Goal: Task Accomplishment & Management: Use online tool/utility

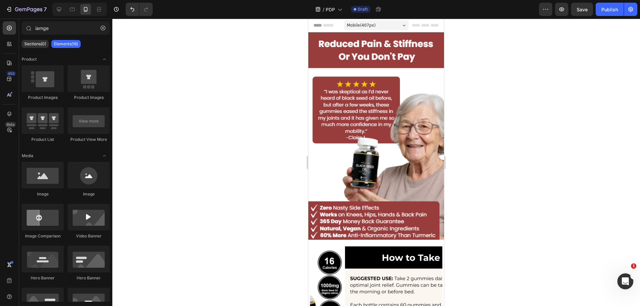
drag, startPoint x: 443, startPoint y: 36, endPoint x: 768, endPoint y: 45, distance: 324.9
drag, startPoint x: 441, startPoint y: 121, endPoint x: 762, endPoint y: 29, distance: 334.1
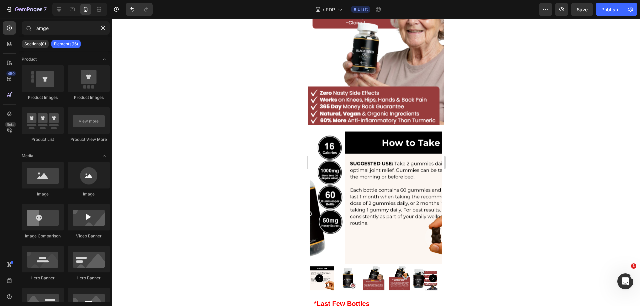
scroll to position [53, 0]
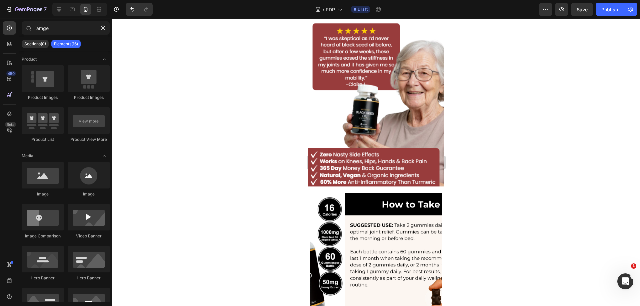
drag, startPoint x: 441, startPoint y: 31, endPoint x: 753, endPoint y: 55, distance: 312.7
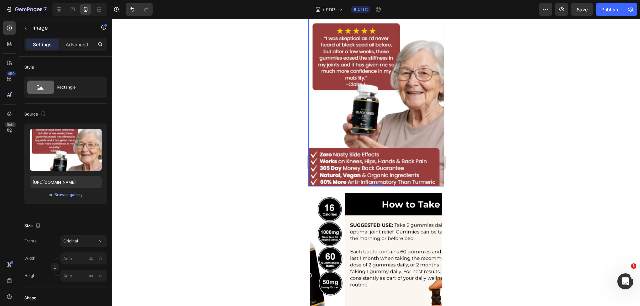
drag, startPoint x: 355, startPoint y: 61, endPoint x: 330, endPoint y: 76, distance: 28.4
click at [355, 62] on img at bounding box center [376, 83] width 136 height 208
click at [77, 50] on div "Settings Advanced" at bounding box center [65, 44] width 83 height 13
click at [72, 48] on div "Advanced" at bounding box center [76, 44] width 33 height 11
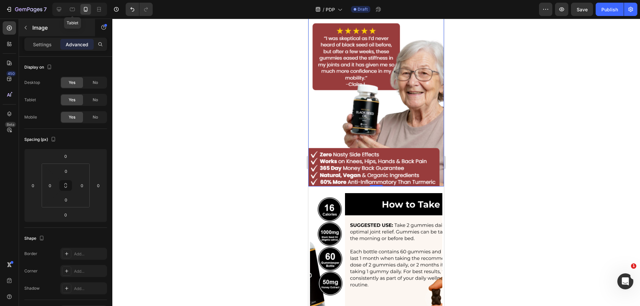
drag, startPoint x: 75, startPoint y: 6, endPoint x: 70, endPoint y: 32, distance: 26.8
click at [75, 7] on icon at bounding box center [72, 9] width 7 height 7
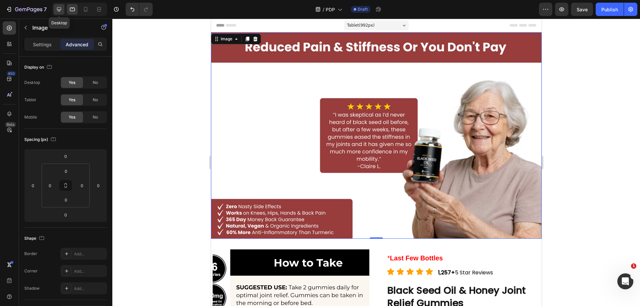
click at [58, 10] on icon at bounding box center [59, 9] width 4 height 4
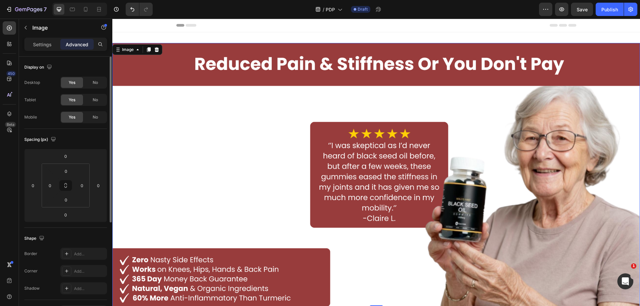
scroll to position [1, 0]
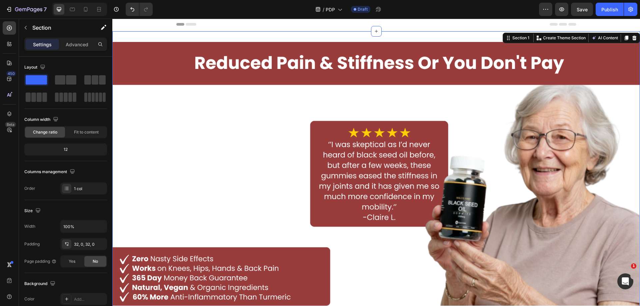
click at [209, 38] on div "Image Section 1 You can create reusable sections Create Theme Section AI Conten…" at bounding box center [375, 173] width 527 height 285
drag, startPoint x: 78, startPoint y: 46, endPoint x: 76, endPoint y: 74, distance: 27.7
click at [78, 47] on p "Advanced" at bounding box center [77, 44] width 23 height 7
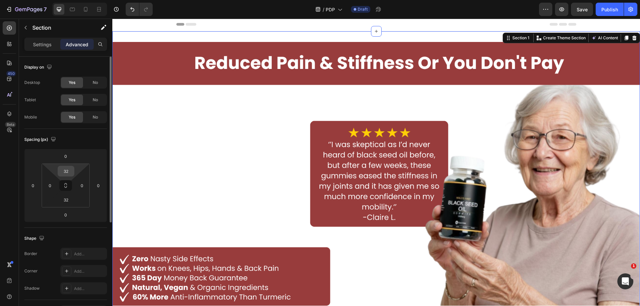
click at [67, 172] on input "32" at bounding box center [65, 171] width 13 height 10
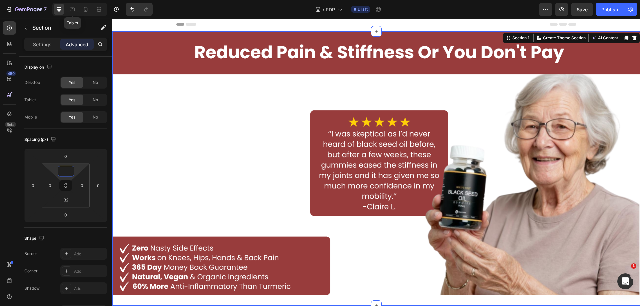
type input "0"
click at [73, 3] on div at bounding box center [79, 9] width 55 height 13
click at [73, 8] on icon at bounding box center [72, 10] width 5 height 4
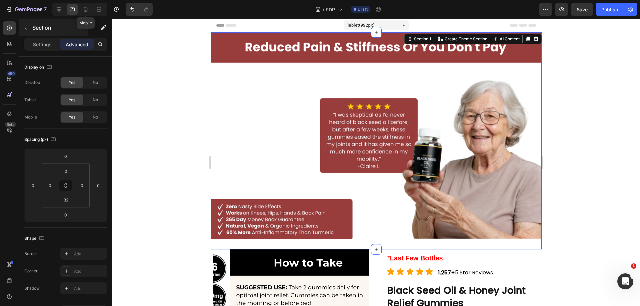
drag, startPoint x: 88, startPoint y: 8, endPoint x: 81, endPoint y: 32, distance: 25.7
click at [88, 8] on icon at bounding box center [85, 9] width 7 height 7
type input "20"
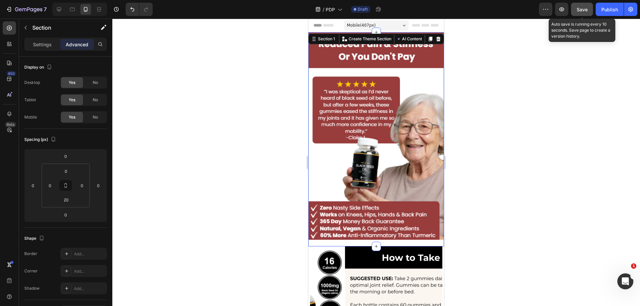
click at [580, 13] on div "Save" at bounding box center [581, 9] width 11 height 7
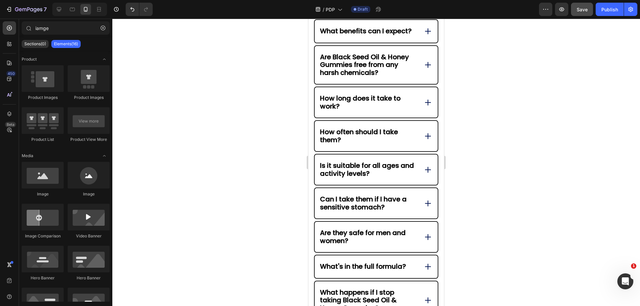
scroll to position [2439, 0]
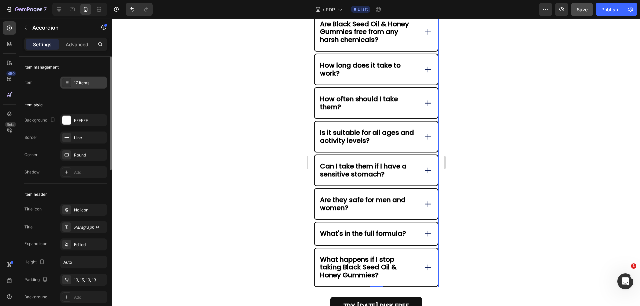
click at [84, 82] on div "17 items" at bounding box center [89, 83] width 31 height 6
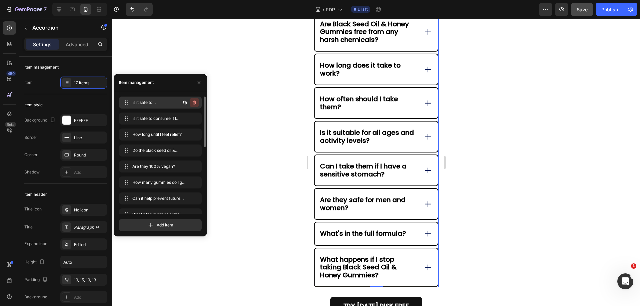
click at [198, 103] on button "button" at bounding box center [194, 102] width 9 height 9
click at [197, 103] on button "Delete" at bounding box center [190, 102] width 18 height 9
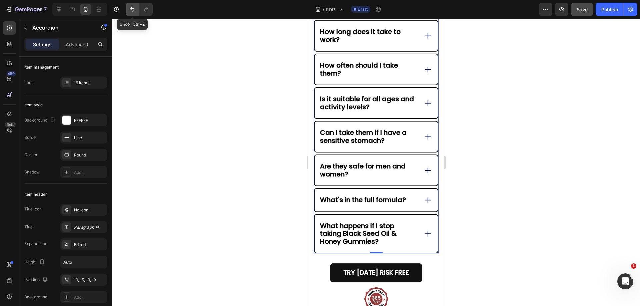
click at [131, 5] on button "Undo/Redo" at bounding box center [132, 9] width 13 height 13
click at [189, 82] on div at bounding box center [375, 163] width 527 height 288
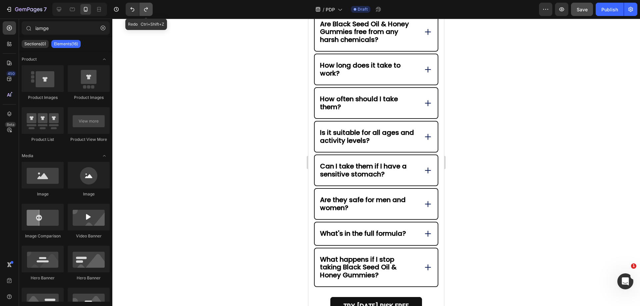
click at [149, 12] on icon "Undo/Redo" at bounding box center [146, 9] width 7 height 7
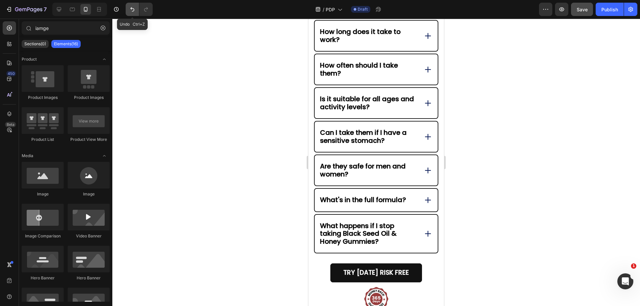
click at [131, 9] on icon "Undo/Redo" at bounding box center [132, 9] width 7 height 7
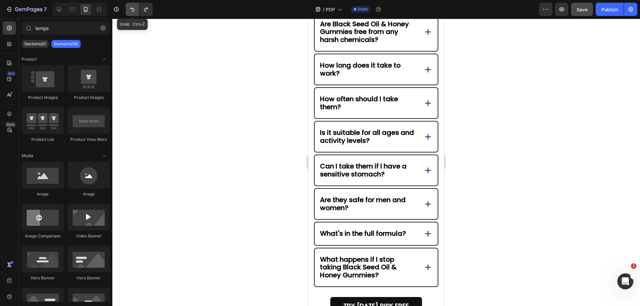
click at [131, 9] on icon "Undo/Redo" at bounding box center [132, 9] width 4 height 4
click at [144, 10] on icon "Undo/Redo" at bounding box center [146, 9] width 7 height 7
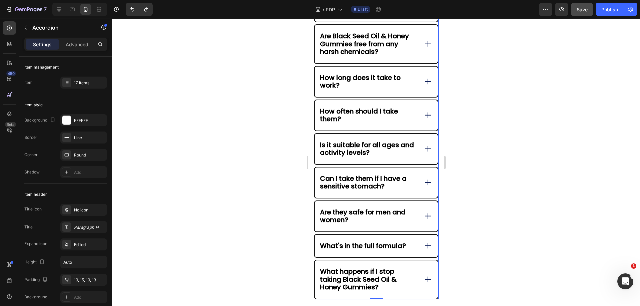
scroll to position [2505, 0]
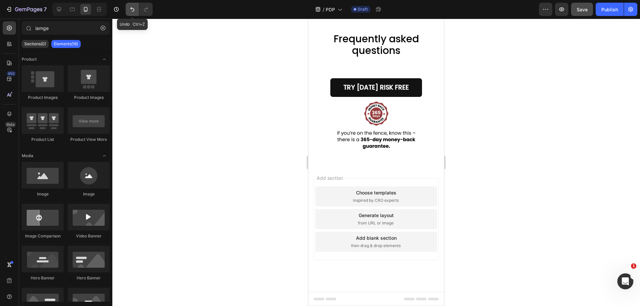
click at [135, 10] on icon "Undo/Redo" at bounding box center [132, 9] width 7 height 7
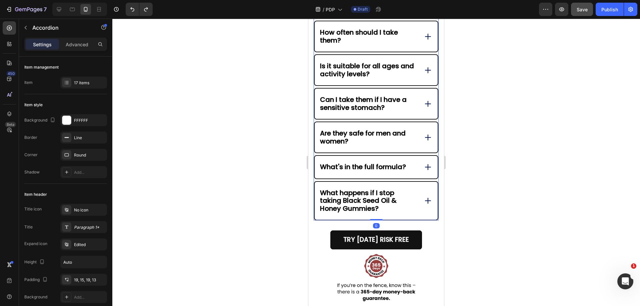
click at [90, 79] on div "17 items" at bounding box center [83, 83] width 47 height 12
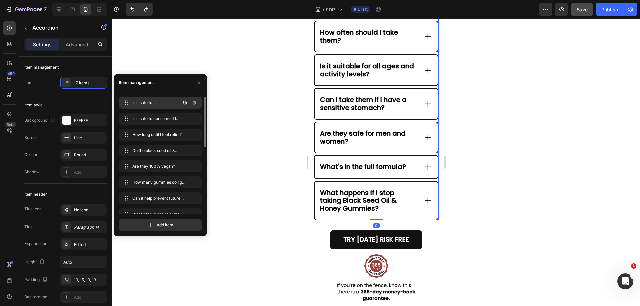
click at [198, 100] on button "button" at bounding box center [194, 102] width 9 height 9
click at [197, 100] on button "Delete" at bounding box center [190, 102] width 18 height 9
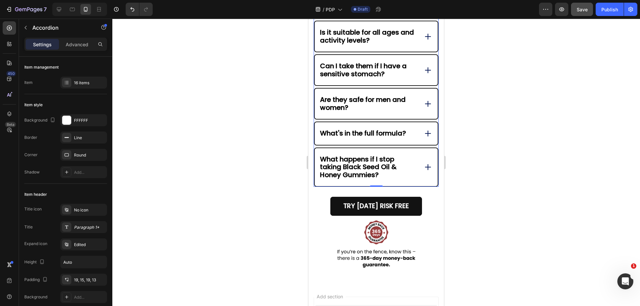
click at [516, 136] on div at bounding box center [375, 163] width 527 height 288
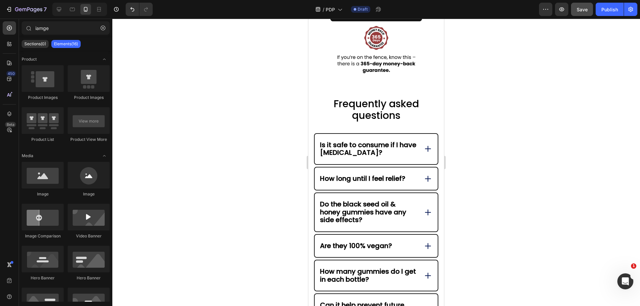
scroll to position [2566, 0]
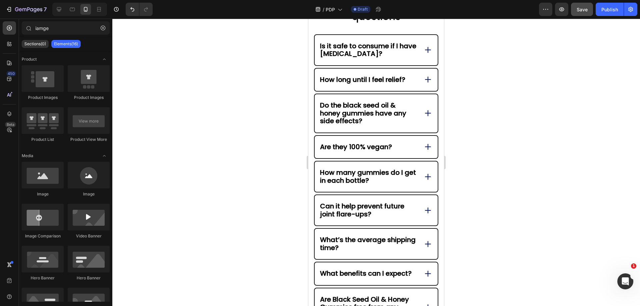
drag, startPoint x: 443, startPoint y: 243, endPoint x: 753, endPoint y: 218, distance: 310.2
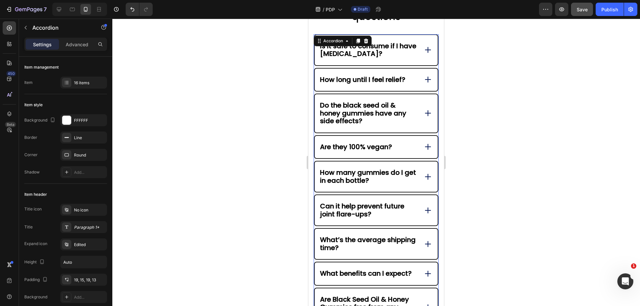
click at [425, 49] on icon at bounding box center [427, 49] width 9 height 9
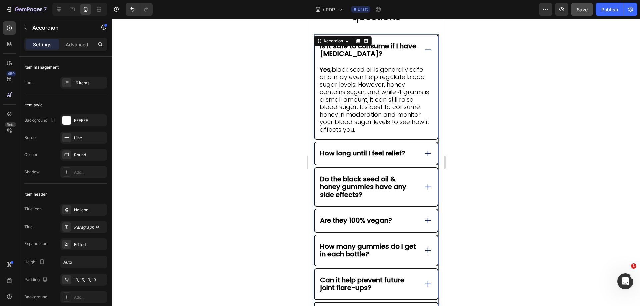
click at [425, 49] on icon at bounding box center [427, 49] width 9 height 9
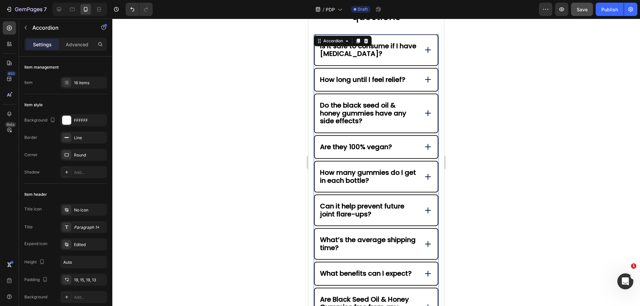
click at [421, 86] on div "How long until I feel relief?" at bounding box center [375, 80] width 123 height 23
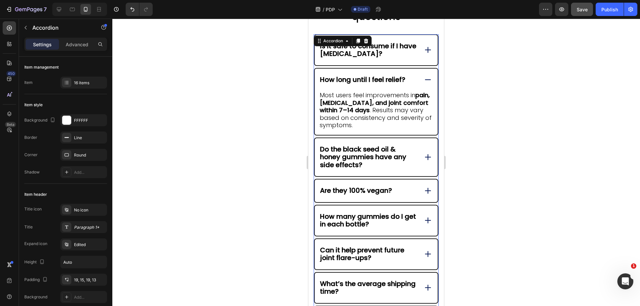
click at [423, 77] on icon at bounding box center [427, 79] width 9 height 9
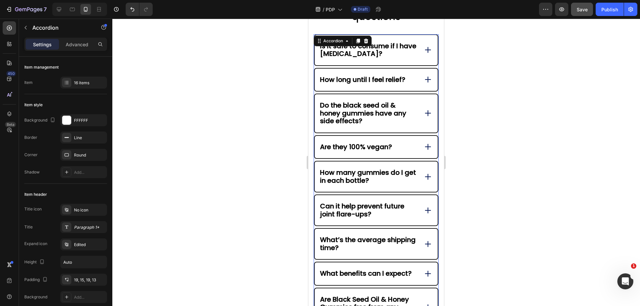
click at [420, 119] on div "Do the black seed oil & honey gummies have any side effects?" at bounding box center [375, 113] width 123 height 38
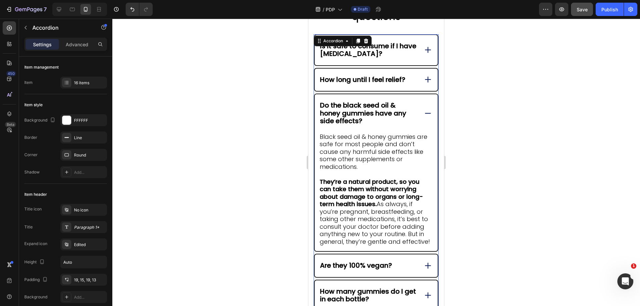
click at [424, 115] on icon at bounding box center [427, 113] width 9 height 9
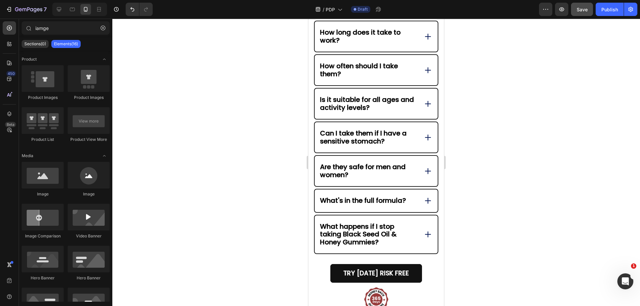
scroll to position [2850, 0]
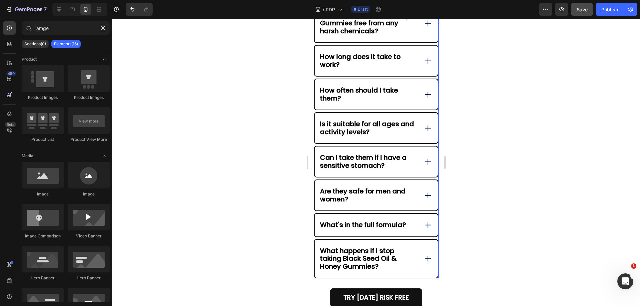
click at [426, 230] on icon at bounding box center [427, 225] width 9 height 9
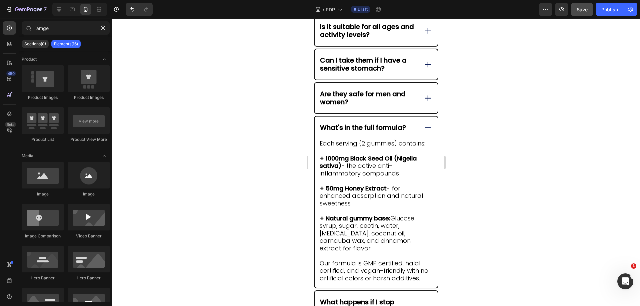
scroll to position [2854, 0]
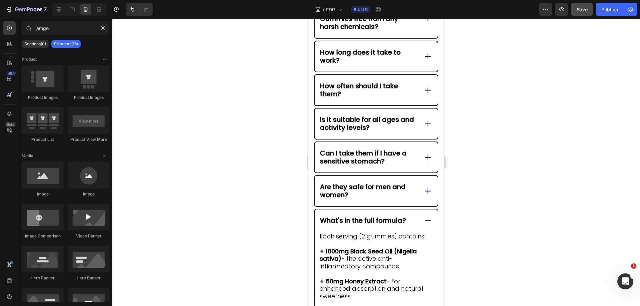
drag, startPoint x: 441, startPoint y: 255, endPoint x: 752, endPoint y: 273, distance: 311.7
click at [425, 225] on icon at bounding box center [427, 220] width 9 height 9
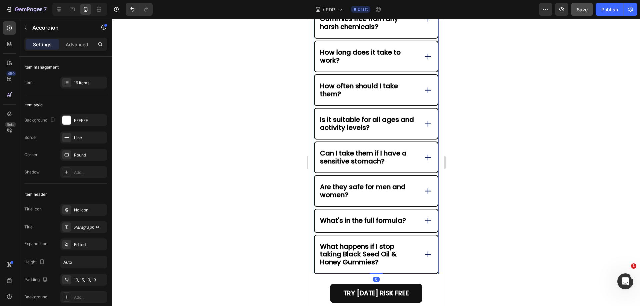
click at [425, 191] on icon at bounding box center [427, 191] width 5 height 0
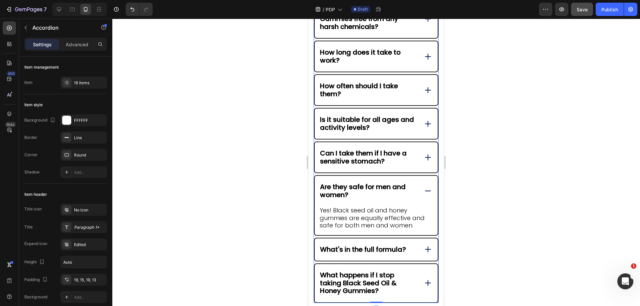
click at [425, 191] on icon at bounding box center [427, 191] width 5 height 0
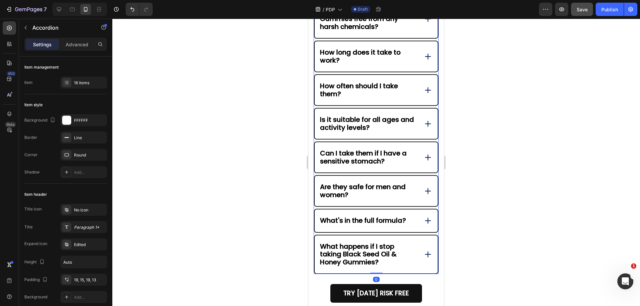
click at [425, 171] on div "Can I take them if I have a sensitive stomach?" at bounding box center [375, 157] width 123 height 30
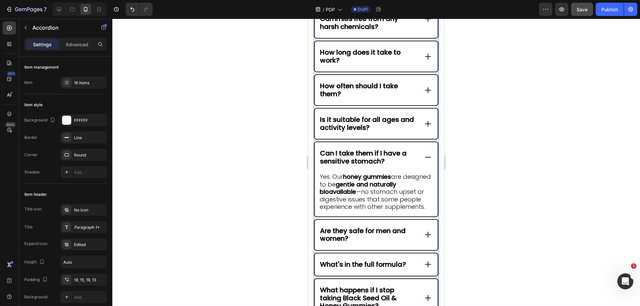
click at [424, 159] on div "Can I take them if I have a sensitive stomach?" at bounding box center [375, 157] width 123 height 30
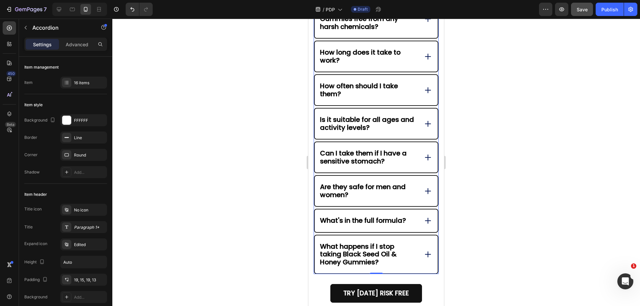
click at [423, 129] on icon at bounding box center [427, 123] width 9 height 9
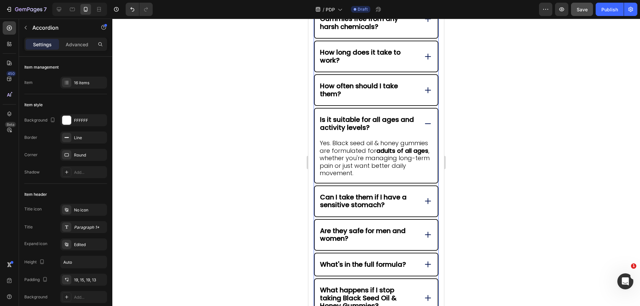
click at [423, 128] on icon at bounding box center [427, 123] width 9 height 9
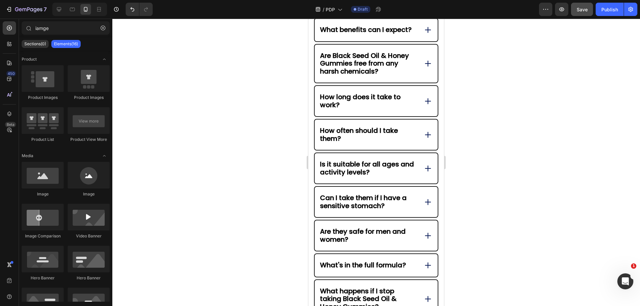
scroll to position [2761, 0]
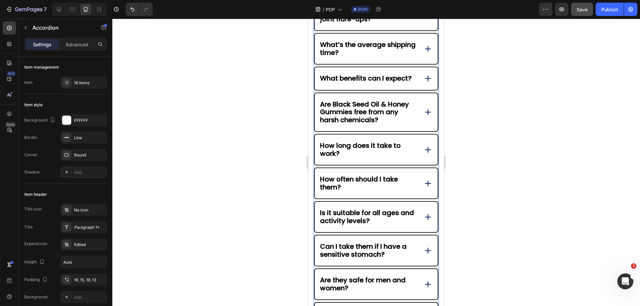
click at [425, 188] on icon at bounding box center [427, 183] width 9 height 9
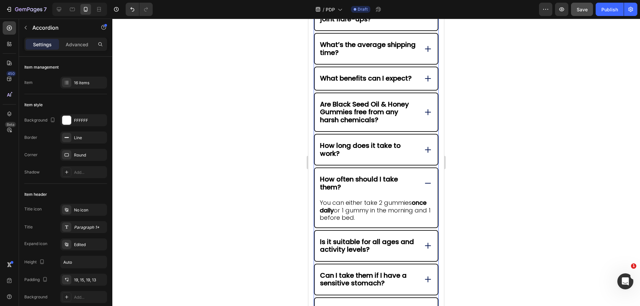
drag, startPoint x: 425, startPoint y: 188, endPoint x: 427, endPoint y: 173, distance: 14.8
click at [425, 187] on icon at bounding box center [427, 183] width 9 height 9
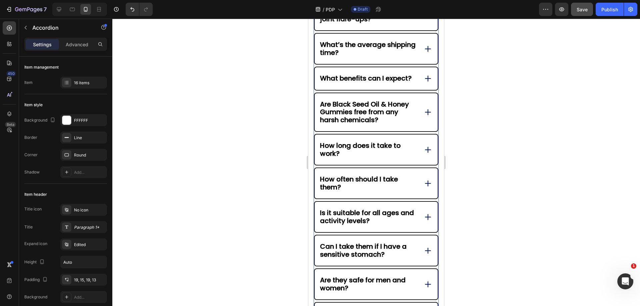
click at [427, 151] on div "How long does it take to work?" at bounding box center [375, 150] width 123 height 30
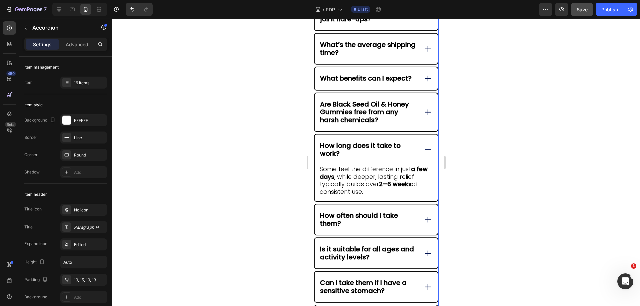
click at [424, 154] on icon at bounding box center [427, 149] width 9 height 9
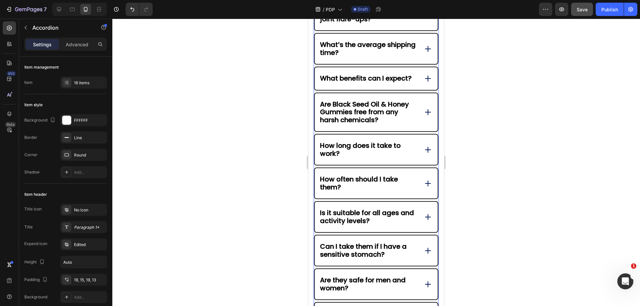
click at [423, 199] on div "How often should I take them?" at bounding box center [375, 183] width 123 height 30
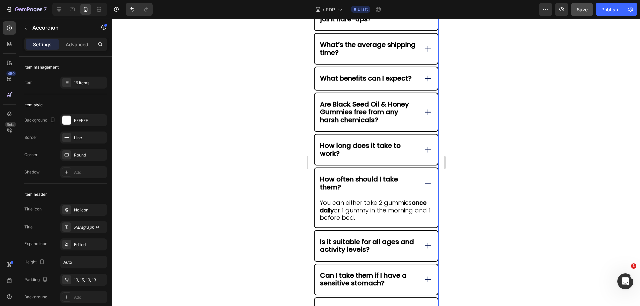
click at [426, 187] on icon at bounding box center [427, 183] width 9 height 9
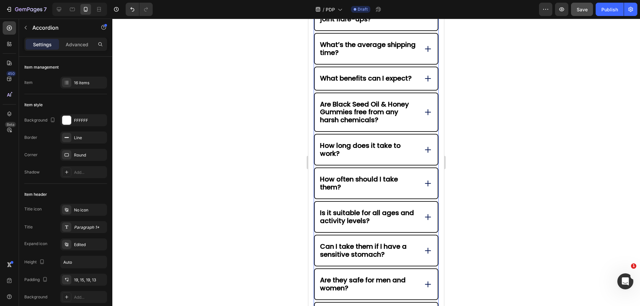
click at [424, 155] on icon at bounding box center [427, 149] width 9 height 9
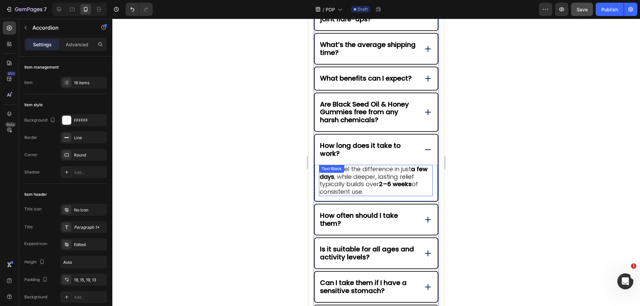
click at [346, 179] on div "Some feel the difference in just a few days , while deeper, lasting relief typi…" at bounding box center [376, 180] width 114 height 31
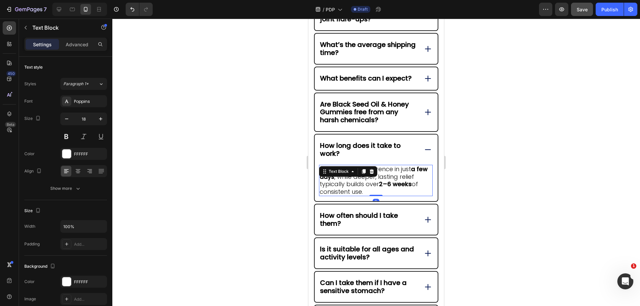
click at [412, 183] on span "Some feel the difference in just a few days , while deeper, lasting relief typi…" at bounding box center [373, 180] width 108 height 31
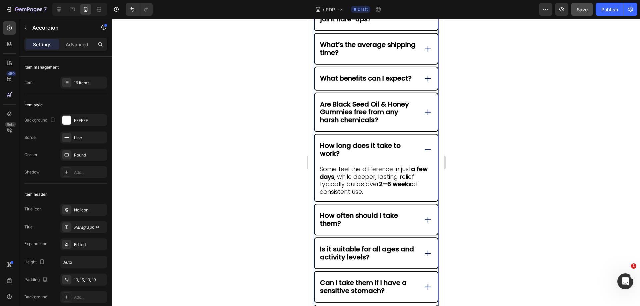
click at [423, 154] on icon at bounding box center [427, 149] width 9 height 9
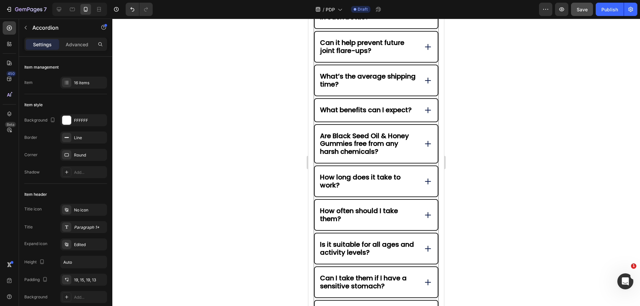
scroll to position [2728, 0]
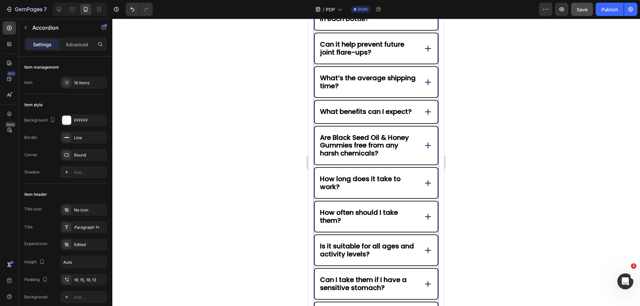
click at [429, 155] on div "Are Black Seed Oil & Honey Gummies free from any harsh chemicals?" at bounding box center [375, 146] width 123 height 38
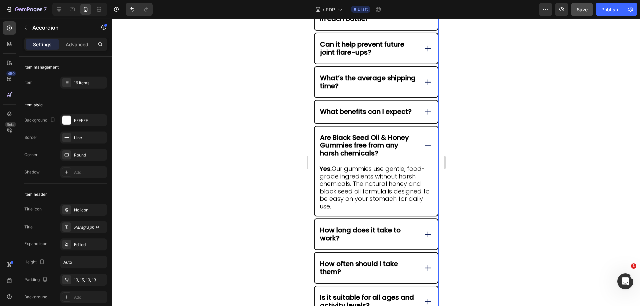
click at [423, 150] on icon at bounding box center [427, 145] width 9 height 9
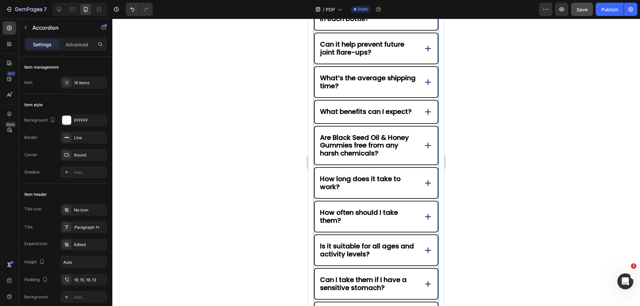
click at [423, 113] on icon at bounding box center [427, 111] width 9 height 9
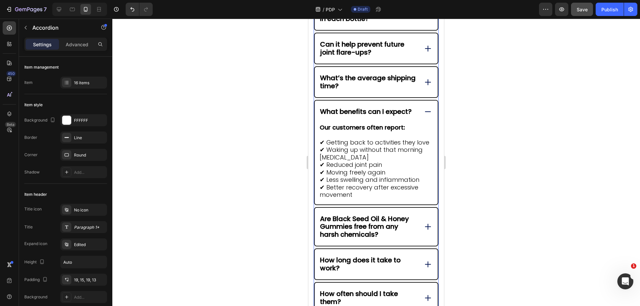
click at [420, 123] on div "What benefits can I expect?" at bounding box center [375, 112] width 123 height 23
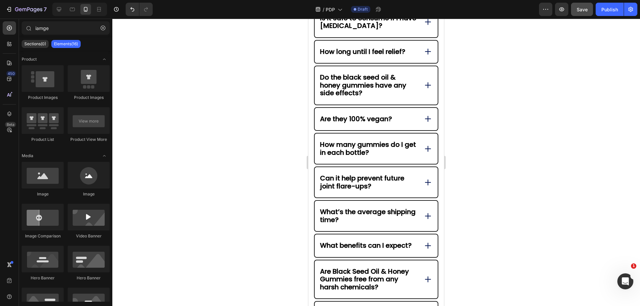
scroll to position [2578, 0]
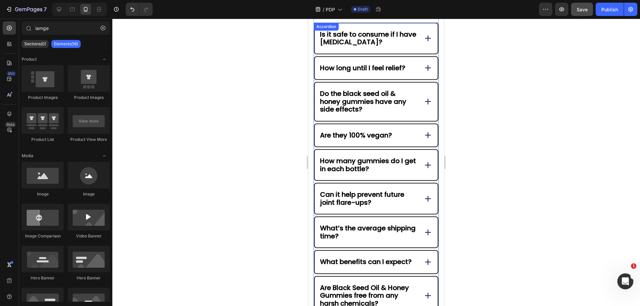
click at [429, 232] on div "What’s the average shipping time?" at bounding box center [375, 232] width 123 height 30
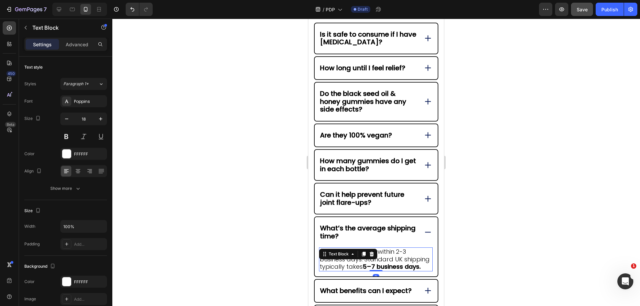
drag, startPoint x: 380, startPoint y: 254, endPoint x: 391, endPoint y: 253, distance: 11.1
click at [380, 254] on span "We process orders within 2-3 business days. Standard UK shipping typically take…" at bounding box center [374, 259] width 110 height 23
click at [393, 253] on span "We process orders within 2-3 business days. Standard UK shipping typically take…" at bounding box center [374, 259] width 110 height 23
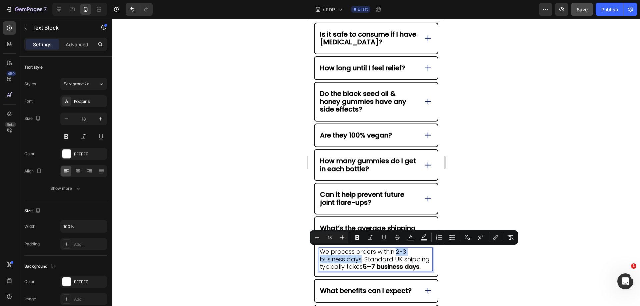
drag, startPoint x: 396, startPoint y: 251, endPoint x: 361, endPoint y: 260, distance: 36.4
click at [361, 260] on span "We process orders within 2-3 business days. Standard UK shipping typically take…" at bounding box center [374, 259] width 110 height 23
click at [360, 242] on button "Bold" at bounding box center [357, 238] width 12 height 12
click at [504, 278] on div at bounding box center [375, 163] width 527 height 288
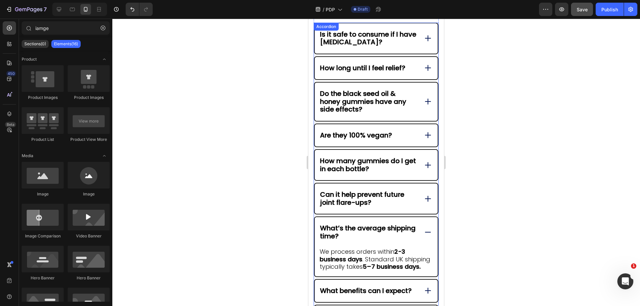
click at [425, 236] on icon at bounding box center [427, 232] width 9 height 9
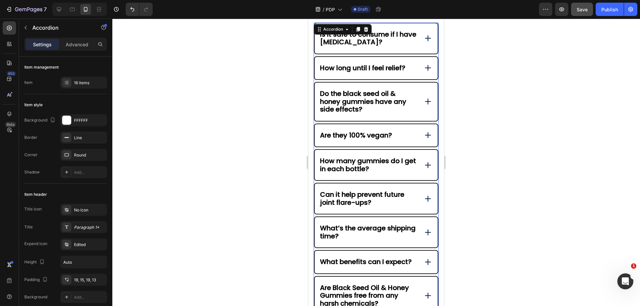
click at [424, 202] on icon at bounding box center [427, 198] width 9 height 9
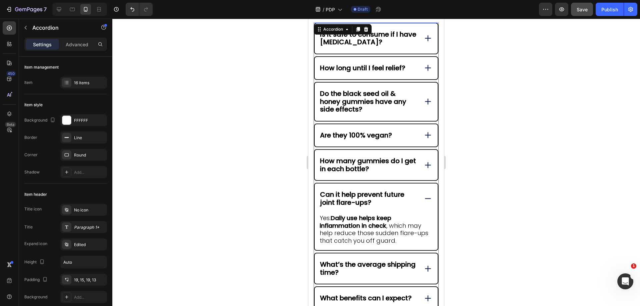
click at [424, 202] on icon at bounding box center [427, 198] width 9 height 9
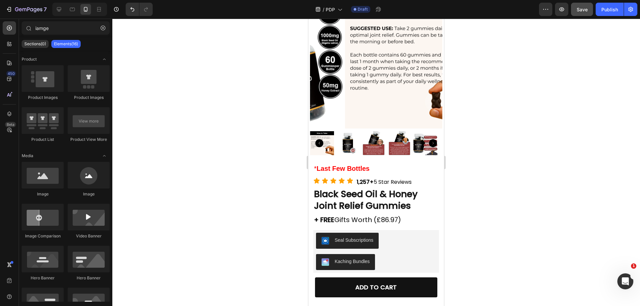
scroll to position [0, 0]
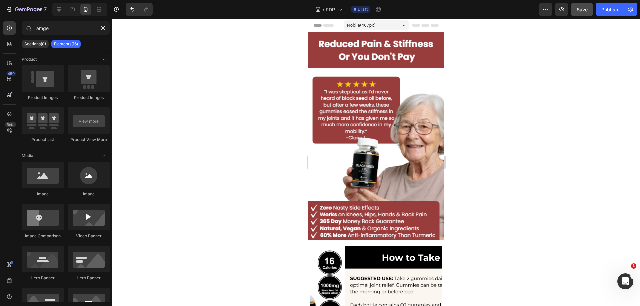
drag, startPoint x: 442, startPoint y: 68, endPoint x: 753, endPoint y: 38, distance: 312.2
drag, startPoint x: 580, startPoint y: 5, endPoint x: 568, endPoint y: 0, distance: 12.7
click at [580, 5] on button "Save" at bounding box center [582, 9] width 22 height 13
drag, startPoint x: 440, startPoint y: 37, endPoint x: 766, endPoint y: 26, distance: 326.0
click at [345, 234] on div "Image Section 1" at bounding box center [376, 139] width 136 height 214
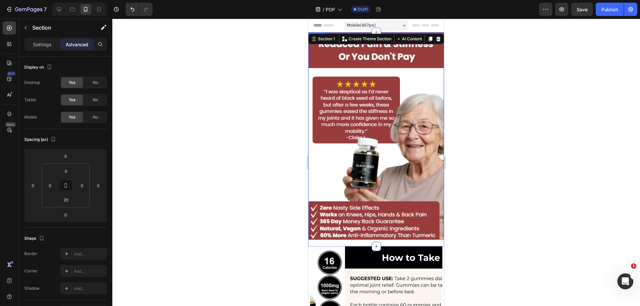
click at [489, 146] on div at bounding box center [375, 163] width 527 height 288
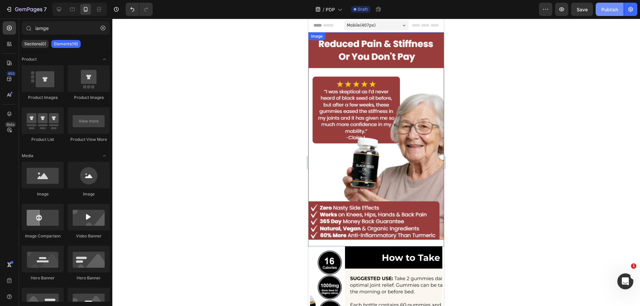
click at [598, 3] on button "Publish" at bounding box center [609, 9] width 28 height 13
click at [72, 10] on icon at bounding box center [72, 9] width 7 height 7
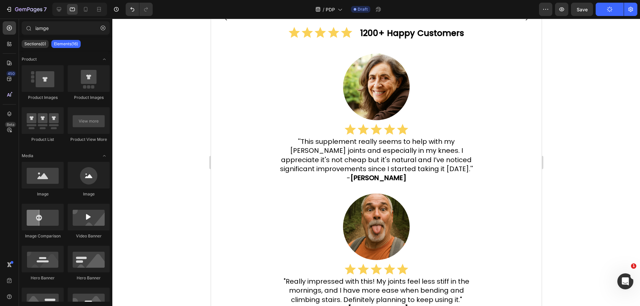
scroll to position [509, 0]
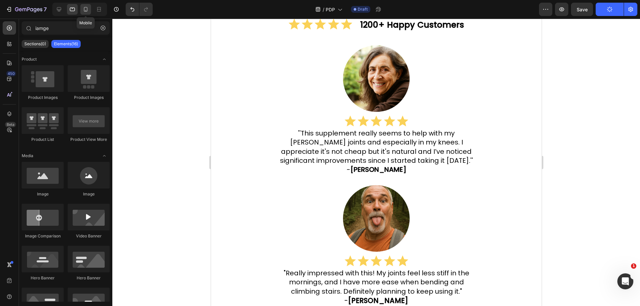
click at [86, 10] on icon at bounding box center [85, 9] width 7 height 7
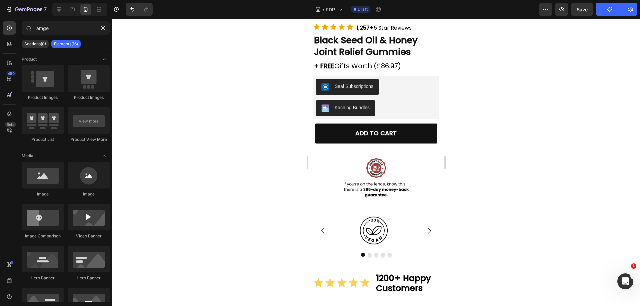
scroll to position [404, 0]
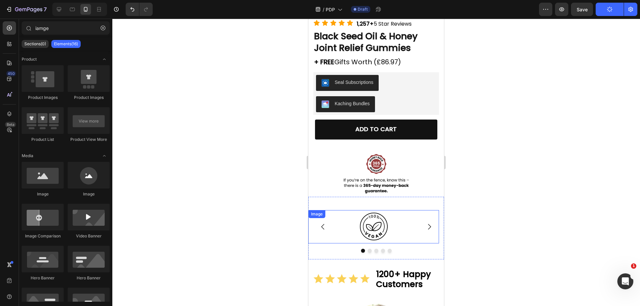
click at [365, 223] on img at bounding box center [373, 226] width 33 height 33
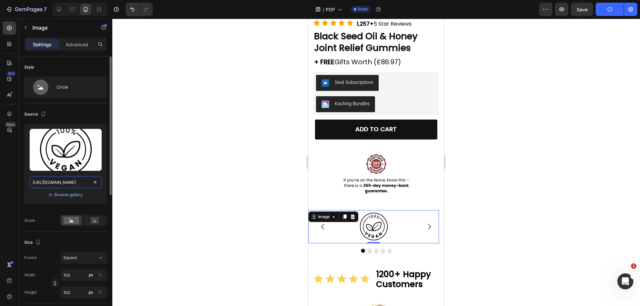
click at [50, 186] on input "[URL][DOMAIN_NAME]" at bounding box center [66, 182] width 72 height 12
click at [76, 7] on div at bounding box center [72, 9] width 11 height 11
type input "[URL][DOMAIN_NAME]"
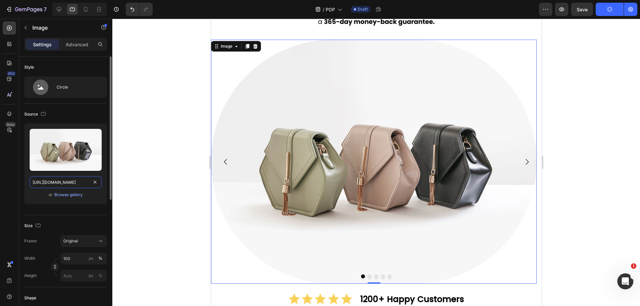
click at [65, 182] on input "[URL][DOMAIN_NAME]" at bounding box center [66, 182] width 72 height 12
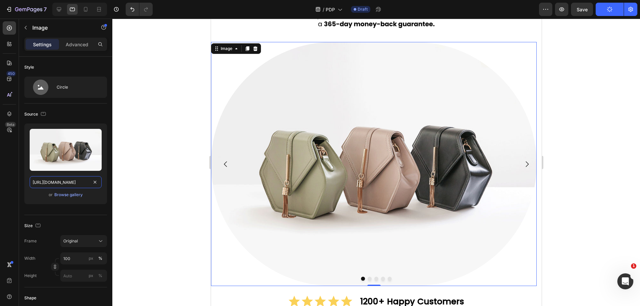
paste input "0918/6417/0870/files/[URL][DOMAIN_NAME]"
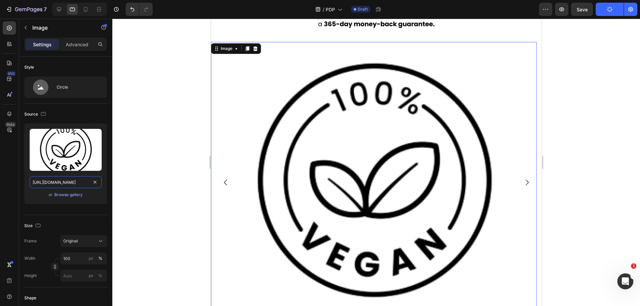
scroll to position [0, 204]
type input "[URL][DOMAIN_NAME]"
click at [75, 263] on input "100" at bounding box center [83, 259] width 47 height 12
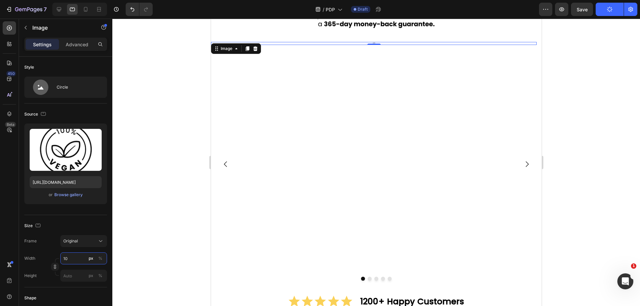
type input "1"
type input "150"
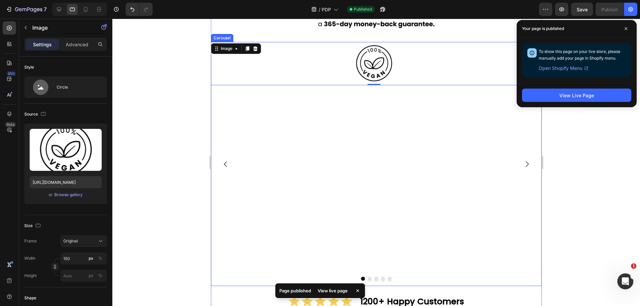
click at [367, 279] on button "Dot" at bounding box center [369, 279] width 4 height 4
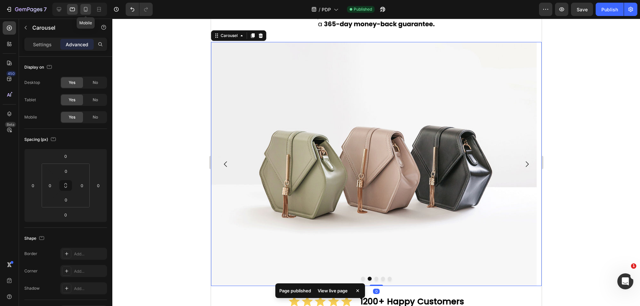
click at [90, 9] on div at bounding box center [85, 9] width 11 height 11
type input "40"
type input "20"
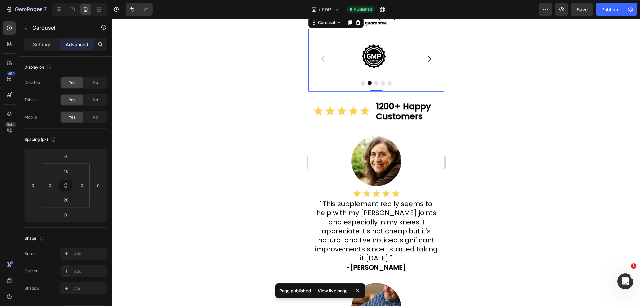
scroll to position [440, 0]
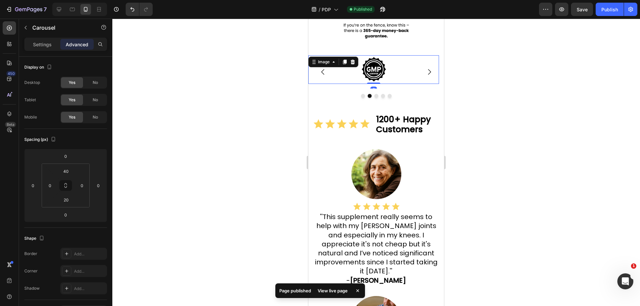
click at [373, 74] on img at bounding box center [373, 69] width 33 height 29
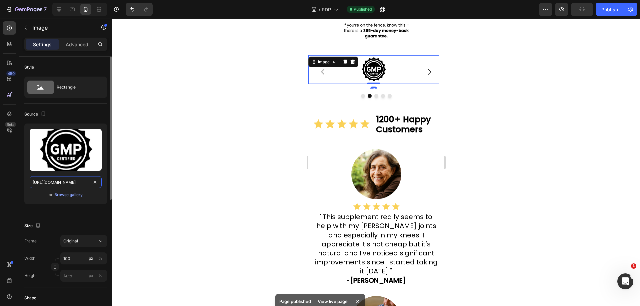
click at [56, 185] on input "[URL][DOMAIN_NAME]" at bounding box center [66, 182] width 72 height 12
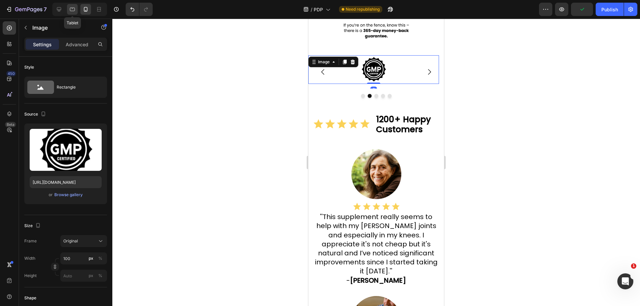
click at [74, 5] on div at bounding box center [72, 9] width 11 height 11
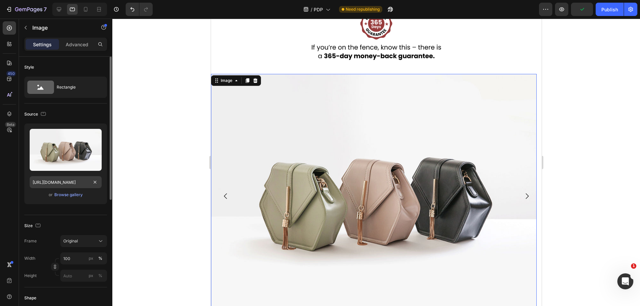
scroll to position [472, 0]
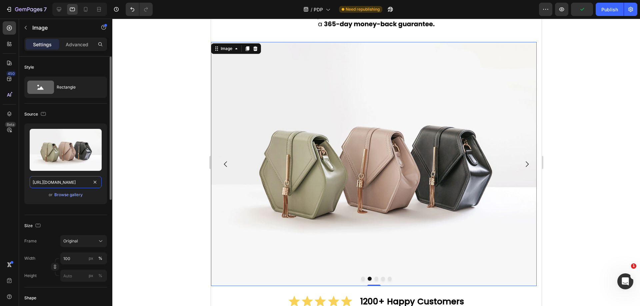
click at [69, 185] on input "[URL][DOMAIN_NAME]" at bounding box center [66, 182] width 72 height 12
paste input "0918/6417/0870/files/[URL][DOMAIN_NAME]"
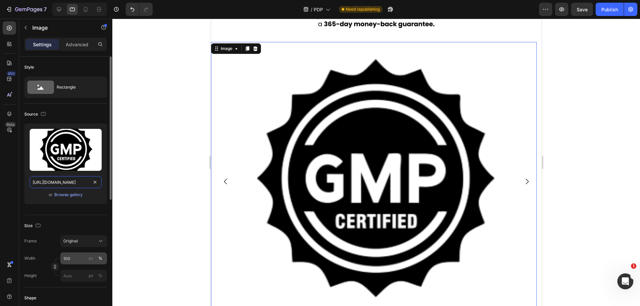
type input "[URL][DOMAIN_NAME]"
click at [75, 257] on input "100" at bounding box center [83, 259] width 47 height 12
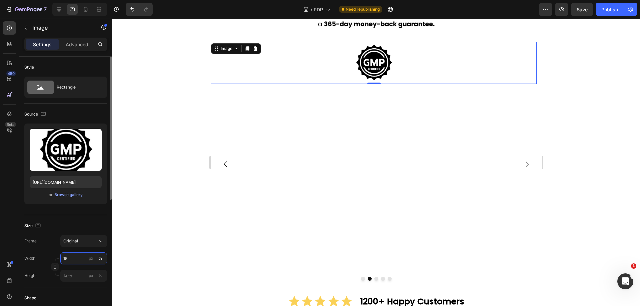
type input "1"
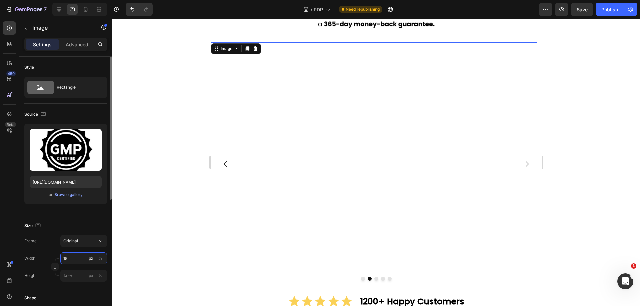
type input "150"
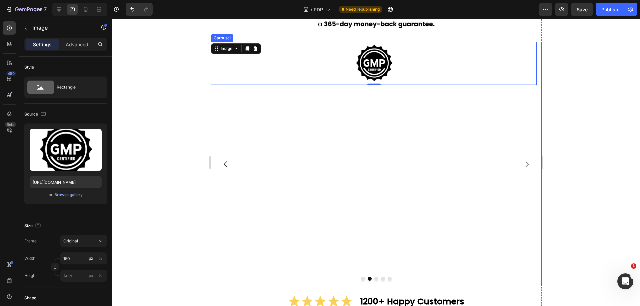
click at [374, 280] on button "Dot" at bounding box center [376, 279] width 4 height 4
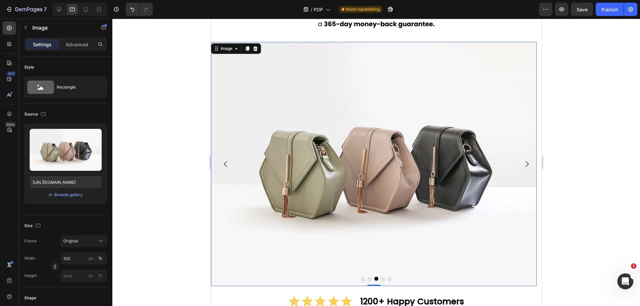
click at [383, 129] on img at bounding box center [373, 164] width 325 height 244
click at [89, 9] on icon at bounding box center [85, 9] width 7 height 7
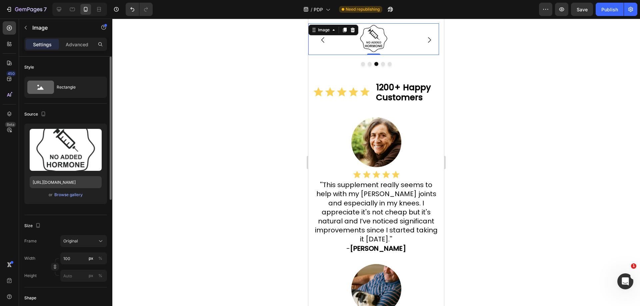
scroll to position [453, 0]
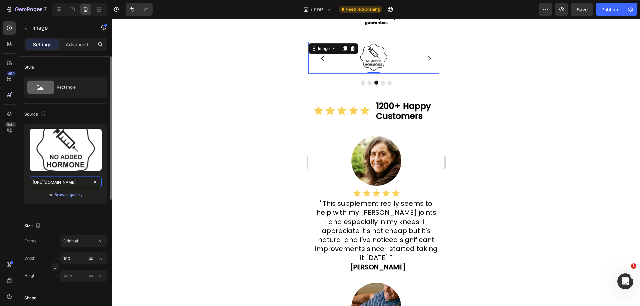
click at [62, 185] on input "[URL][DOMAIN_NAME]" at bounding box center [66, 182] width 72 height 12
drag, startPoint x: 72, startPoint y: 9, endPoint x: 74, endPoint y: 51, distance: 41.4
click at [72, 9] on icon at bounding box center [72, 9] width 7 height 7
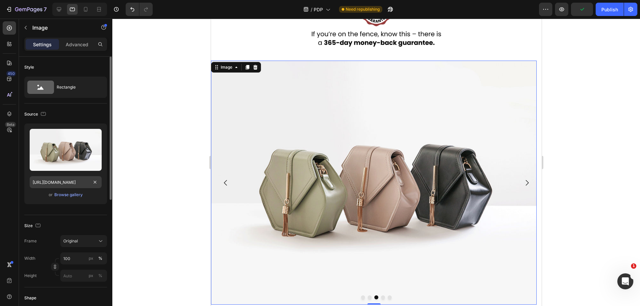
scroll to position [472, 0]
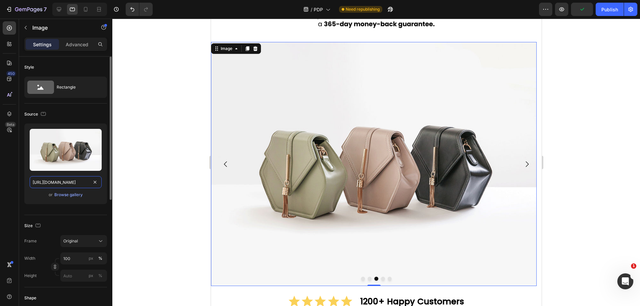
click at [74, 186] on input "[URL][DOMAIN_NAME]" at bounding box center [66, 182] width 72 height 12
paste input "0918/6417/0870/files/[URL][DOMAIN_NAME]"
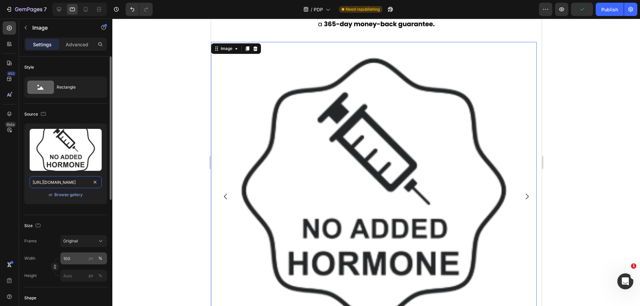
type input "[URL][DOMAIN_NAME]"
click at [79, 259] on input "100" at bounding box center [83, 259] width 47 height 12
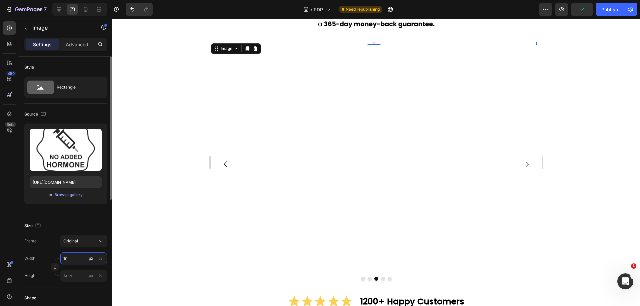
type input "1"
type input "150"
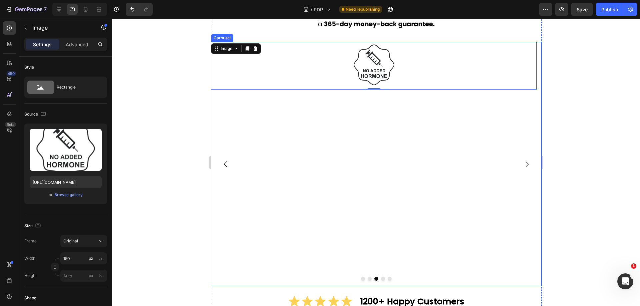
click at [380, 279] on button "Dot" at bounding box center [382, 279] width 4 height 4
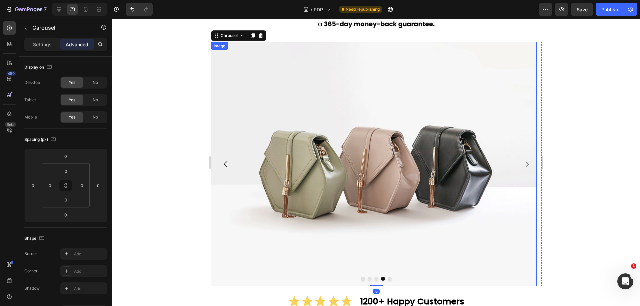
click at [372, 154] on img at bounding box center [373, 164] width 325 height 244
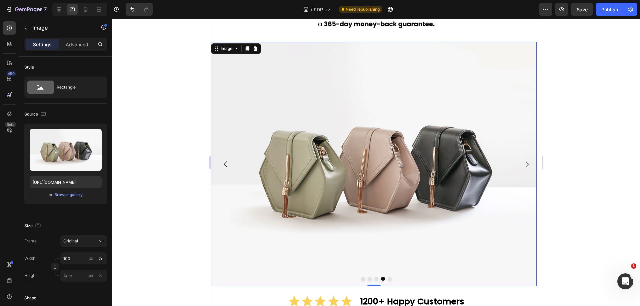
click at [86, 2] on div "7 Version history / PDP Need republishing Preview Save Publish" at bounding box center [320, 9] width 640 height 19
click at [86, 6] on icon at bounding box center [85, 9] width 7 height 7
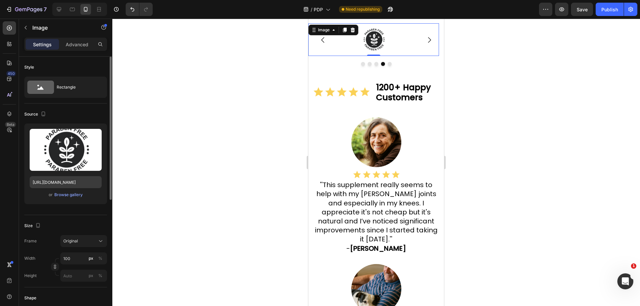
scroll to position [453, 0]
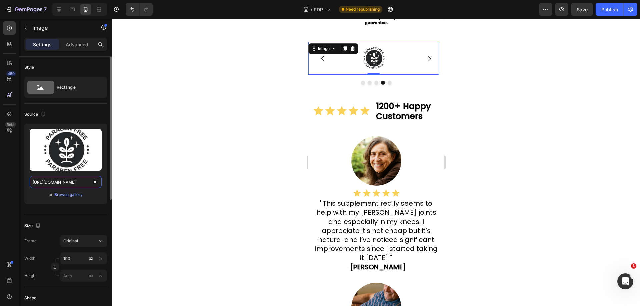
click at [64, 183] on input "[URL][DOMAIN_NAME]" at bounding box center [66, 182] width 72 height 12
drag, startPoint x: 75, startPoint y: 9, endPoint x: 78, endPoint y: 78, distance: 69.0
click at [74, 9] on icon at bounding box center [72, 9] width 7 height 7
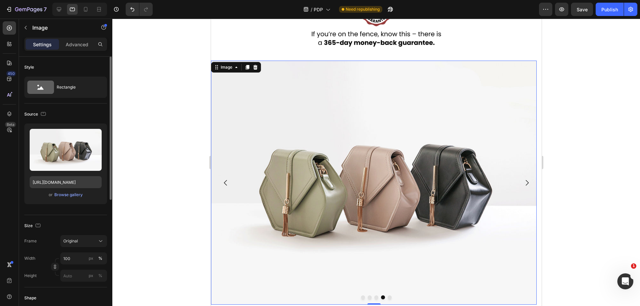
scroll to position [472, 0]
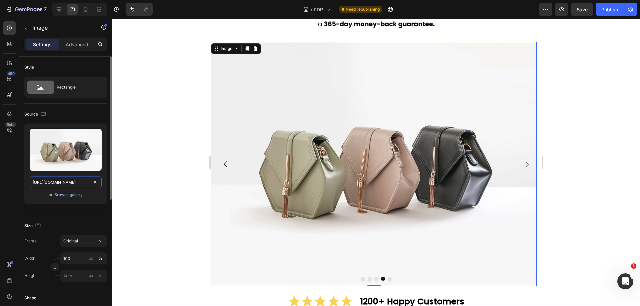
click at [65, 184] on input "[URL][DOMAIN_NAME]" at bounding box center [66, 182] width 72 height 12
paste input "0918/6417/0870/files/[URL][DOMAIN_NAME]"
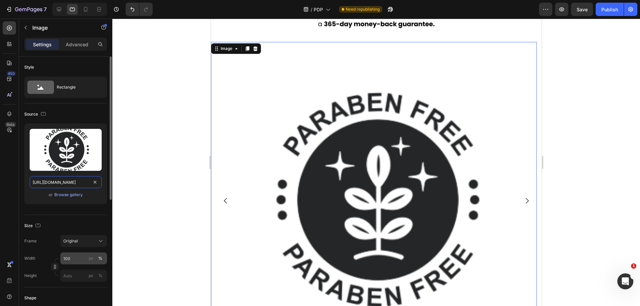
scroll to position [0, 204]
type input "[URL][DOMAIN_NAME]"
click at [81, 257] on input "100" at bounding box center [83, 259] width 47 height 12
type input "1"
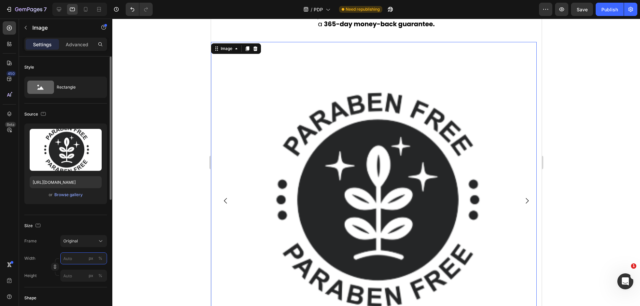
type input "1"
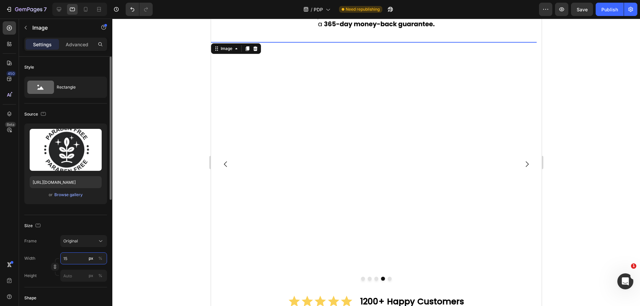
type input "150"
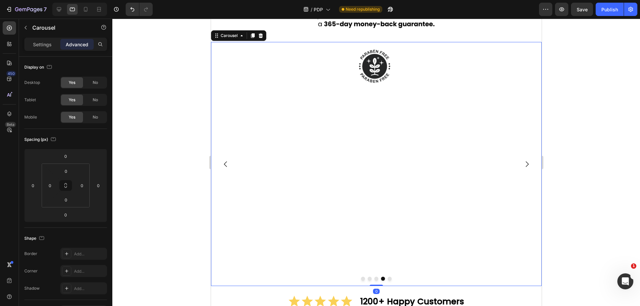
click at [387, 277] on button "Dot" at bounding box center [389, 279] width 4 height 4
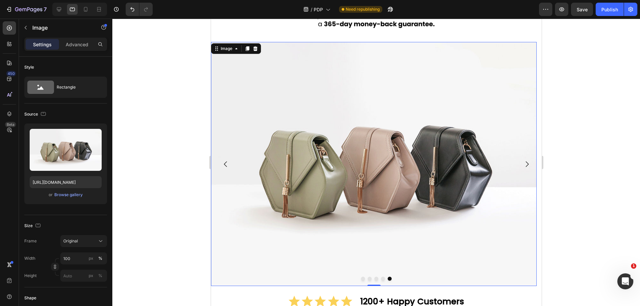
click at [375, 165] on img at bounding box center [373, 164] width 325 height 244
click at [86, 6] on div at bounding box center [85, 9] width 11 height 11
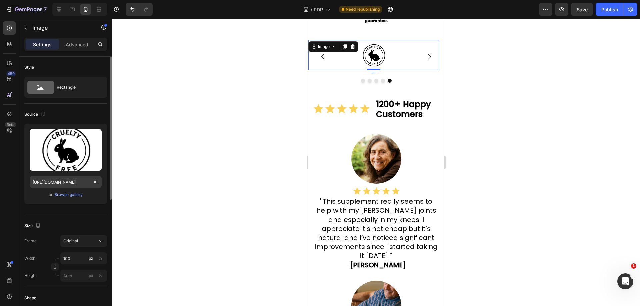
scroll to position [453, 0]
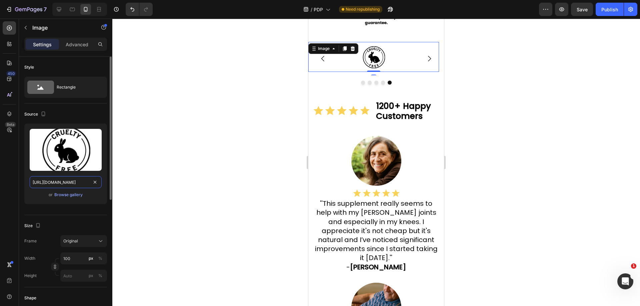
click at [63, 181] on input "[URL][DOMAIN_NAME]" at bounding box center [66, 182] width 72 height 12
click at [72, 7] on icon at bounding box center [72, 9] width 7 height 7
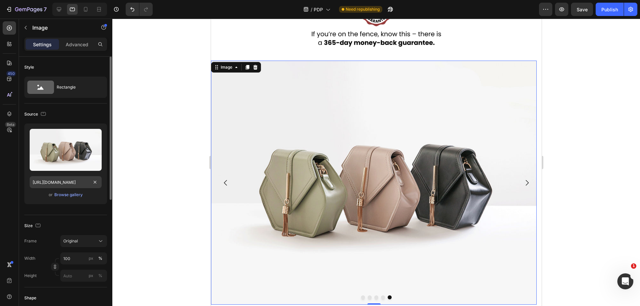
scroll to position [472, 0]
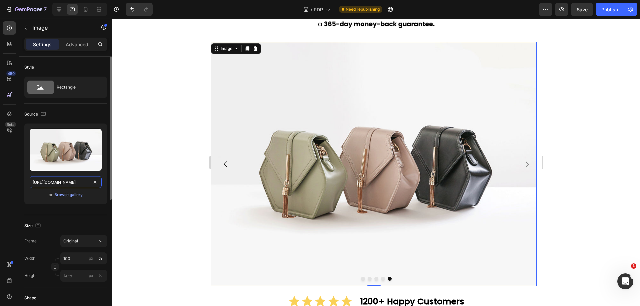
click at [74, 180] on input "[URL][DOMAIN_NAME]" at bounding box center [66, 182] width 72 height 12
paste input "0918/6417/0870/files/[URL][DOMAIN_NAME]"
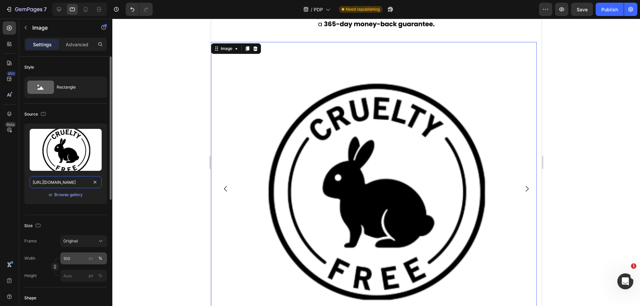
type input "[URL][DOMAIN_NAME]"
click at [83, 261] on input "100" at bounding box center [83, 259] width 47 height 12
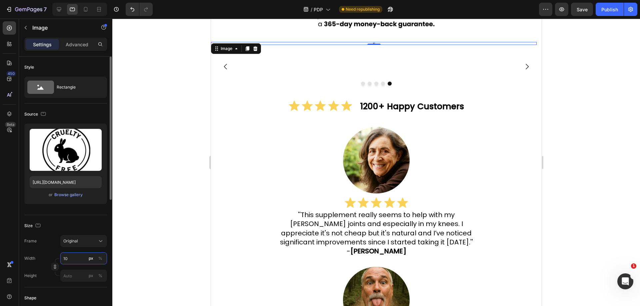
type input "1"
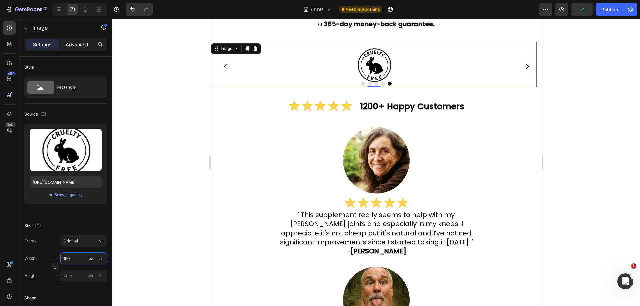
type input "150"
drag, startPoint x: 80, startPoint y: 47, endPoint x: 79, endPoint y: 66, distance: 19.3
click at [79, 47] on p "Advanced" at bounding box center [77, 44] width 23 height 7
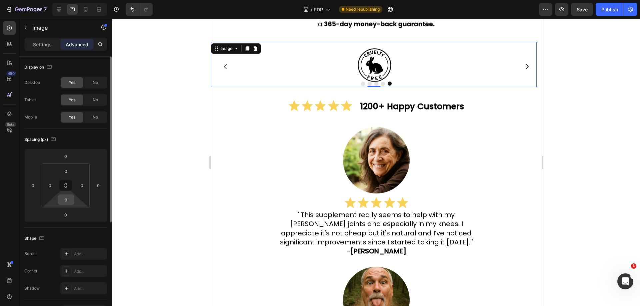
click at [71, 200] on input "0" at bounding box center [65, 200] width 13 height 10
type input "5"
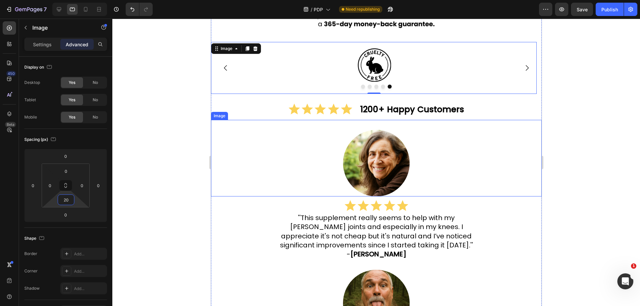
type input "2"
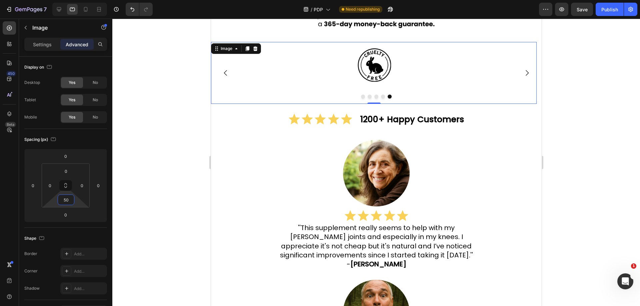
type input "50"
click at [619, 147] on div at bounding box center [375, 163] width 527 height 288
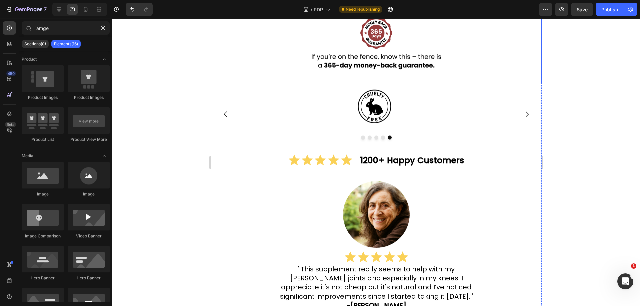
scroll to position [372, 0]
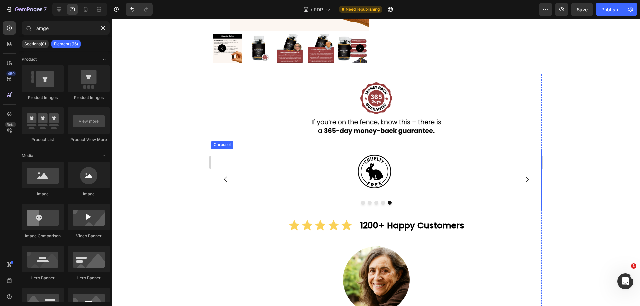
click at [522, 177] on icon "Carousel Next Arrow" at bounding box center [526, 180] width 8 height 8
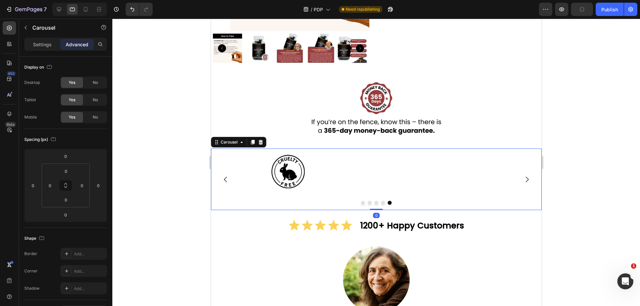
click at [522, 177] on icon "Carousel Next Arrow" at bounding box center [526, 180] width 8 height 8
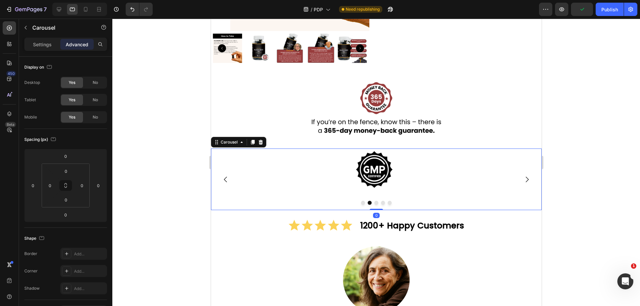
click at [522, 177] on icon "Carousel Next Arrow" at bounding box center [526, 180] width 8 height 8
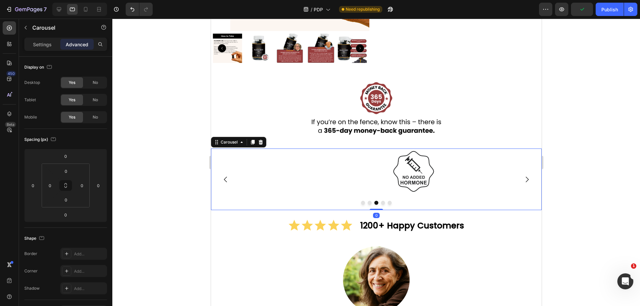
click at [522, 177] on icon "Carousel Next Arrow" at bounding box center [526, 180] width 8 height 8
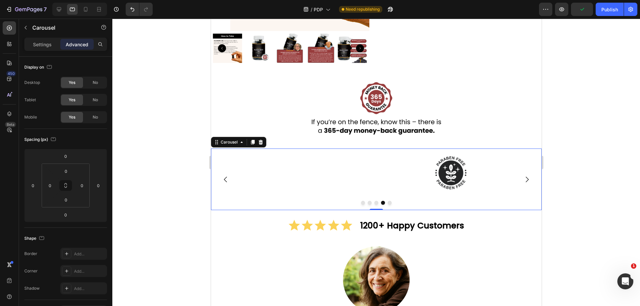
click at [522, 177] on icon "Carousel Next Arrow" at bounding box center [526, 180] width 8 height 8
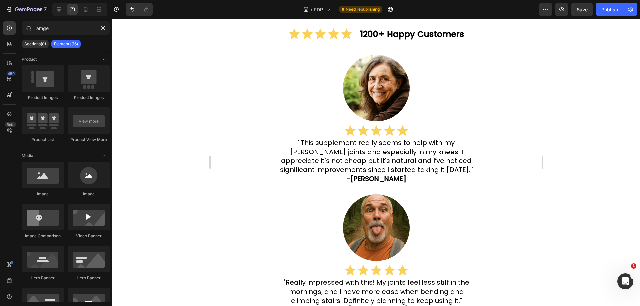
scroll to position [661, 0]
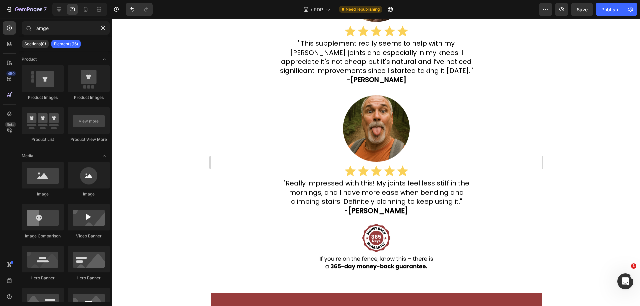
drag, startPoint x: 539, startPoint y: 74, endPoint x: 755, endPoint y: 118, distance: 220.2
click at [392, 104] on img at bounding box center [375, 128] width 67 height 67
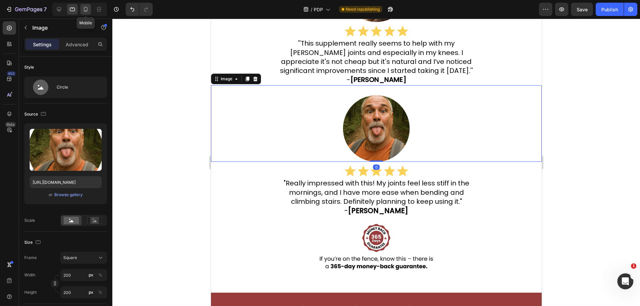
click at [81, 10] on div at bounding box center [85, 9] width 11 height 11
type input "[URL][DOMAIN_NAME]"
type input "150"
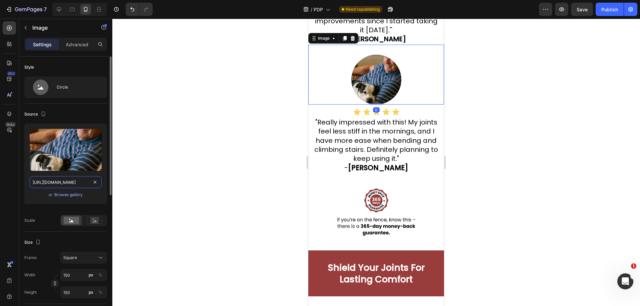
scroll to position [698, 0]
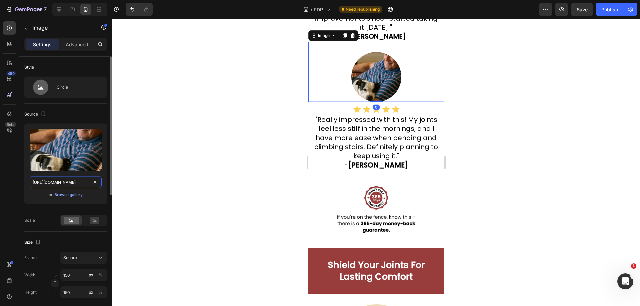
click at [73, 182] on input "[URL][DOMAIN_NAME]" at bounding box center [66, 182] width 72 height 12
click at [72, 10] on icon at bounding box center [72, 9] width 7 height 7
type input "[URL][DOMAIN_NAME]"
type input "200"
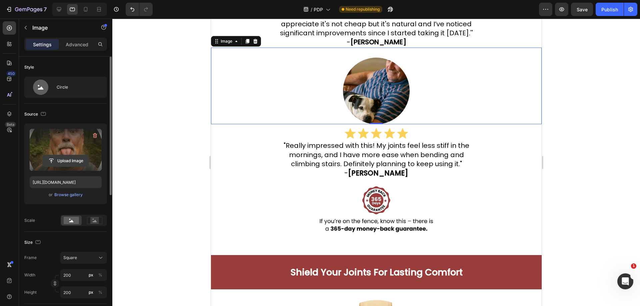
scroll to position [704, 0]
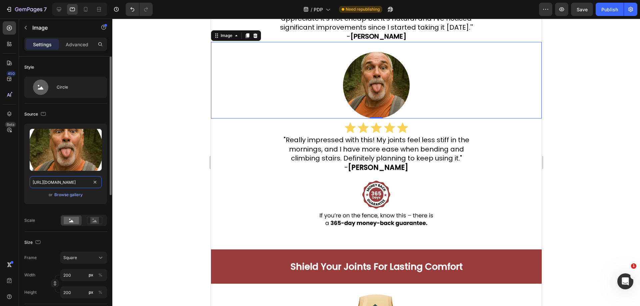
click at [64, 180] on input "[URL][DOMAIN_NAME]" at bounding box center [66, 182] width 72 height 12
paste input "7a5f6ca5-9a84-4100-9cc0-d7f8d66ef5dd"
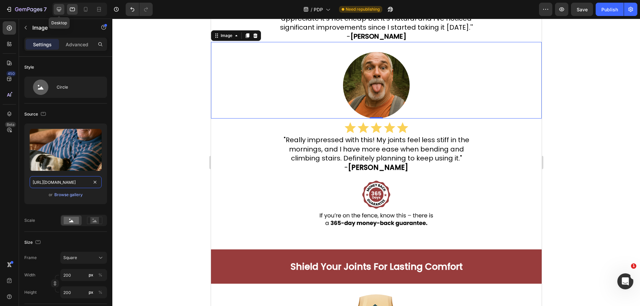
type input "[URL][DOMAIN_NAME]"
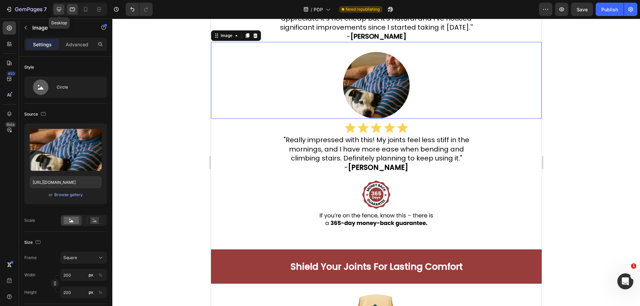
scroll to position [0, 0]
click at [60, 11] on icon at bounding box center [59, 9] width 7 height 7
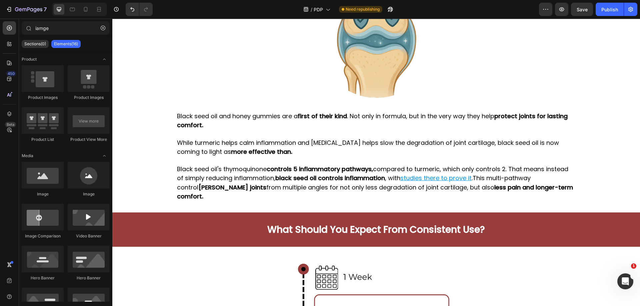
scroll to position [1387, 0]
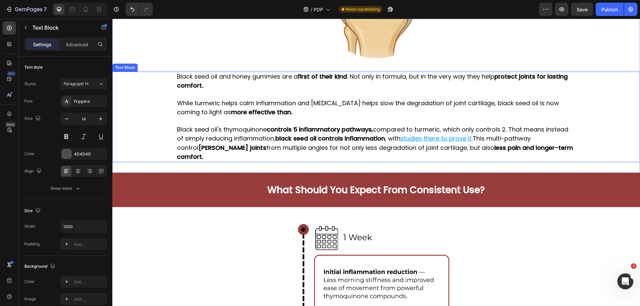
click at [494, 111] on p "While turmeric helps calm inflammation and [MEDICAL_DATA] helps slow the degrad…" at bounding box center [376, 108] width 398 height 18
click at [81, 43] on p "Advanced" at bounding box center [77, 44] width 23 height 7
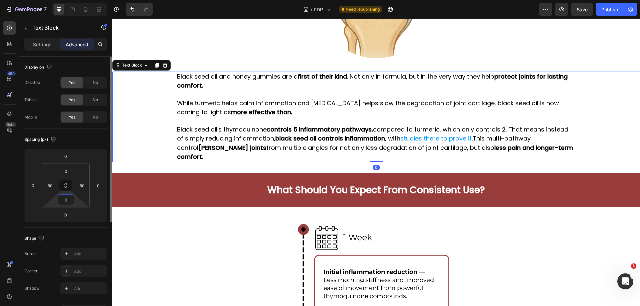
click at [69, 200] on input "0" at bounding box center [65, 200] width 13 height 10
type input "30"
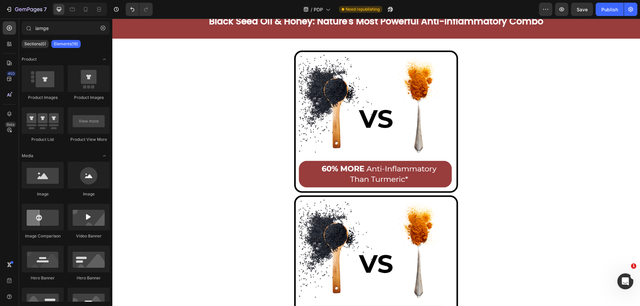
scroll to position [2238, 0]
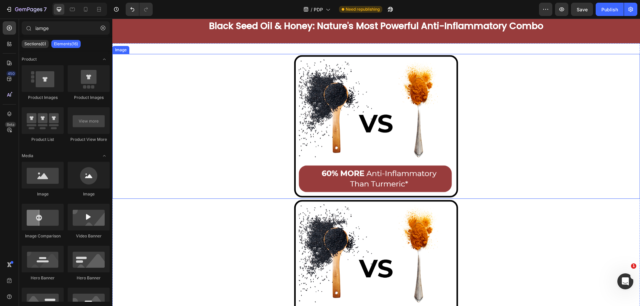
click at [386, 135] on img at bounding box center [376, 126] width 167 height 145
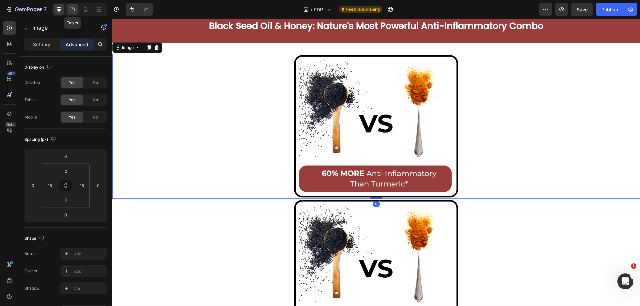
click at [76, 10] on div at bounding box center [72, 9] width 11 height 11
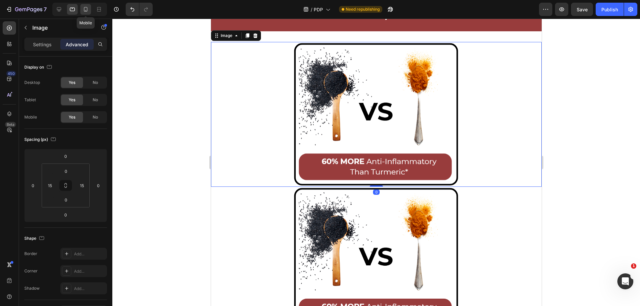
click at [86, 9] on icon at bounding box center [85, 9] width 7 height 7
type input "25"
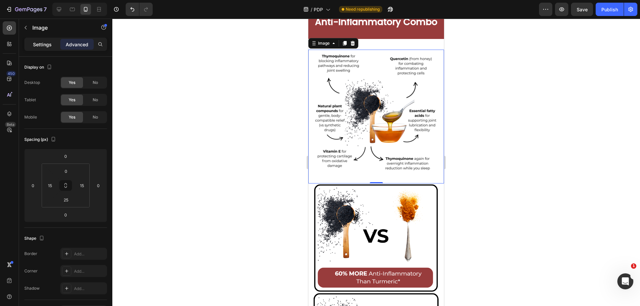
scroll to position [2281, 0]
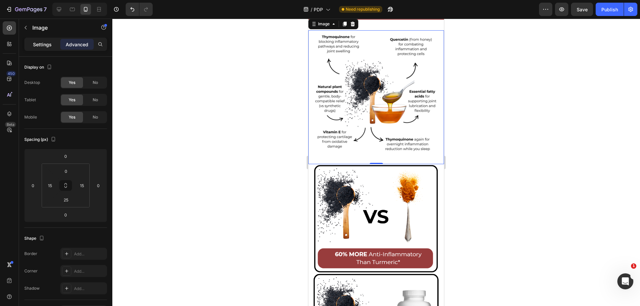
click at [46, 48] on div "Settings" at bounding box center [42, 44] width 33 height 11
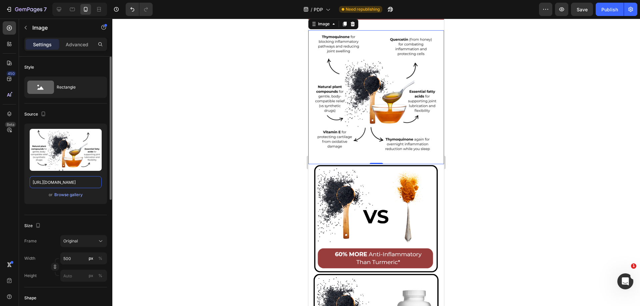
click at [66, 177] on input "[URL][DOMAIN_NAME]" at bounding box center [66, 182] width 72 height 12
click at [74, 8] on icon at bounding box center [72, 10] width 5 height 4
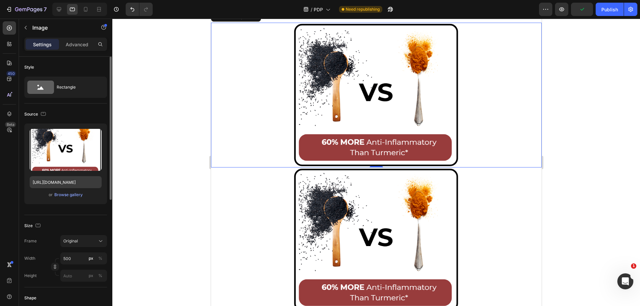
scroll to position [2262, 0]
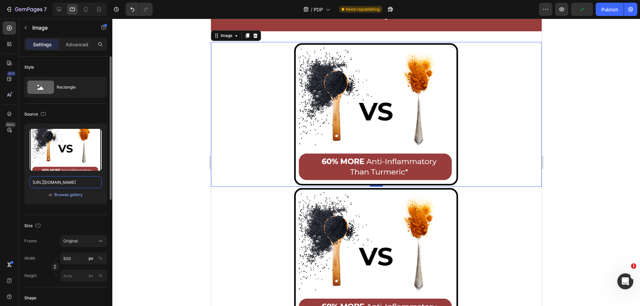
click at [68, 177] on input "[URL][DOMAIN_NAME]" at bounding box center [66, 182] width 72 height 12
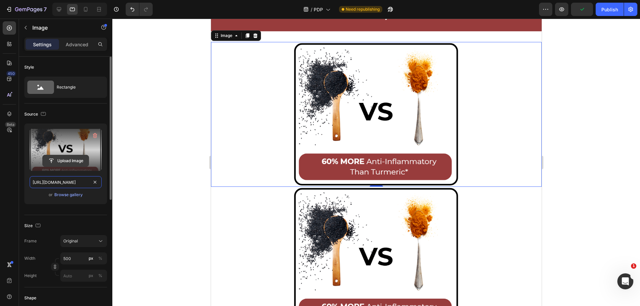
paste input "7b073e5b-1cd1-4c85-acdb-d6febde98a2c"
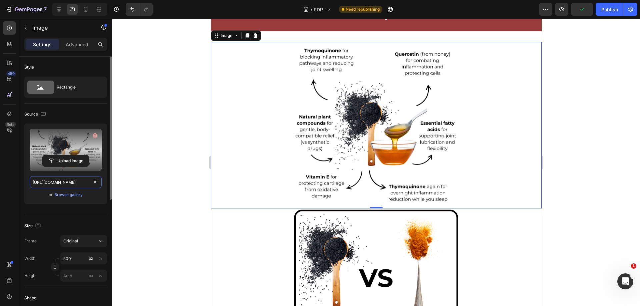
scroll to position [0, 204]
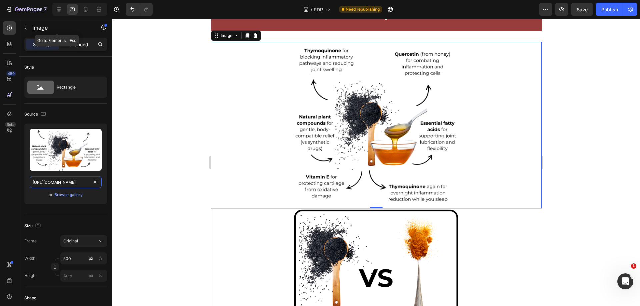
type input "[URL][DOMAIN_NAME]"
click at [75, 47] on p "Advanced" at bounding box center [77, 44] width 23 height 7
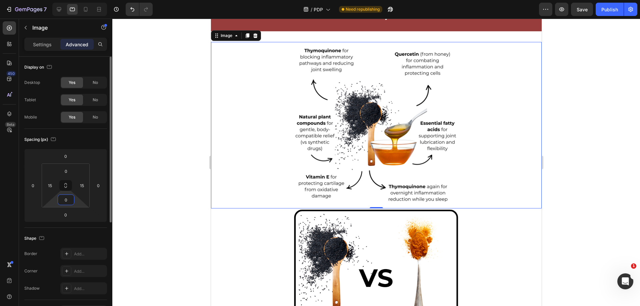
click at [68, 198] on input "0" at bounding box center [65, 200] width 13 height 10
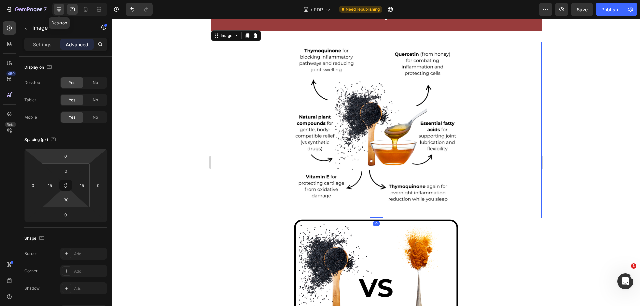
click at [59, 12] on icon at bounding box center [59, 9] width 7 height 7
type input "0"
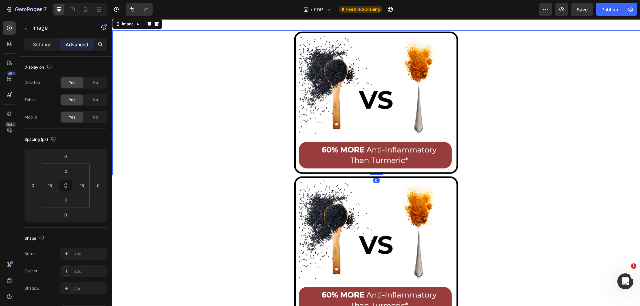
scroll to position [2250, 0]
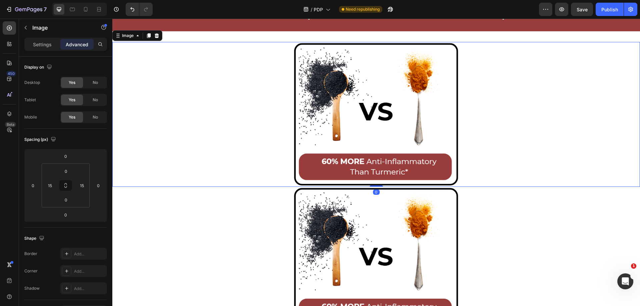
click at [321, 124] on img at bounding box center [376, 114] width 167 height 145
click at [43, 49] on div "Settings" at bounding box center [42, 44] width 33 height 11
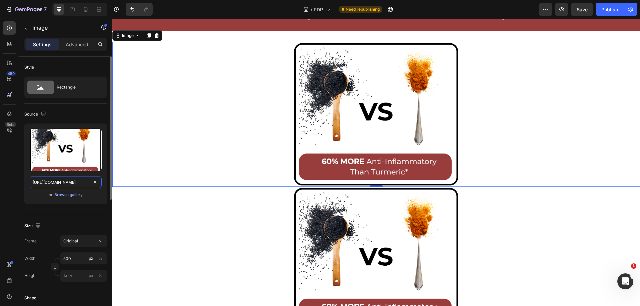
click at [64, 180] on input "[URL][DOMAIN_NAME]" at bounding box center [66, 182] width 72 height 12
paste input "7b073e5b-1cd1-4c85-acdb-d6febde98a2c"
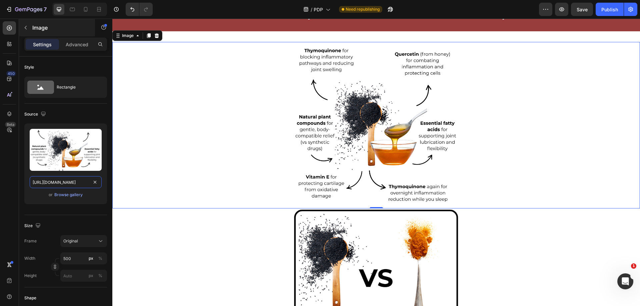
scroll to position [0, 204]
type input "[URL][DOMAIN_NAME]"
click at [77, 49] on div "Advanced" at bounding box center [76, 44] width 33 height 11
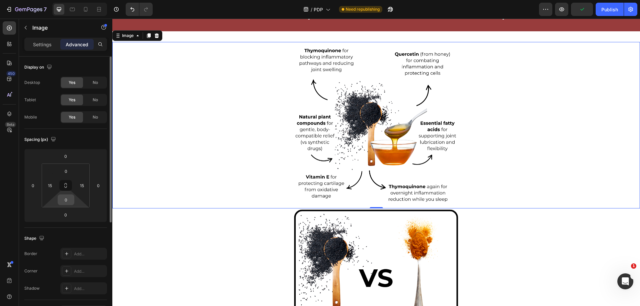
click at [67, 203] on input "0" at bounding box center [65, 200] width 13 height 10
type input "30"
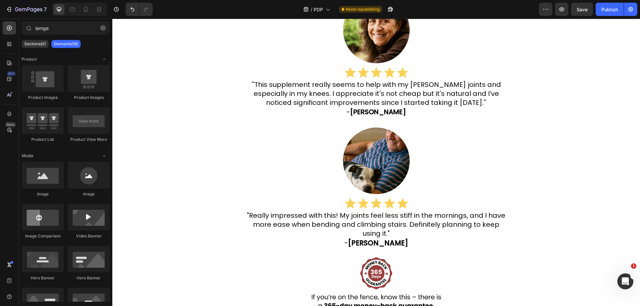
drag, startPoint x: 639, startPoint y: 198, endPoint x: 747, endPoint y: 26, distance: 202.6
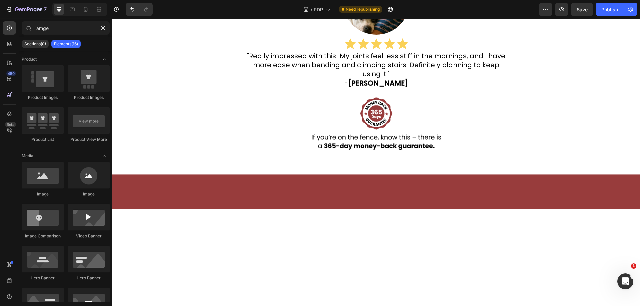
scroll to position [108, 0]
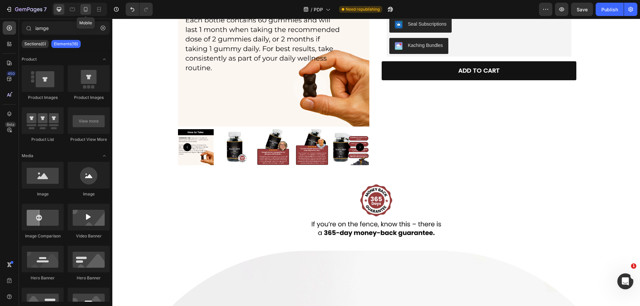
click at [87, 9] on icon at bounding box center [86, 9] width 4 height 5
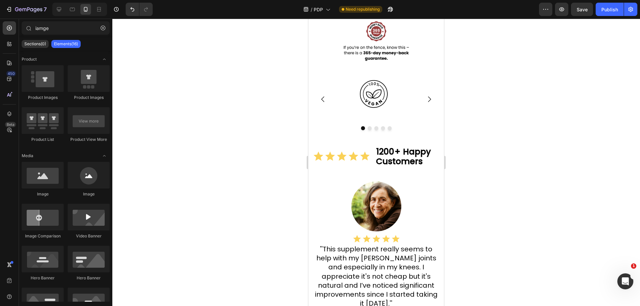
scroll to position [298, 0]
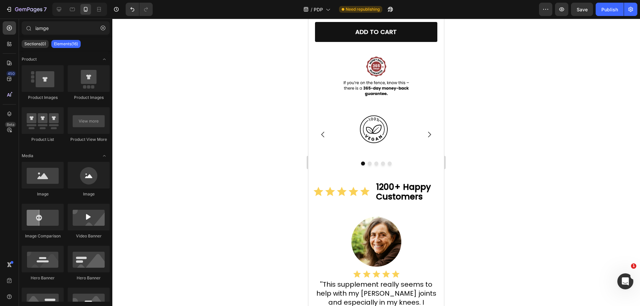
drag, startPoint x: 440, startPoint y: 40, endPoint x: 752, endPoint y: 73, distance: 313.9
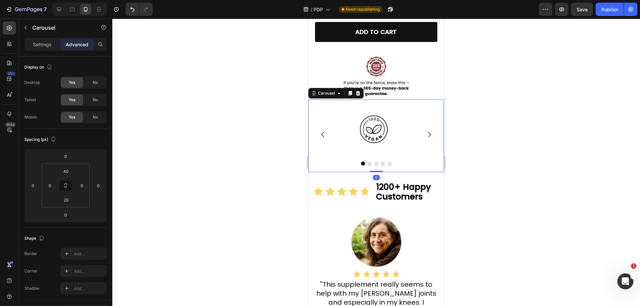
click at [425, 131] on icon "Carousel Next Arrow" at bounding box center [429, 135] width 8 height 8
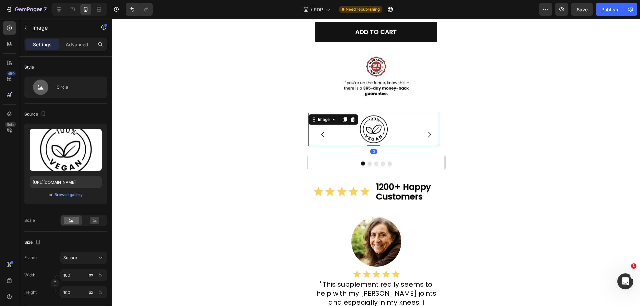
click at [353, 121] on div at bounding box center [373, 129] width 131 height 33
click at [72, 7] on icon at bounding box center [72, 9] width 7 height 7
type input "150"
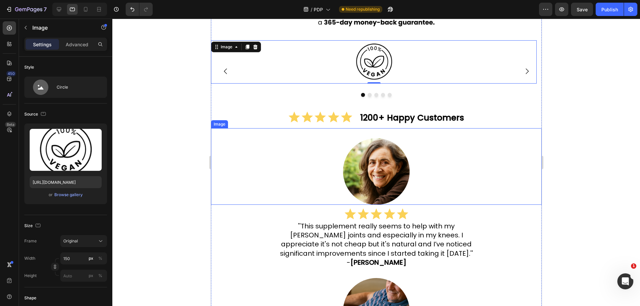
scroll to position [259, 0]
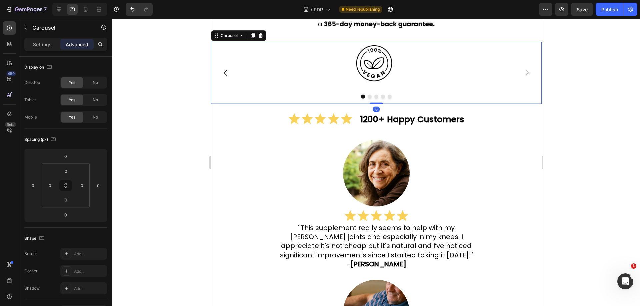
click at [509, 93] on div "Image" at bounding box center [373, 73] width 325 height 62
click at [65, 200] on input "0" at bounding box center [65, 200] width 13 height 10
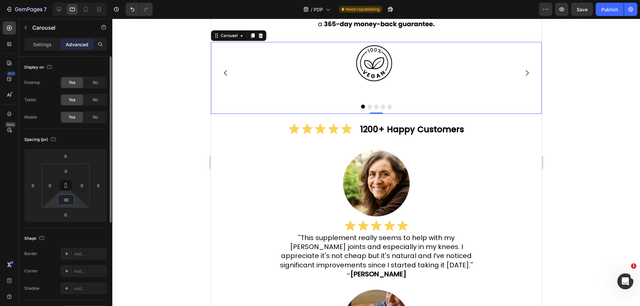
type input "3"
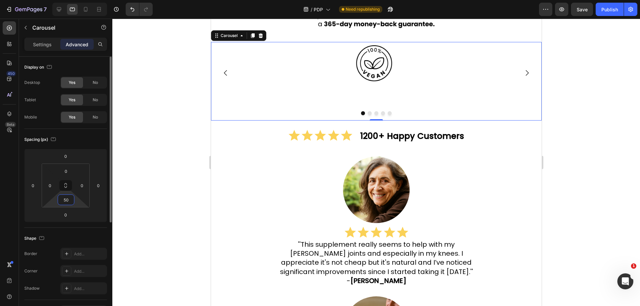
type input "5"
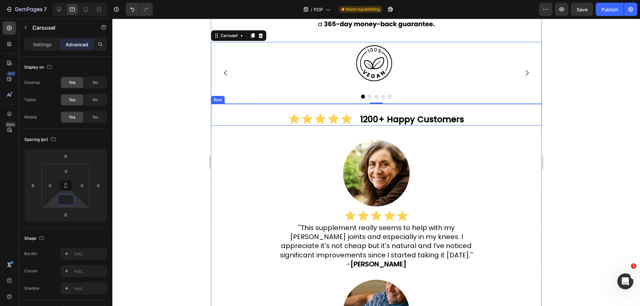
click at [273, 113] on div "Icon Icon Icon Icon Icon Icon List 1200+ Happy Customers Text Block Row" at bounding box center [376, 115] width 330 height 22
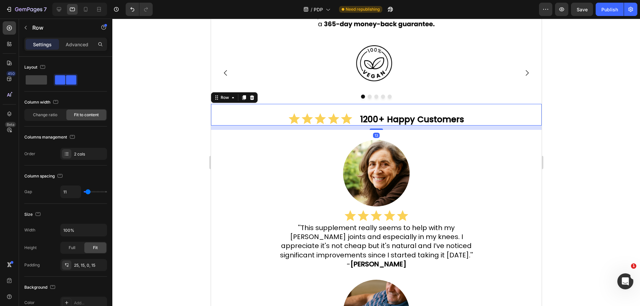
click at [79, 50] on div "Settings Advanced" at bounding box center [65, 44] width 83 height 13
click at [78, 40] on div "Advanced" at bounding box center [76, 44] width 33 height 11
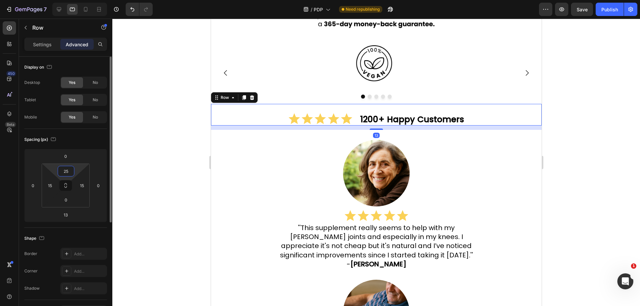
drag, startPoint x: 67, startPoint y: 169, endPoint x: 72, endPoint y: 169, distance: 4.7
click at [68, 169] on input "25" at bounding box center [65, 171] width 13 height 10
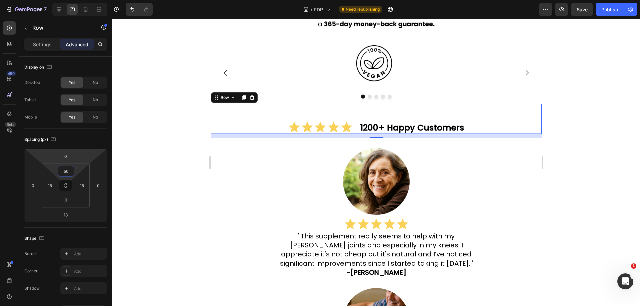
type input "50"
click at [639, 131] on div at bounding box center [375, 163] width 527 height 288
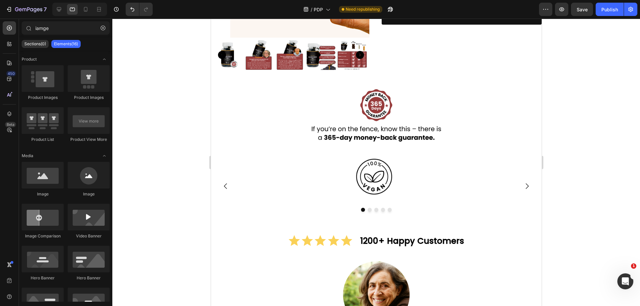
scroll to position [160, 0]
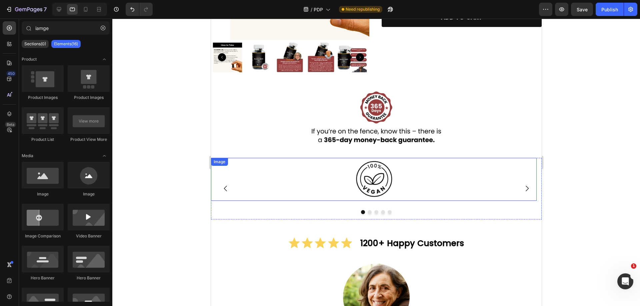
click at [350, 184] on img at bounding box center [373, 179] width 50 height 43
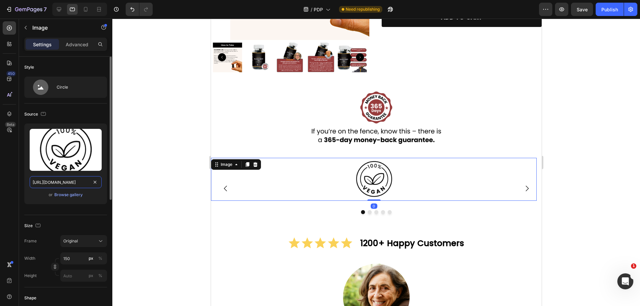
click at [58, 184] on input "[URL][DOMAIN_NAME]" at bounding box center [66, 182] width 72 height 12
click at [60, 5] on div at bounding box center [59, 9] width 11 height 11
type input "[URL][DOMAIN_NAME]"
type input "100"
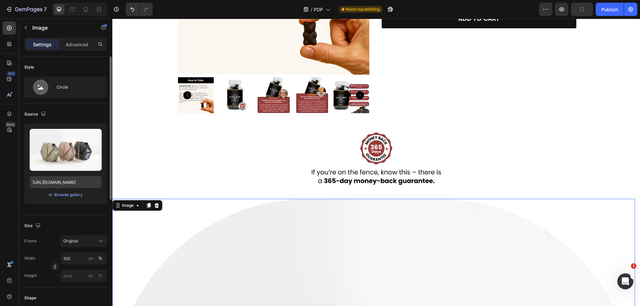
scroll to position [316, 0]
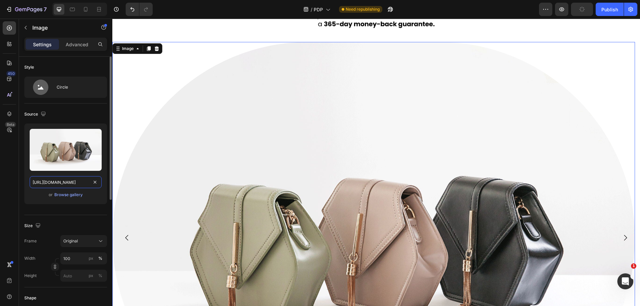
click at [40, 183] on input "[URL][DOMAIN_NAME]" at bounding box center [66, 182] width 72 height 12
paste input "0918/6417/0870/files/[URL][DOMAIN_NAME]"
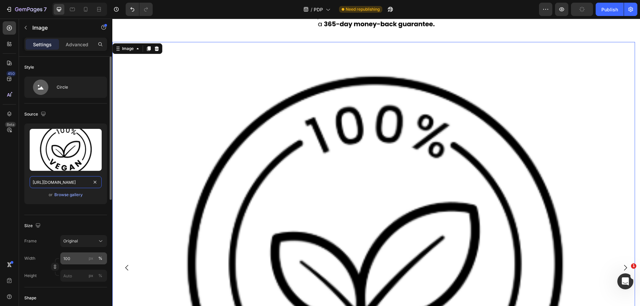
type input "[URL][DOMAIN_NAME]"
click at [74, 254] on input "100" at bounding box center [83, 259] width 47 height 12
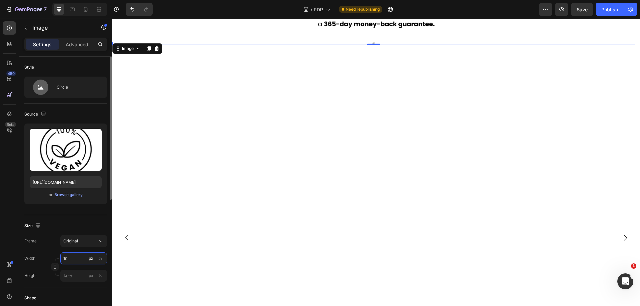
type input "1"
type input "150"
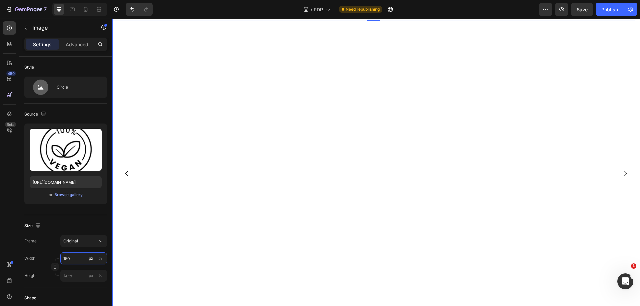
scroll to position [383, 0]
click at [625, 172] on button "Carousel Next Arrow" at bounding box center [625, 171] width 19 height 19
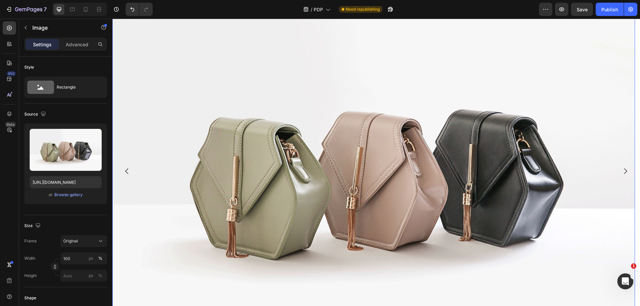
click at [355, 155] on img at bounding box center [373, 171] width 522 height 392
drag, startPoint x: 70, startPoint y: 9, endPoint x: 68, endPoint y: 68, distance: 59.3
click at [70, 9] on icon at bounding box center [72, 10] width 5 height 4
type input "[URL][DOMAIN_NAME]"
type input "150"
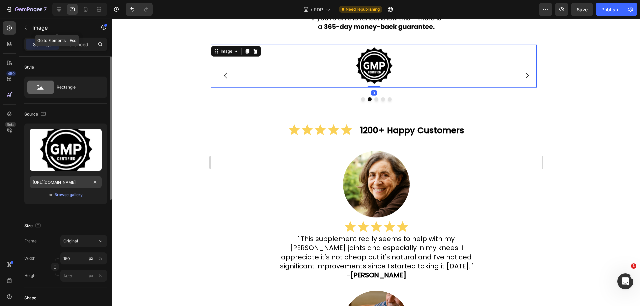
scroll to position [316, 0]
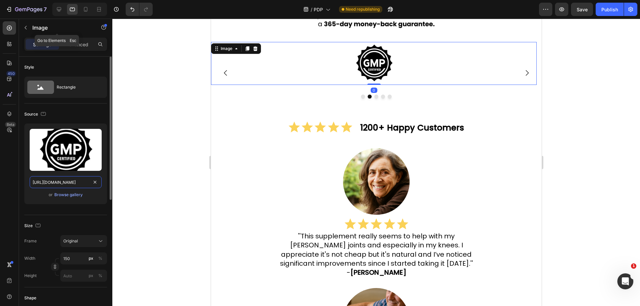
click at [57, 184] on input "[URL][DOMAIN_NAME]" at bounding box center [66, 182] width 72 height 12
click at [62, 11] on icon at bounding box center [59, 9] width 7 height 7
type input "[URL][DOMAIN_NAME]"
type input "100"
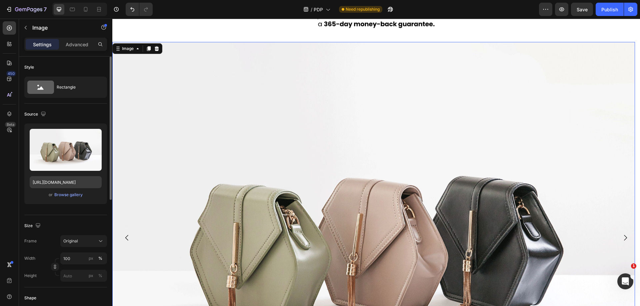
drag, startPoint x: 59, startPoint y: 173, endPoint x: 61, endPoint y: 180, distance: 7.1
click at [59, 174] on div "Upload Image [URL][DOMAIN_NAME] or Browse gallery" at bounding box center [65, 164] width 83 height 81
click at [61, 180] on input "[URL][DOMAIN_NAME]" at bounding box center [66, 182] width 72 height 12
paste input "0918/6417/0870/files/[URL][DOMAIN_NAME]"
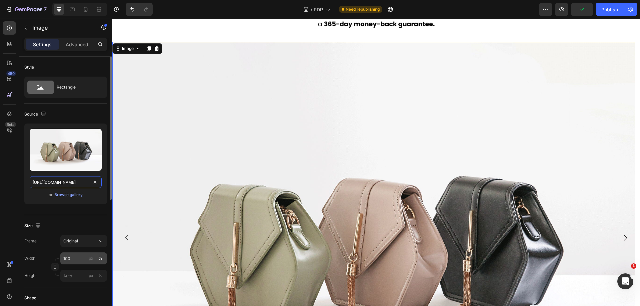
type input "[URL][DOMAIN_NAME]"
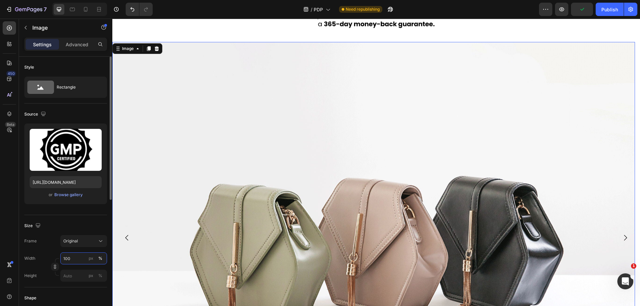
scroll to position [0, 0]
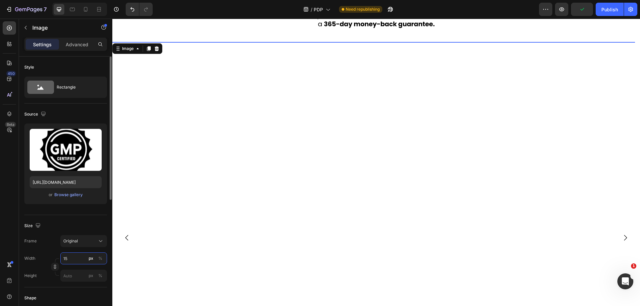
type input "150"
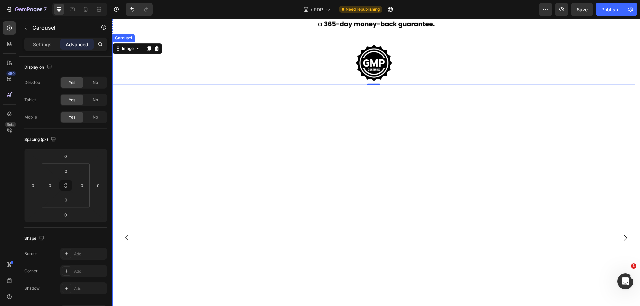
click at [621, 237] on icon "Carousel Next Arrow" at bounding box center [625, 238] width 8 height 8
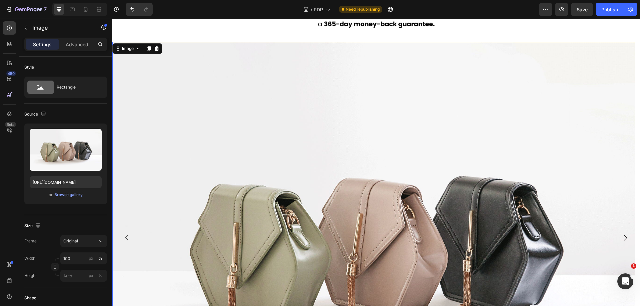
click at [395, 168] on img at bounding box center [373, 238] width 522 height 392
drag, startPoint x: 76, startPoint y: 11, endPoint x: 77, endPoint y: 64, distance: 53.0
click at [76, 11] on div at bounding box center [72, 9] width 11 height 11
type input "[URL][DOMAIN_NAME]"
type input "150"
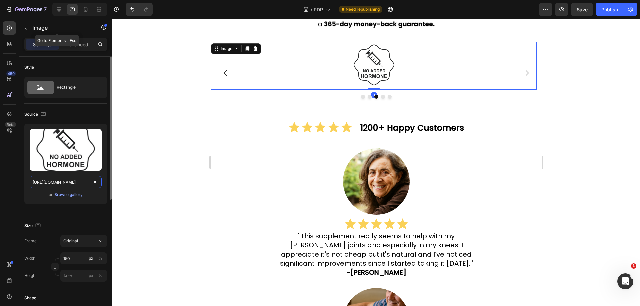
click at [63, 177] on input "[URL][DOMAIN_NAME]" at bounding box center [66, 182] width 72 height 12
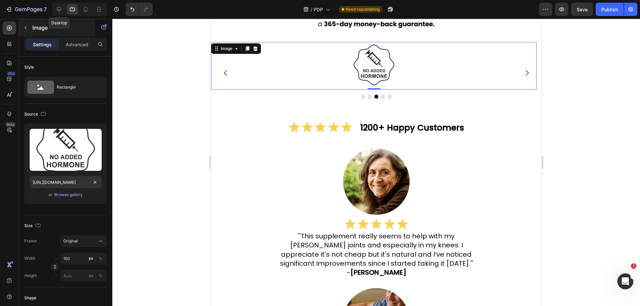
drag, startPoint x: 57, startPoint y: 14, endPoint x: 60, endPoint y: 19, distance: 6.0
click at [57, 13] on div at bounding box center [59, 9] width 11 height 11
type input "[URL][DOMAIN_NAME]"
type input "100"
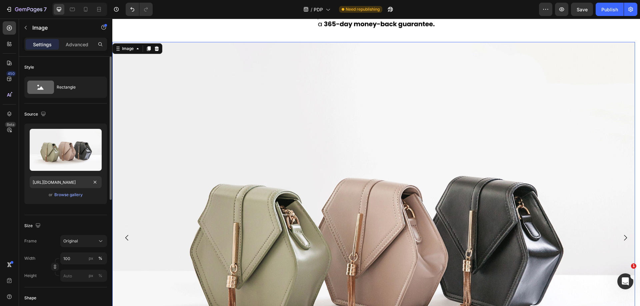
click at [63, 191] on div "Upload Image [URL][DOMAIN_NAME] or Browse gallery" at bounding box center [65, 164] width 83 height 81
click at [63, 185] on input "[URL][DOMAIN_NAME]" at bounding box center [66, 182] width 72 height 12
paste input "0918/6417/0870/files/[URL][DOMAIN_NAME]"
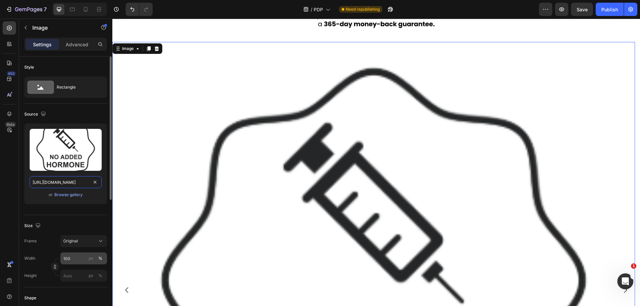
scroll to position [0, 203]
type input "[URL][DOMAIN_NAME]"
click at [75, 258] on input "100" at bounding box center [83, 259] width 47 height 12
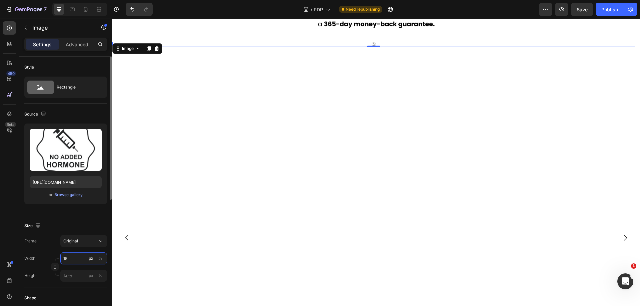
type input "150"
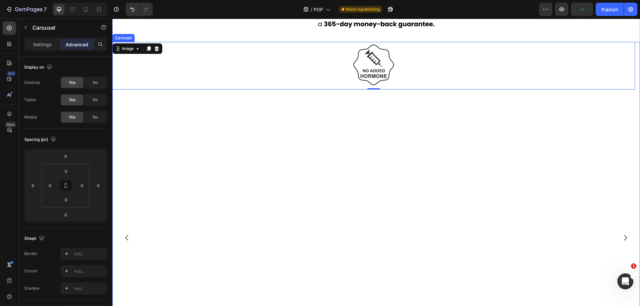
click at [622, 241] on icon "Carousel Next Arrow" at bounding box center [625, 238] width 8 height 8
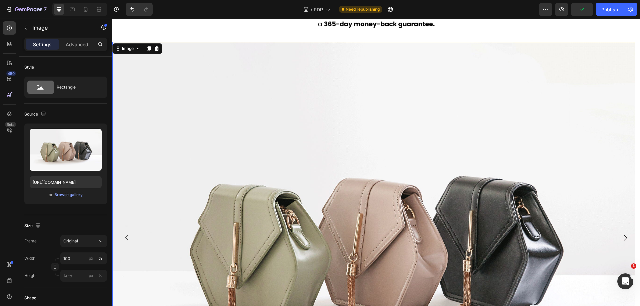
drag, startPoint x: 403, startPoint y: 128, endPoint x: 336, endPoint y: 113, distance: 68.1
click at [403, 128] on img at bounding box center [373, 238] width 522 height 392
drag, startPoint x: 74, startPoint y: 11, endPoint x: 80, endPoint y: 107, distance: 95.8
click at [74, 11] on icon at bounding box center [72, 9] width 7 height 7
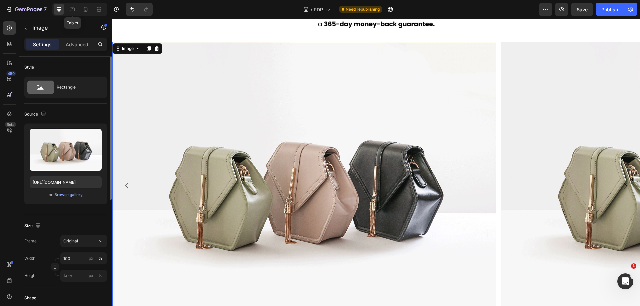
type input "[URL][DOMAIN_NAME]"
type input "150"
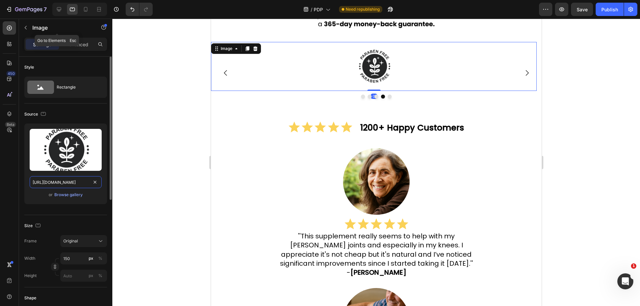
click at [61, 183] on input "[URL][DOMAIN_NAME]" at bounding box center [66, 182] width 72 height 12
click at [59, 7] on icon at bounding box center [59, 9] width 7 height 7
type input "[URL][DOMAIN_NAME]"
type input "100"
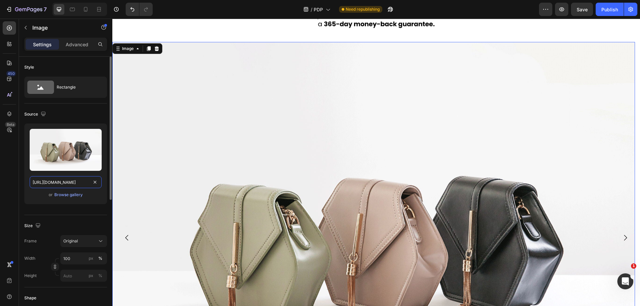
paste input "0918/6417/0870/files/[URL][DOMAIN_NAME]"
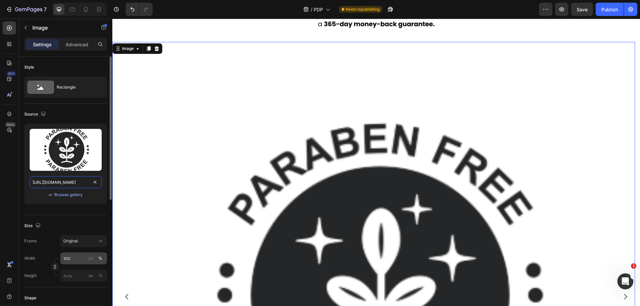
scroll to position [0, 204]
type input "[URL][DOMAIN_NAME]"
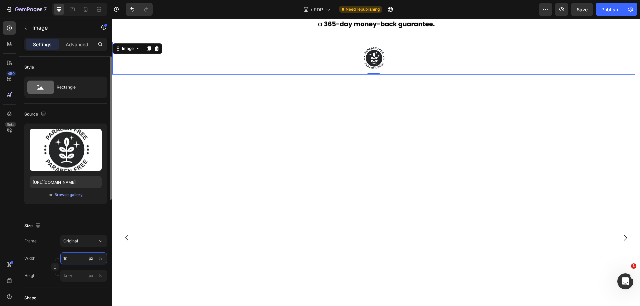
type input "1"
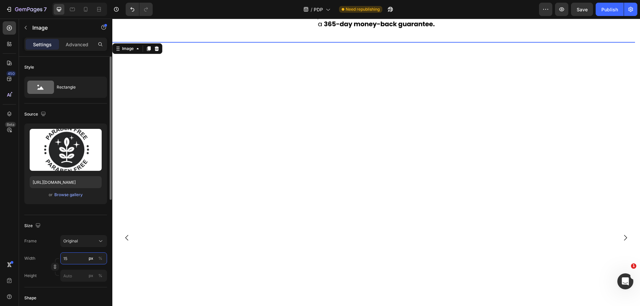
type input "150"
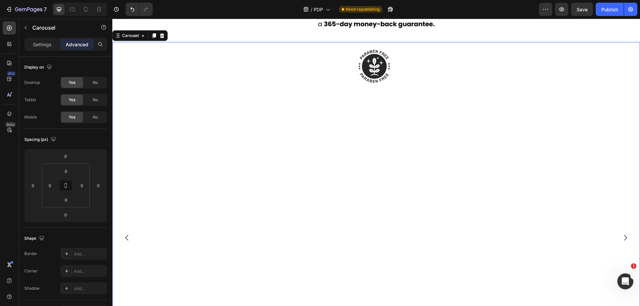
click at [621, 239] on icon "Carousel Next Arrow" at bounding box center [625, 238] width 8 height 8
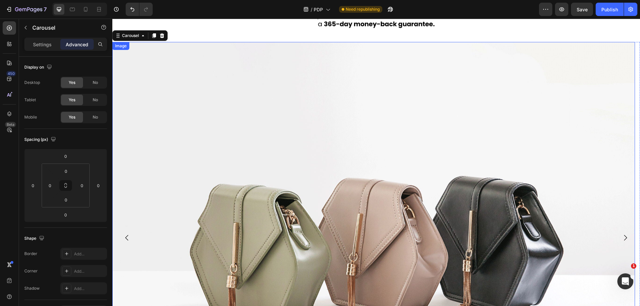
click at [416, 148] on img at bounding box center [373, 238] width 522 height 392
click at [77, 8] on div at bounding box center [72, 9] width 11 height 11
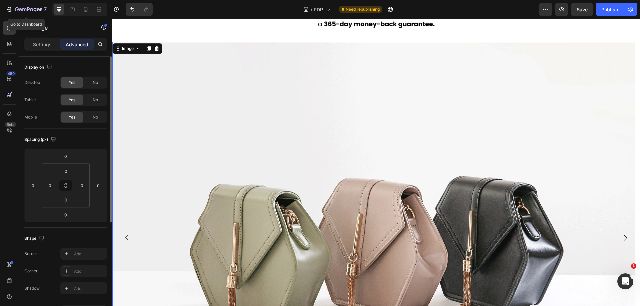
type input "50"
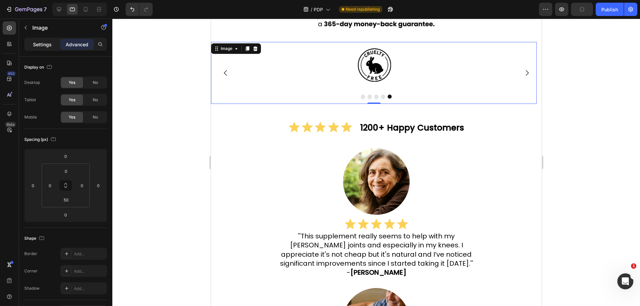
click at [47, 44] on p "Settings" at bounding box center [42, 44] width 19 height 7
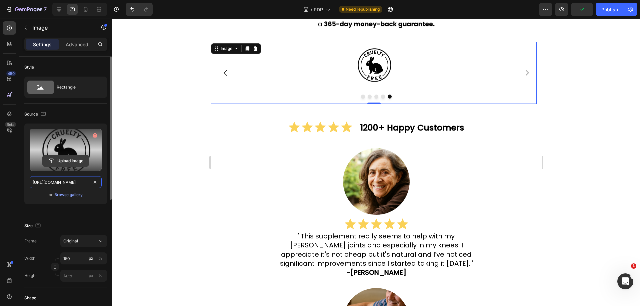
drag, startPoint x: 66, startPoint y: 177, endPoint x: 69, endPoint y: 156, distance: 21.8
click at [67, 177] on input "[URL][DOMAIN_NAME]" at bounding box center [66, 182] width 72 height 12
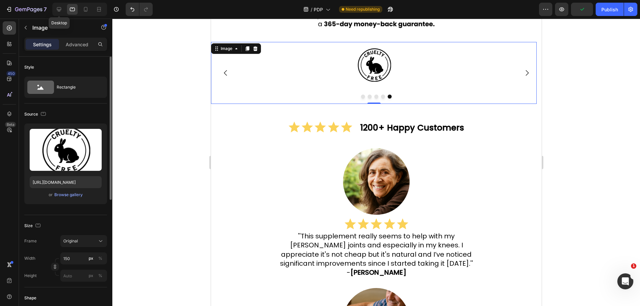
drag, startPoint x: 60, startPoint y: 12, endPoint x: 71, endPoint y: 67, distance: 55.7
click at [60, 13] on div at bounding box center [59, 9] width 11 height 11
type input "[URL][DOMAIN_NAME]"
type input "100"
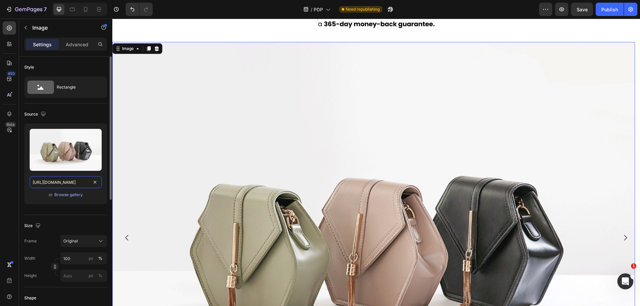
click at [57, 180] on input "[URL][DOMAIN_NAME]" at bounding box center [66, 182] width 72 height 12
paste input "0918/6417/0870/files/[URL][DOMAIN_NAME]"
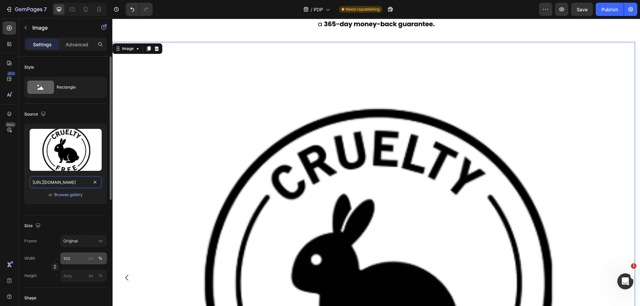
type input "[URL][DOMAIN_NAME]"
click at [79, 260] on input "100" at bounding box center [83, 259] width 47 height 12
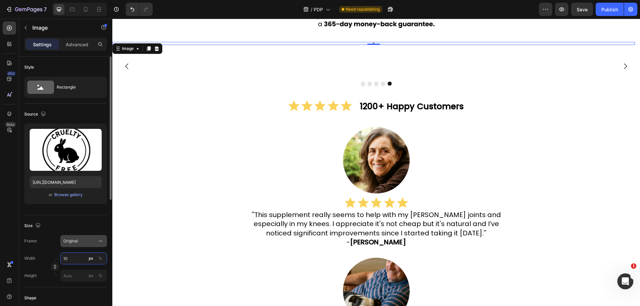
type input "1"
type input "150"
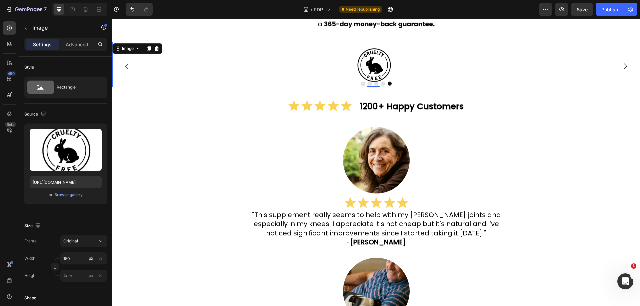
click at [621, 69] on icon "Carousel Next Arrow" at bounding box center [625, 66] width 8 height 8
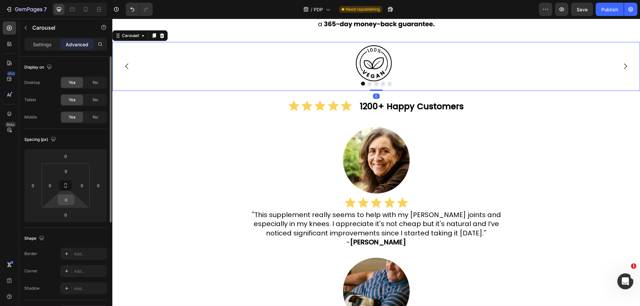
click at [69, 201] on input "0" at bounding box center [65, 200] width 13 height 10
type input "20"
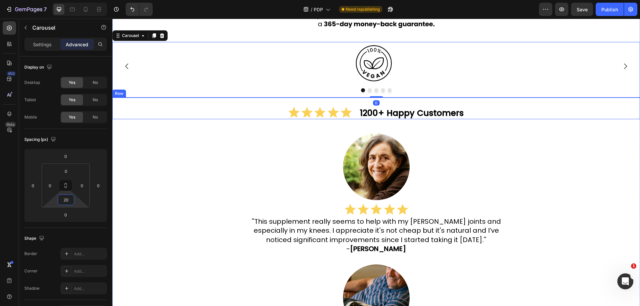
click at [458, 113] on strong "1200+ Happy Customers" at bounding box center [411, 113] width 104 height 12
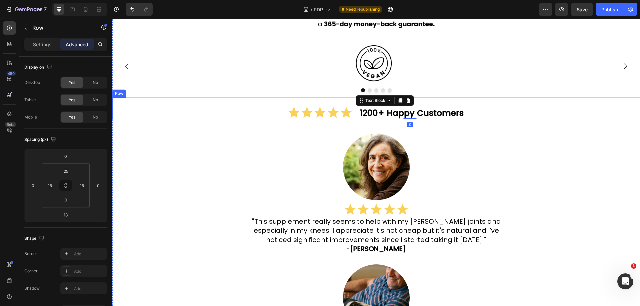
click at [259, 109] on div "Icon Icon Icon Icon Icon Icon List 1200+ Happy Customers Text Block 0 Row" at bounding box center [375, 109] width 527 height 22
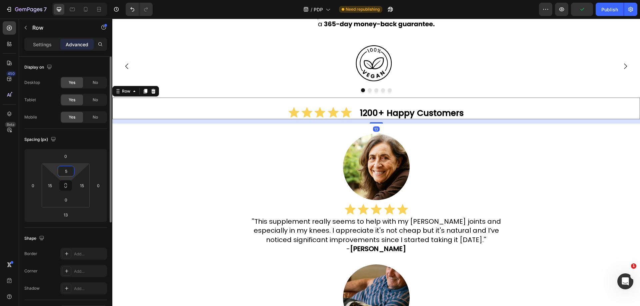
type input "50"
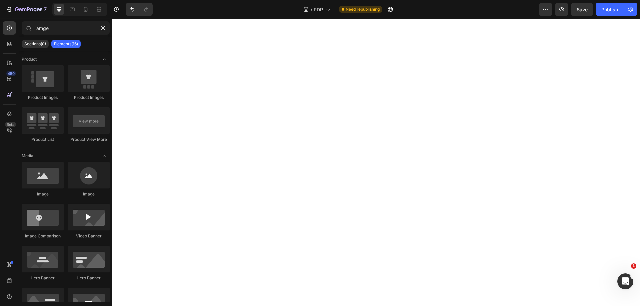
scroll to position [279, 0]
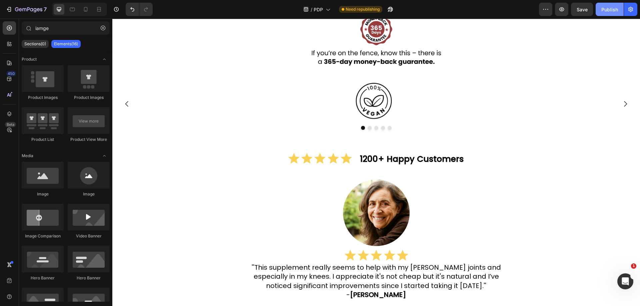
click at [608, 11] on div "Publish" at bounding box center [609, 9] width 17 height 7
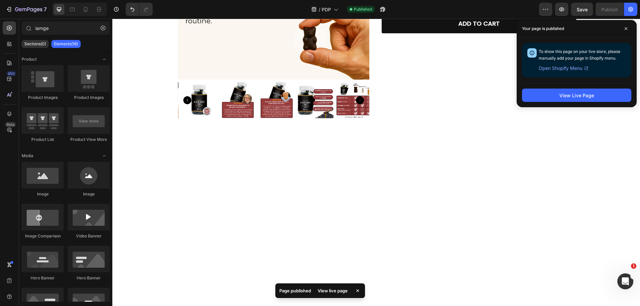
scroll to position [0, 0]
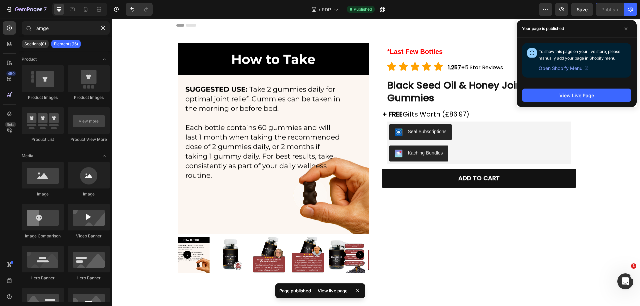
drag, startPoint x: 639, startPoint y: 52, endPoint x: 748, endPoint y: 28, distance: 110.8
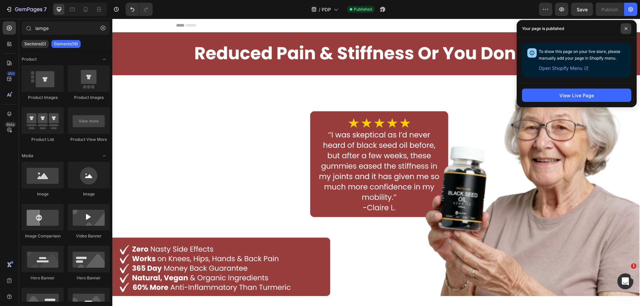
click at [624, 28] on span at bounding box center [625, 28] width 11 height 11
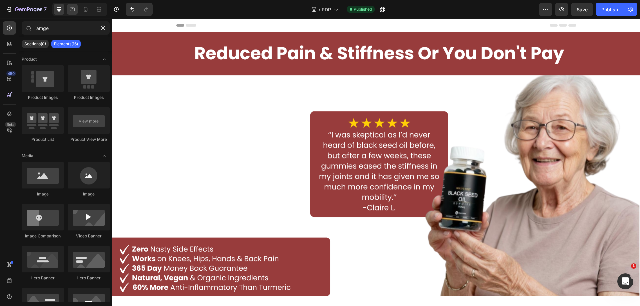
drag, startPoint x: 70, startPoint y: 12, endPoint x: 74, endPoint y: 13, distance: 4.4
click at [70, 12] on icon at bounding box center [72, 9] width 7 height 7
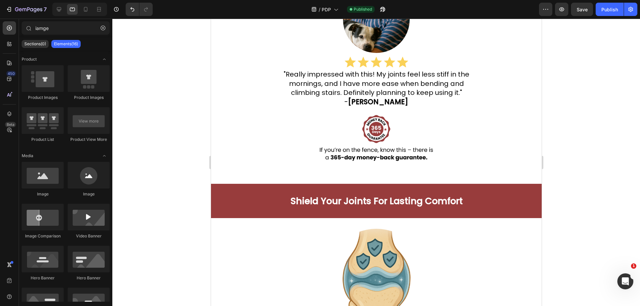
scroll to position [393, 0]
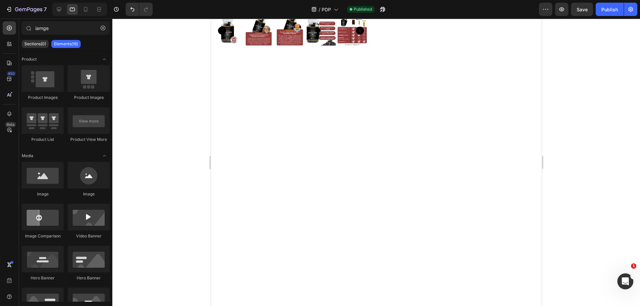
drag, startPoint x: 540, startPoint y: 32, endPoint x: 389, endPoint y: 27, distance: 151.0
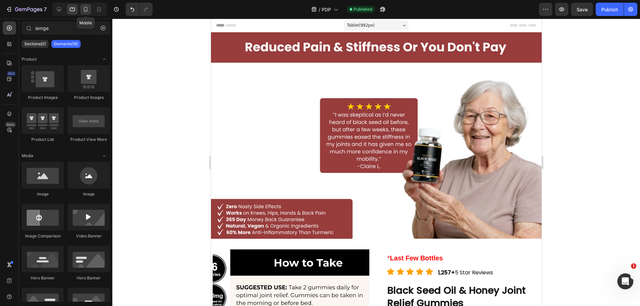
click at [87, 8] on icon at bounding box center [86, 9] width 4 height 5
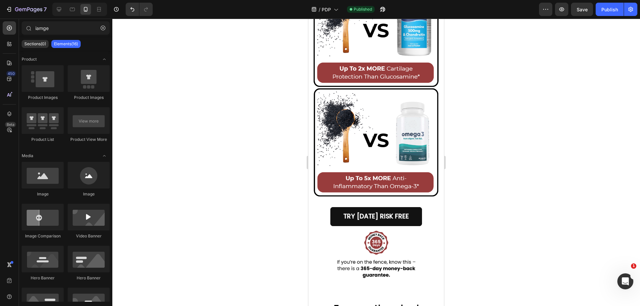
scroll to position [2313, 0]
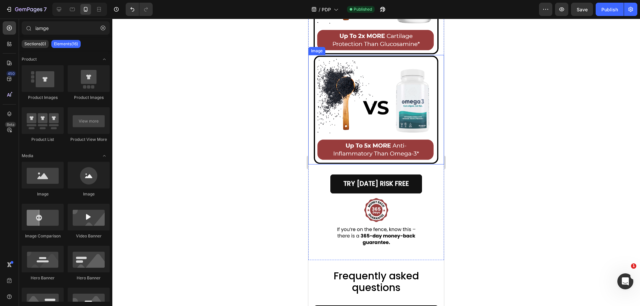
click at [393, 106] on img at bounding box center [376, 110] width 126 height 110
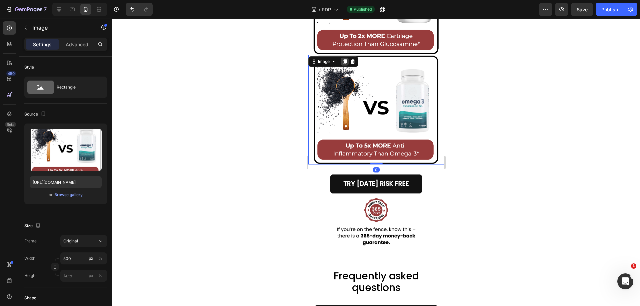
drag, startPoint x: 344, startPoint y: 49, endPoint x: 576, endPoint y: 166, distance: 260.0
click at [344, 59] on icon at bounding box center [345, 61] width 4 height 5
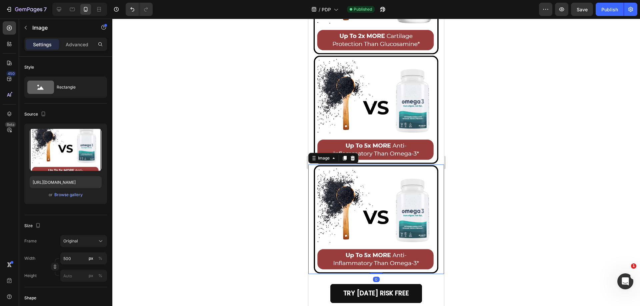
scroll to position [188, 0]
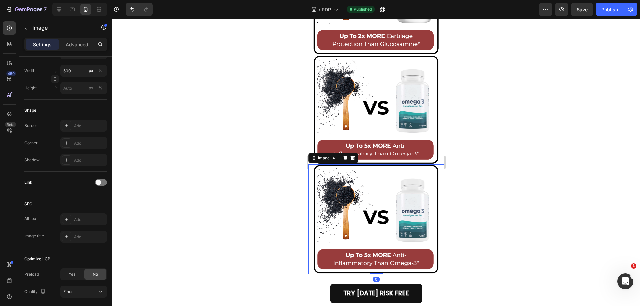
click at [397, 200] on img at bounding box center [376, 220] width 126 height 110
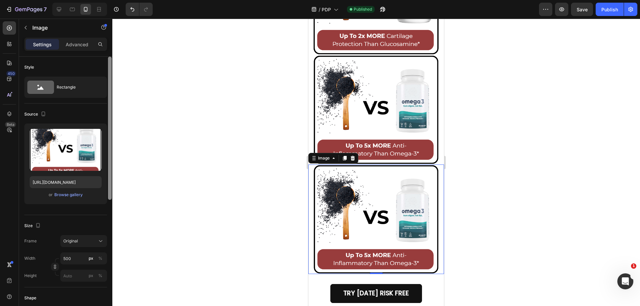
drag, startPoint x: 109, startPoint y: 233, endPoint x: 110, endPoint y: 50, distance: 183.2
click at [110, 50] on div "Settings Advanced Style Rectangle Source Upload Image [URL][DOMAIN_NAME] or Bro…" at bounding box center [65, 182] width 93 height 288
drag, startPoint x: 72, startPoint y: 202, endPoint x: 70, endPoint y: 193, distance: 9.2
click at [71, 200] on div "Upload Image [URL][DOMAIN_NAME] or Browse gallery" at bounding box center [65, 164] width 83 height 81
click at [70, 193] on div "Browse gallery" at bounding box center [68, 195] width 28 height 6
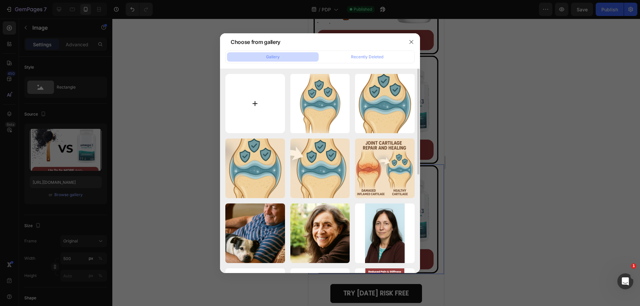
click at [256, 96] on input "file" at bounding box center [255, 104] width 60 height 60
type input "C:\fakepath\Copy of Copy of Copy of Copy of New Anti-Inflammatory (2).png"
click at [207, 13] on div at bounding box center [320, 153] width 640 height 306
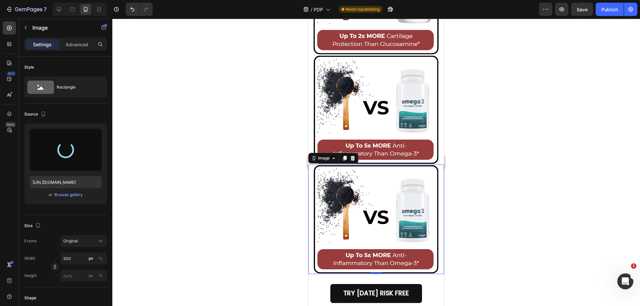
type input "[URL][DOMAIN_NAME]"
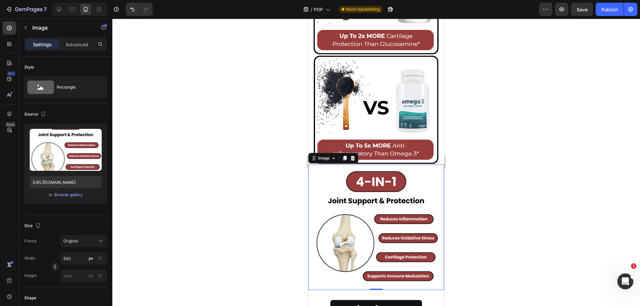
click at [534, 160] on div at bounding box center [375, 163] width 527 height 288
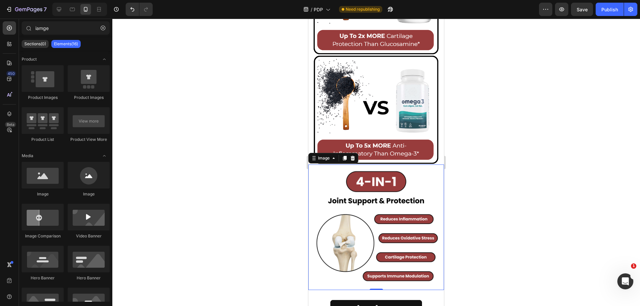
click at [533, 157] on div at bounding box center [375, 163] width 527 height 288
click at [373, 223] on img at bounding box center [376, 228] width 126 height 126
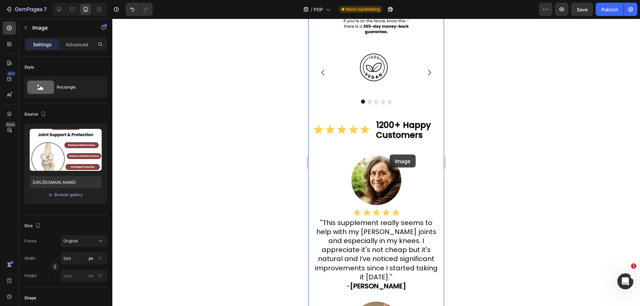
scroll to position [489, 0]
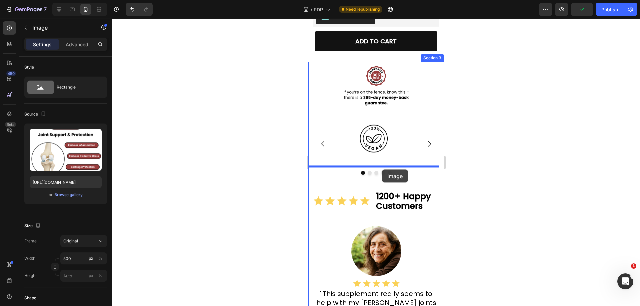
drag, startPoint x: 314, startPoint y: 138, endPoint x: 782, endPoint y: 190, distance: 470.7
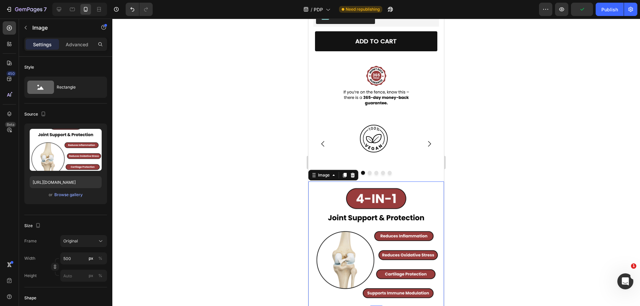
click at [474, 171] on div at bounding box center [375, 163] width 527 height 288
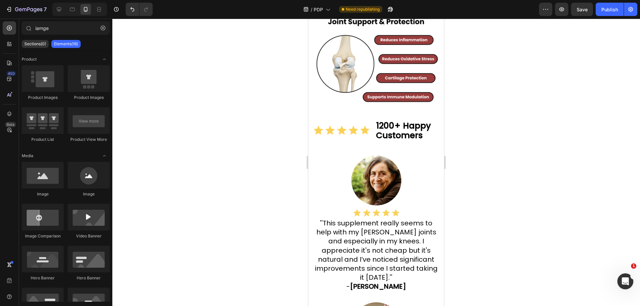
scroll to position [706, 0]
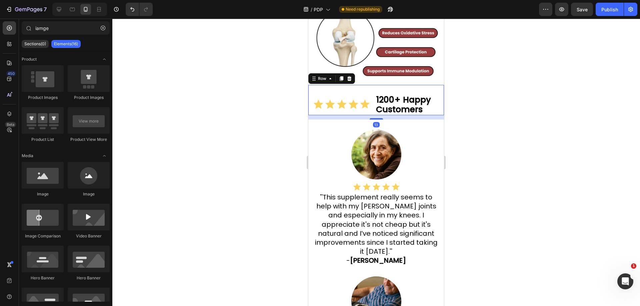
click at [375, 85] on div "Icon Icon Icon Icon Icon Icon List 1200+ Happy Customers Text Block Row 13" at bounding box center [376, 100] width 136 height 30
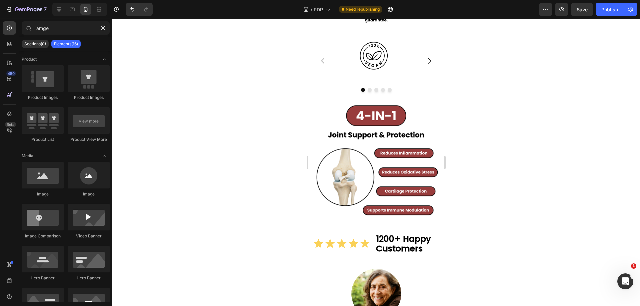
scroll to position [515, 0]
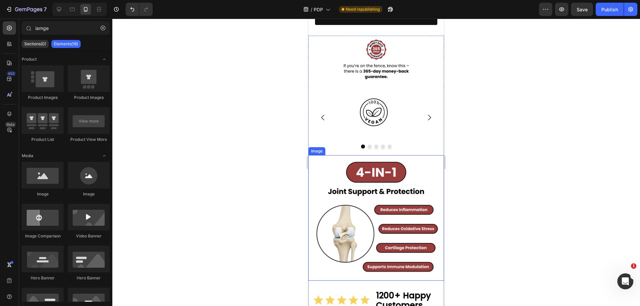
click at [356, 204] on img at bounding box center [376, 218] width 126 height 126
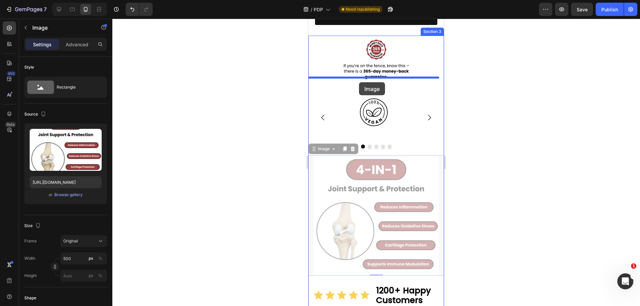
drag, startPoint x: 314, startPoint y: 134, endPoint x: 834, endPoint y: 123, distance: 519.8
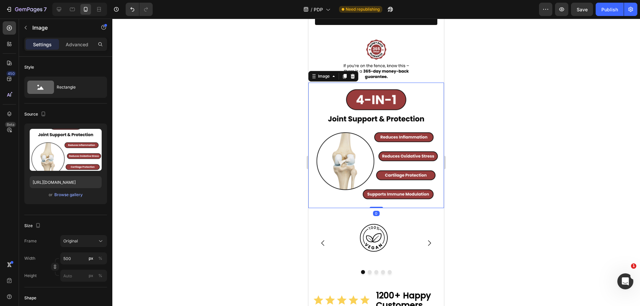
click at [529, 105] on div at bounding box center [375, 163] width 527 height 288
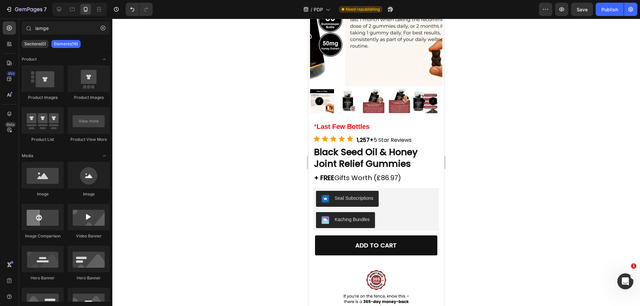
scroll to position [563, 0]
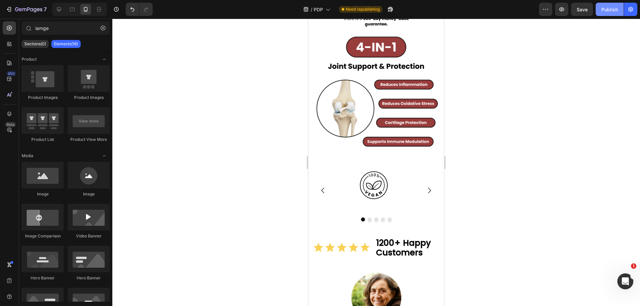
click at [611, 15] on button "Publish" at bounding box center [609, 9] width 28 height 13
click at [73, 11] on icon at bounding box center [72, 9] width 7 height 7
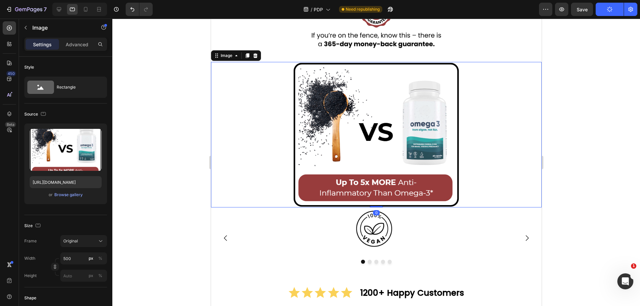
drag, startPoint x: 379, startPoint y: 103, endPoint x: 222, endPoint y: 51, distance: 165.8
click at [377, 102] on img at bounding box center [375, 135] width 167 height 146
drag, startPoint x: 401, startPoint y: 112, endPoint x: 406, endPoint y: 68, distance: 44.0
click at [401, 112] on img at bounding box center [375, 135] width 167 height 146
click at [85, 12] on icon at bounding box center [85, 9] width 7 height 7
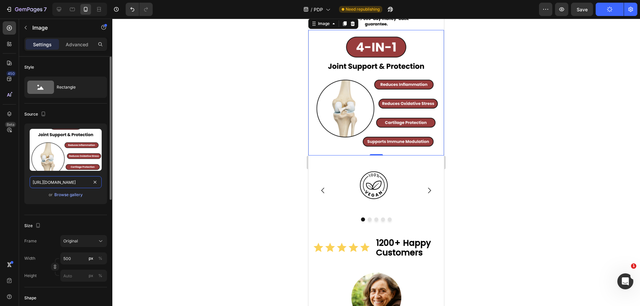
scroll to position [551, 0]
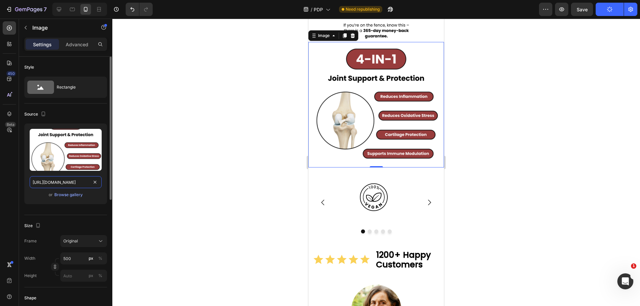
click at [63, 181] on input "[URL][DOMAIN_NAME]" at bounding box center [66, 182] width 72 height 12
drag, startPoint x: 73, startPoint y: 11, endPoint x: 70, endPoint y: 95, distance: 84.3
click at [73, 11] on icon at bounding box center [72, 10] width 5 height 4
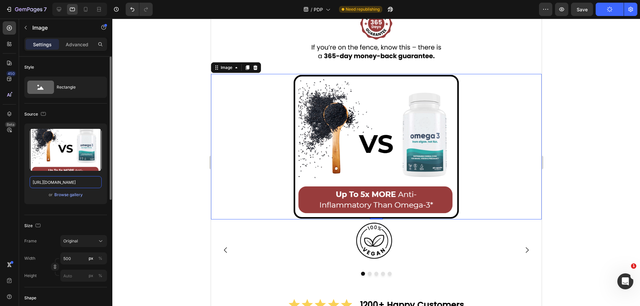
scroll to position [583, 0]
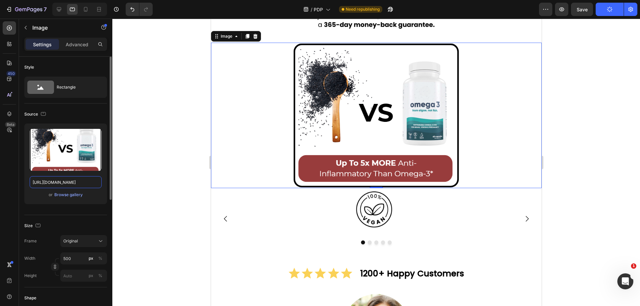
click at [77, 180] on input "[URL][DOMAIN_NAME]" at bounding box center [66, 182] width 72 height 12
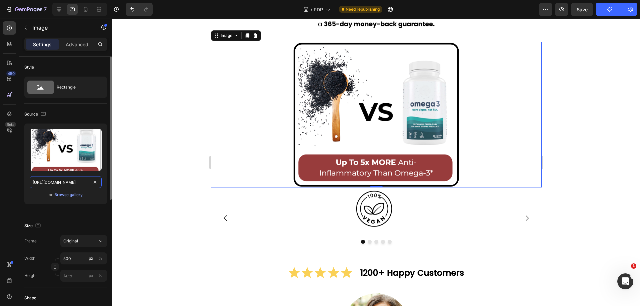
paste input "81c72e73-442c-4610-b9f8-a8e243f8eafa"
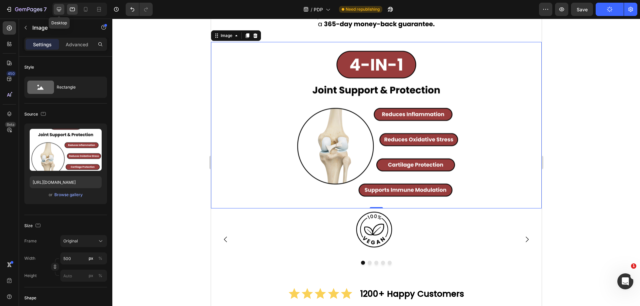
scroll to position [0, 0]
click at [61, 10] on icon at bounding box center [59, 9] width 7 height 7
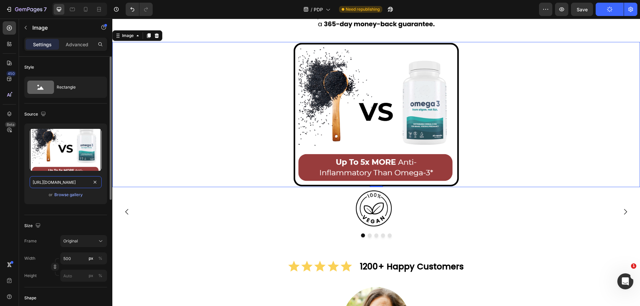
click at [71, 188] on input "[URL][DOMAIN_NAME]" at bounding box center [66, 182] width 72 height 12
paste input "81c72e73-442c-4610-b9f8-a8e243f8eafa"
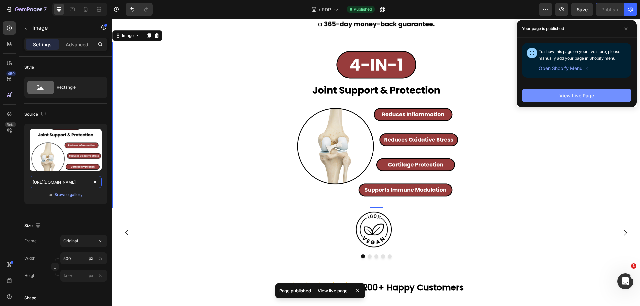
type input "[URL][DOMAIN_NAME]"
click at [568, 93] on div "View Live Page" at bounding box center [576, 95] width 35 height 7
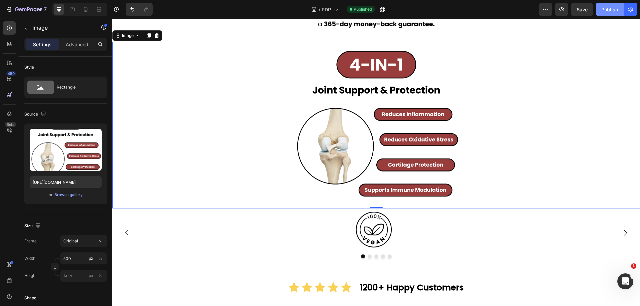
click at [600, 11] on button "Publish" at bounding box center [609, 9] width 28 height 13
click at [85, 7] on icon at bounding box center [85, 9] width 7 height 7
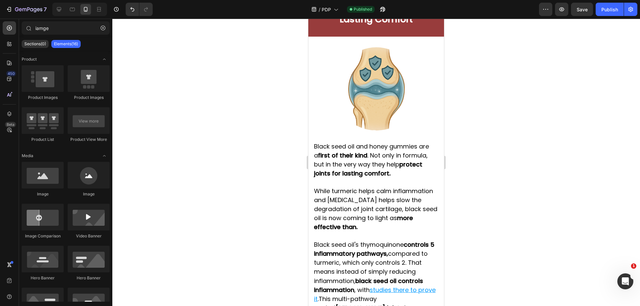
scroll to position [1147, 0]
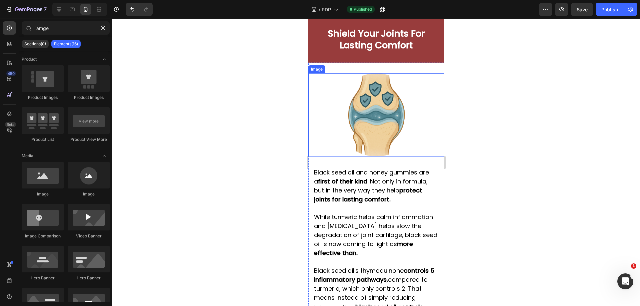
click at [378, 108] on img at bounding box center [375, 114] width 83 height 83
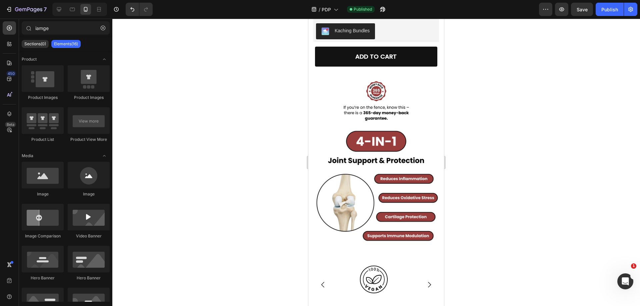
scroll to position [528, 0]
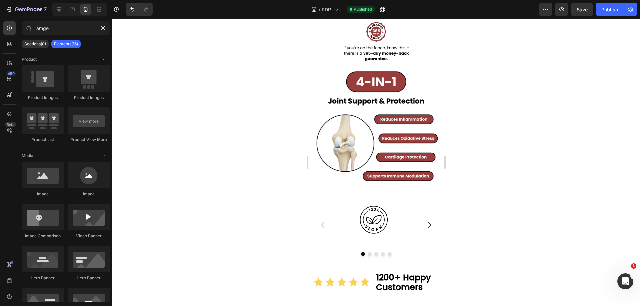
click at [378, 102] on img at bounding box center [376, 128] width 126 height 126
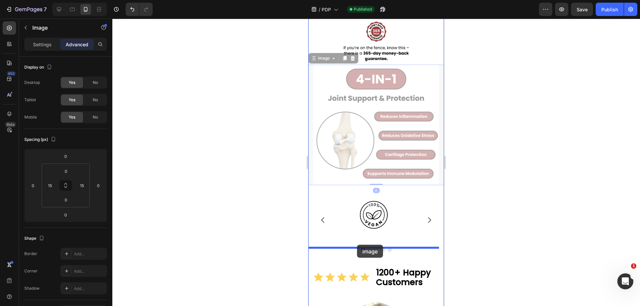
drag, startPoint x: 313, startPoint y: 56, endPoint x: 357, endPoint y: 245, distance: 193.8
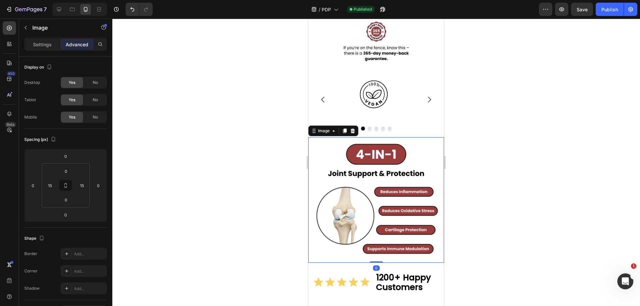
click at [521, 249] on div at bounding box center [375, 163] width 527 height 288
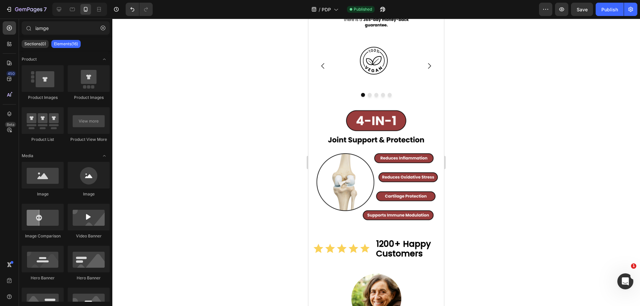
scroll to position [553, 0]
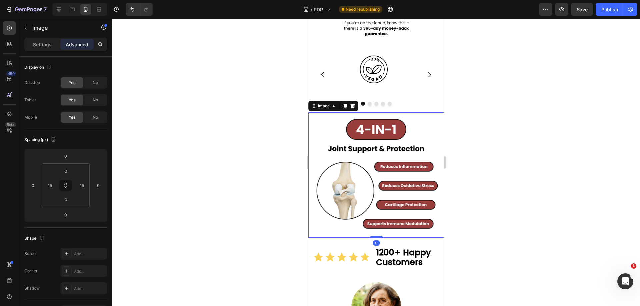
click at [376, 150] on img at bounding box center [376, 175] width 126 height 126
click at [51, 42] on p "Settings" at bounding box center [42, 44] width 19 height 7
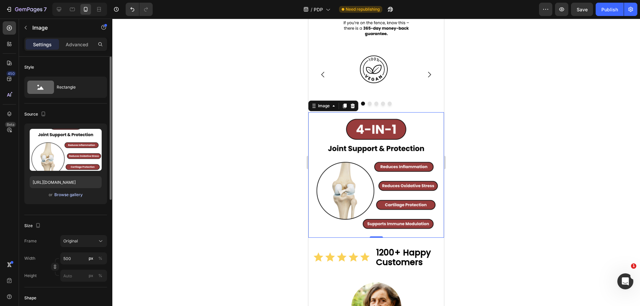
click at [67, 197] on div "Browse gallery" at bounding box center [68, 195] width 28 height 6
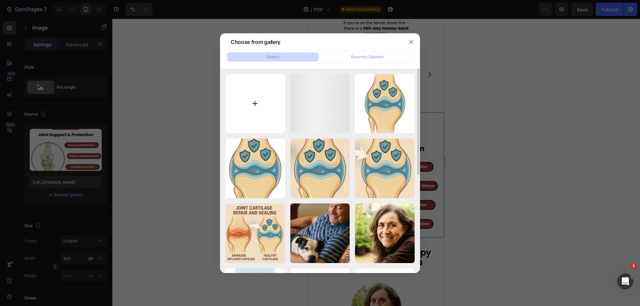
click at [271, 119] on input "file" at bounding box center [255, 104] width 60 height 60
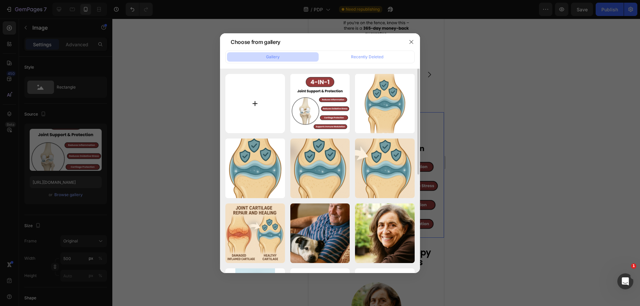
type input "C:\fakepath\Copy of Copy of Copy of Copy of New Anti-Inflammatory (3).png"
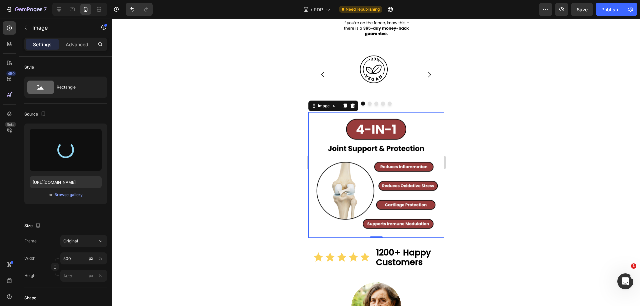
type input "[URL][DOMAIN_NAME]"
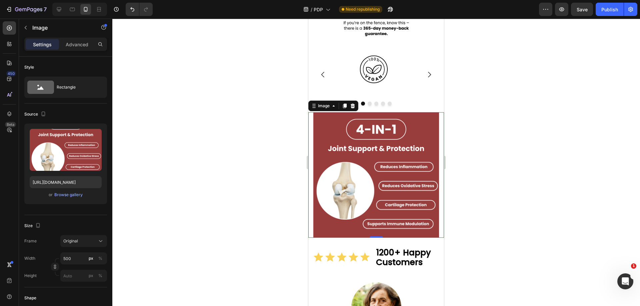
click at [538, 127] on div at bounding box center [375, 163] width 527 height 288
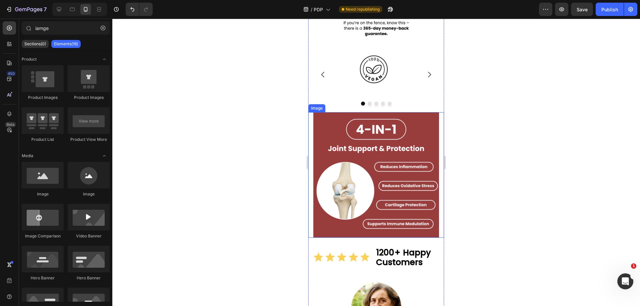
click at [379, 123] on img at bounding box center [376, 175] width 126 height 126
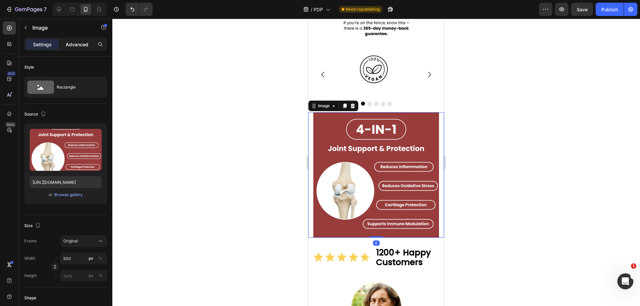
click at [80, 46] on p "Advanced" at bounding box center [77, 44] width 23 height 7
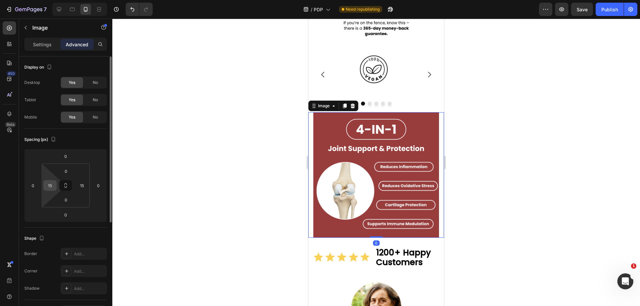
click at [51, 185] on input "15" at bounding box center [50, 186] width 10 height 10
type input "="
click at [82, 190] on input "15" at bounding box center [82, 186] width 10 height 10
type input "0"
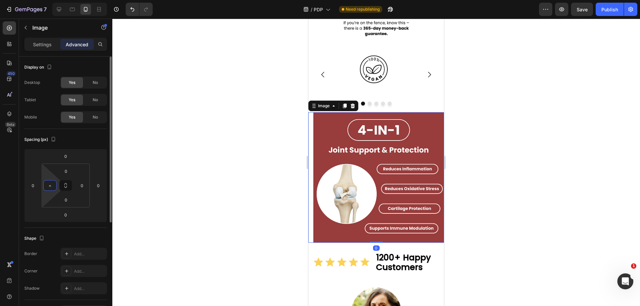
click at [53, 183] on input "=" at bounding box center [50, 186] width 10 height 10
type input "0"
click at [499, 184] on div at bounding box center [375, 163] width 527 height 288
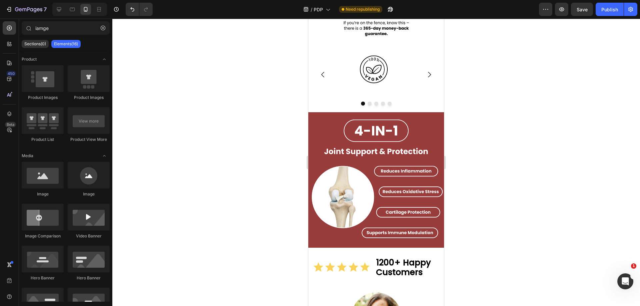
click at [500, 184] on div at bounding box center [375, 163] width 527 height 288
click at [357, 163] on img at bounding box center [376, 180] width 136 height 136
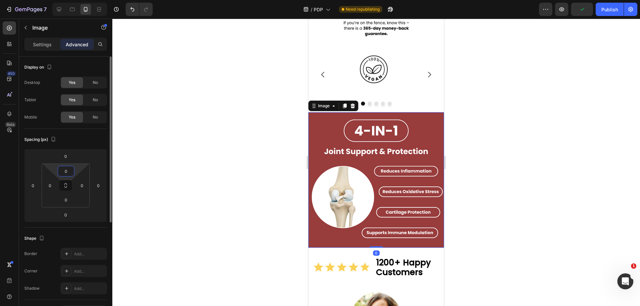
click at [68, 168] on input "0" at bounding box center [65, 171] width 13 height 10
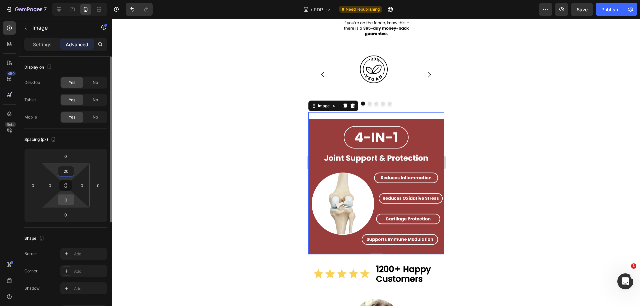
type input "20"
click at [68, 199] on input "0" at bounding box center [65, 200] width 13 height 10
type input "30"
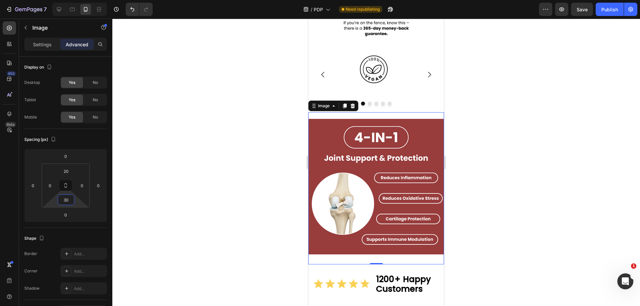
drag, startPoint x: 132, startPoint y: 195, endPoint x: 513, endPoint y: 203, distance: 380.5
click at [503, 202] on div at bounding box center [375, 163] width 527 height 288
click at [512, 202] on div at bounding box center [375, 163] width 527 height 288
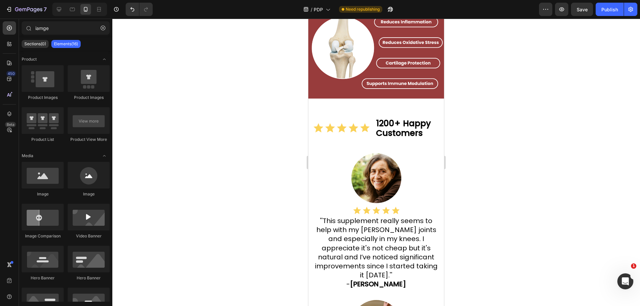
scroll to position [381, 0]
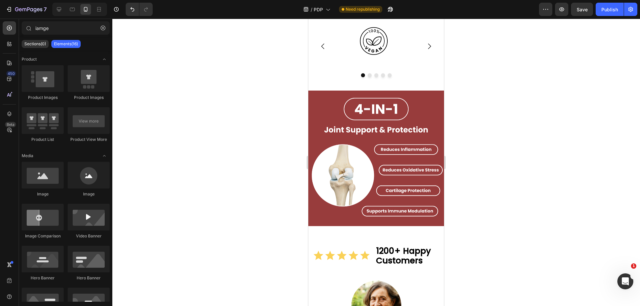
drag, startPoint x: 439, startPoint y: 74, endPoint x: 754, endPoint y: 83, distance: 315.3
click at [391, 130] on img at bounding box center [376, 159] width 136 height 136
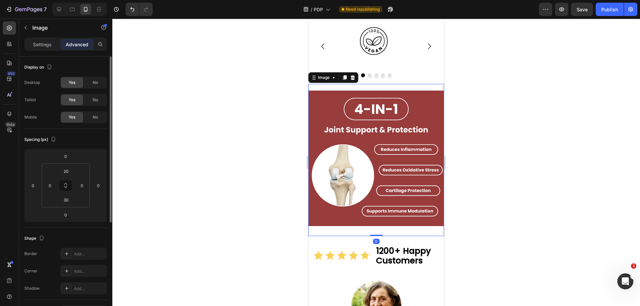
drag, startPoint x: 50, startPoint y: 49, endPoint x: 52, endPoint y: 67, distance: 18.1
click at [49, 49] on div "Settings" at bounding box center [42, 44] width 33 height 11
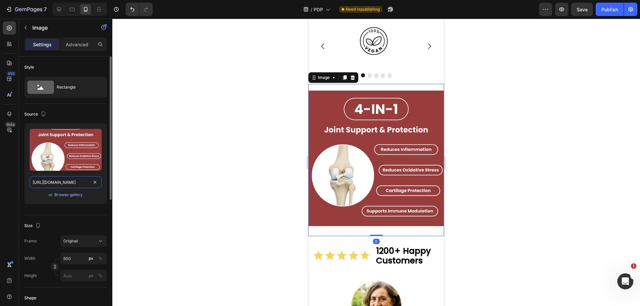
click at [66, 181] on input "[URL][DOMAIN_NAME]" at bounding box center [66, 182] width 72 height 12
click at [73, 13] on div at bounding box center [72, 9] width 11 height 11
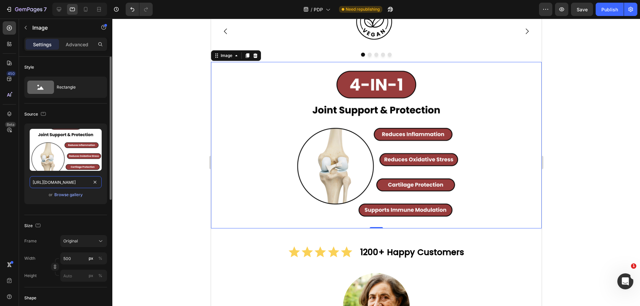
click at [60, 185] on input "[URL][DOMAIN_NAME]" at bounding box center [66, 182] width 72 height 12
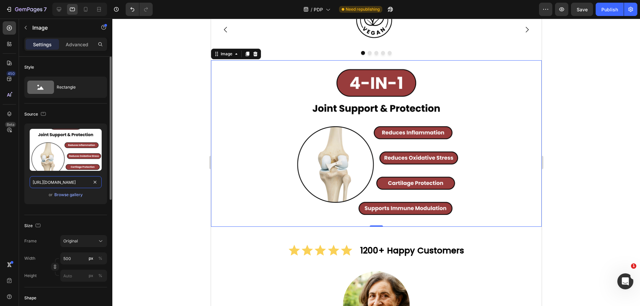
paste input "abb43e32-f7cb-43bd-beca-32bfe684d973"
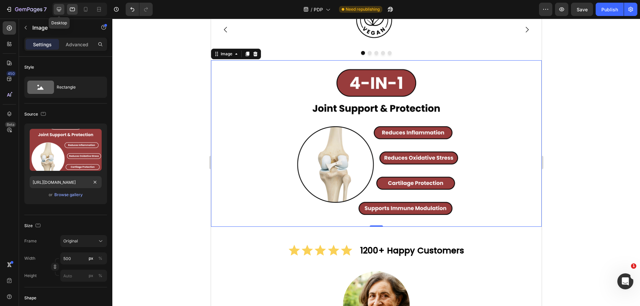
scroll to position [0, 0]
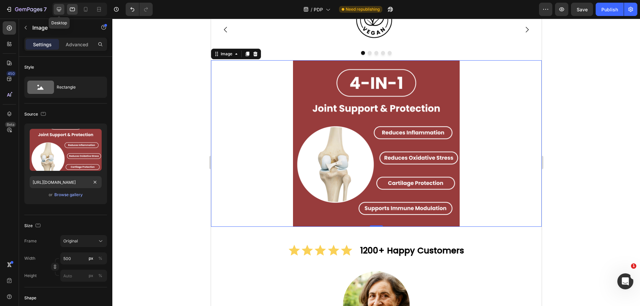
click at [60, 13] on div at bounding box center [59, 9] width 11 height 11
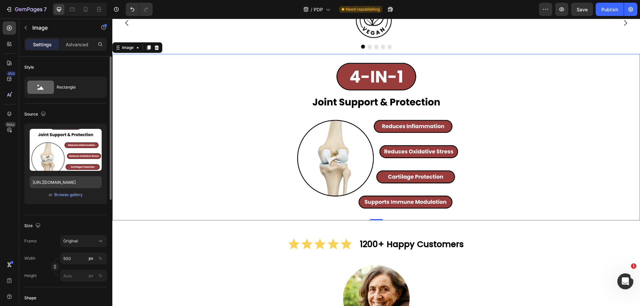
scroll to position [433, 0]
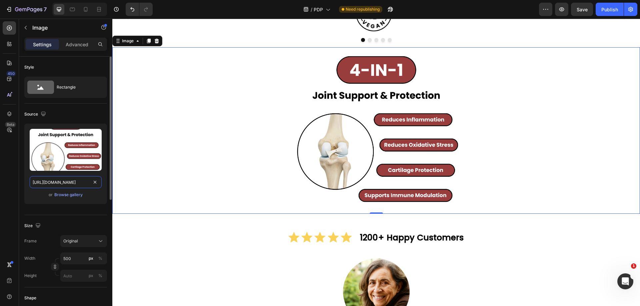
click at [58, 180] on input "[URL][DOMAIN_NAME]" at bounding box center [66, 182] width 72 height 12
paste input "abb43e32-f7cb-43bd-beca-32bfe684d973"
type input "[URL][DOMAIN_NAME]"
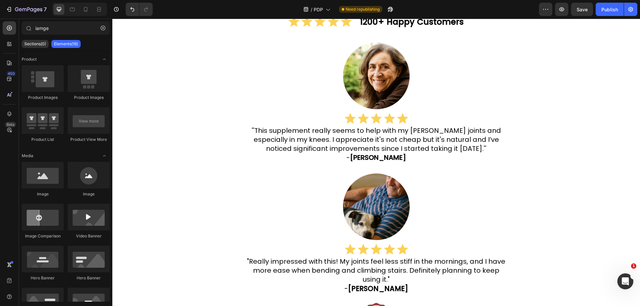
scroll to position [621, 0]
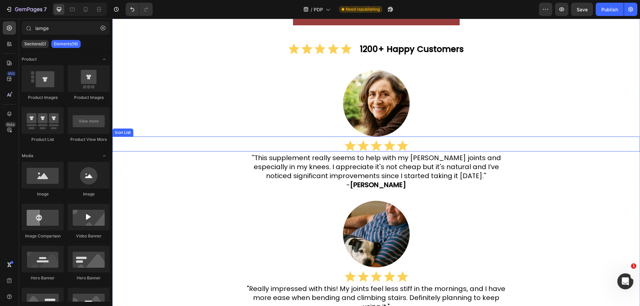
click at [457, 142] on div "Icon Icon Icon Icon Icon" at bounding box center [375, 146] width 527 height 12
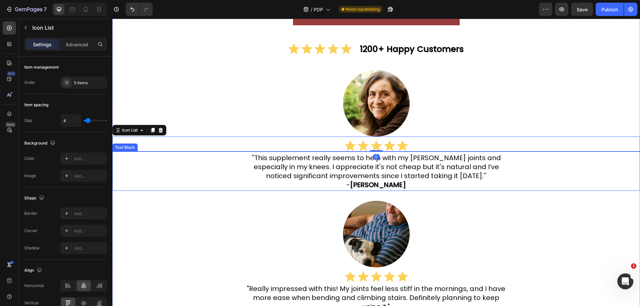
click at [459, 168] on span "''This supplement really seems to help with my [PERSON_NAME] joints and especia…" at bounding box center [376, 166] width 249 height 27
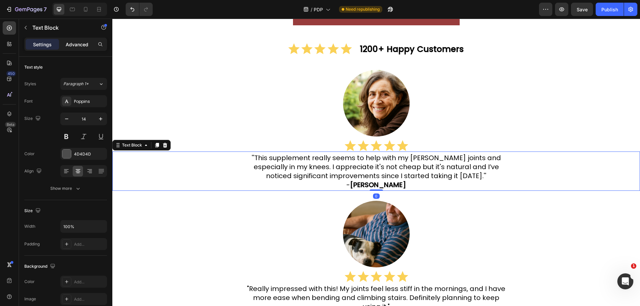
click at [79, 46] on p "Advanced" at bounding box center [77, 44] width 23 height 7
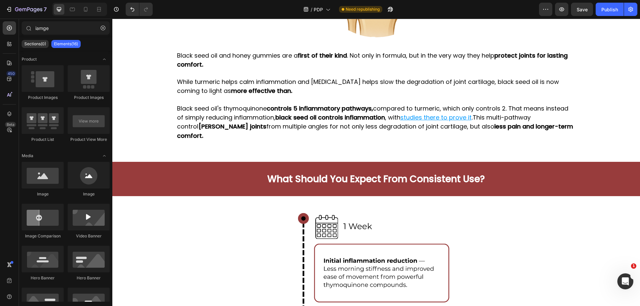
scroll to position [1086, 0]
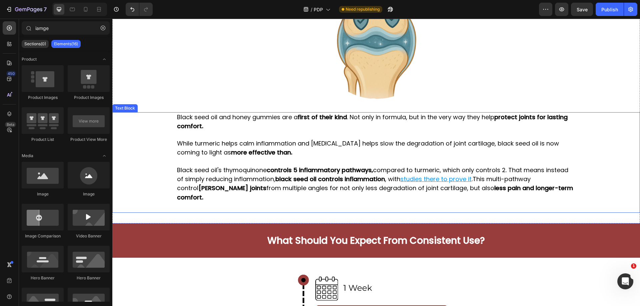
click at [437, 168] on span "Black seed oil's thymoquinone controls 5 inflammatory pathways, compared to tur…" at bounding box center [372, 174] width 391 height 17
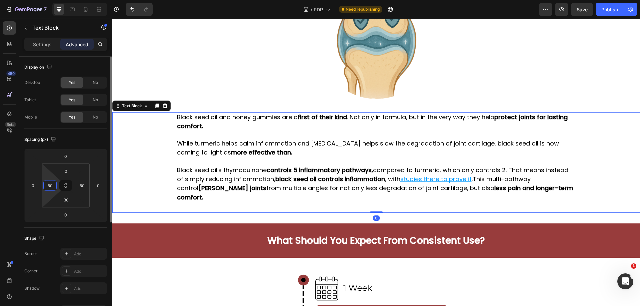
click at [51, 189] on input "50" at bounding box center [50, 186] width 10 height 10
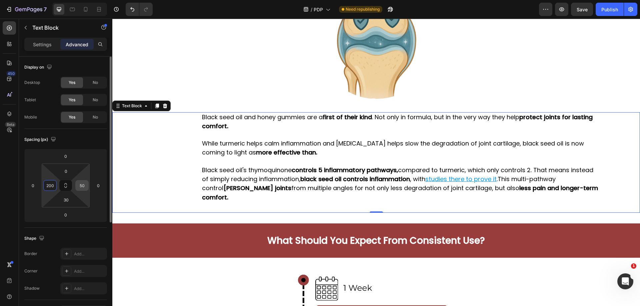
type input "200"
click at [80, 183] on input "50" at bounding box center [82, 186] width 10 height 10
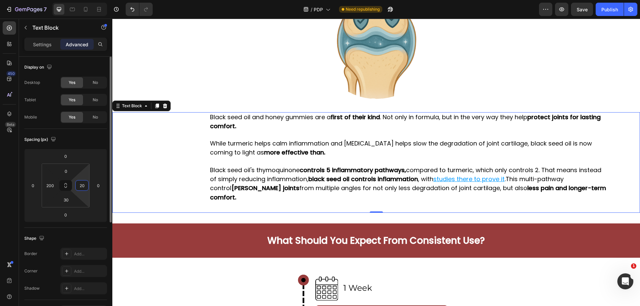
type input "200"
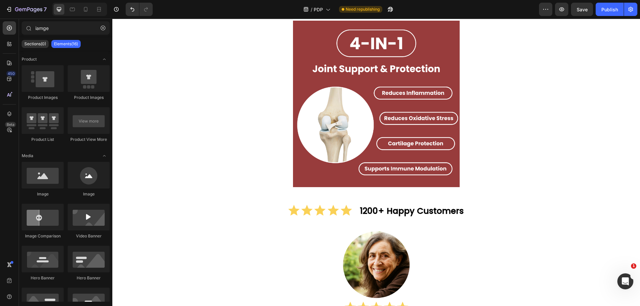
scroll to position [588, 0]
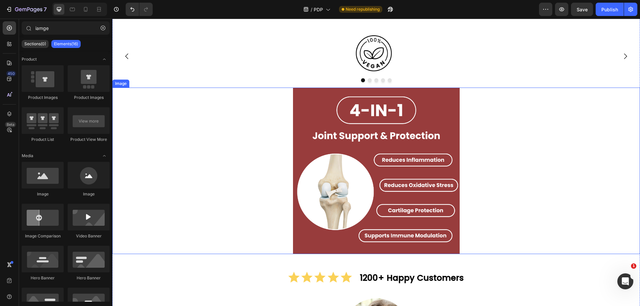
click at [360, 119] on img at bounding box center [376, 171] width 167 height 167
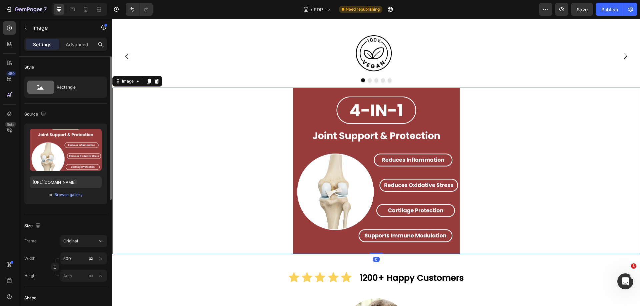
click at [71, 39] on div "Advanced" at bounding box center [76, 44] width 33 height 11
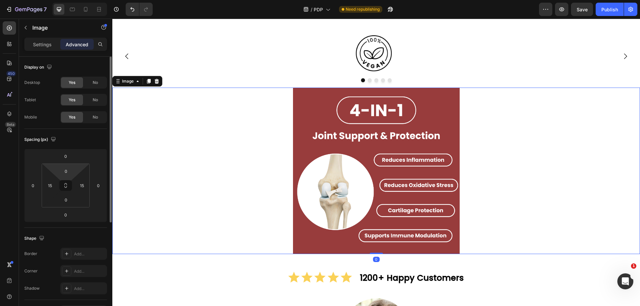
click at [68, 0] on html "7 Version history / PDP Need republishing Preview Save Publish 450 Beta iamge S…" at bounding box center [320, 0] width 640 height 0
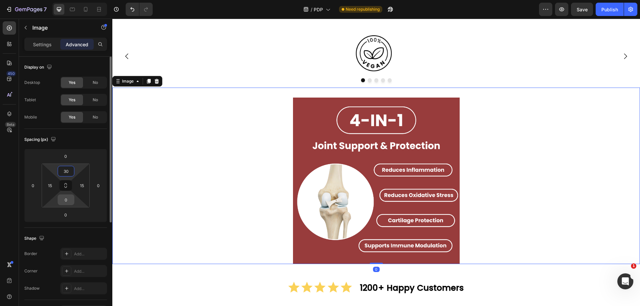
type input "30"
click at [67, 198] on input "0" at bounding box center [65, 200] width 13 height 10
type input "50"
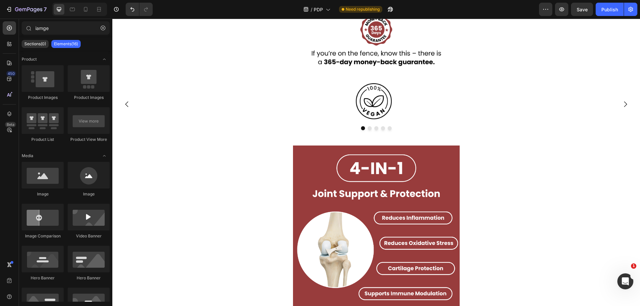
scroll to position [650, 0]
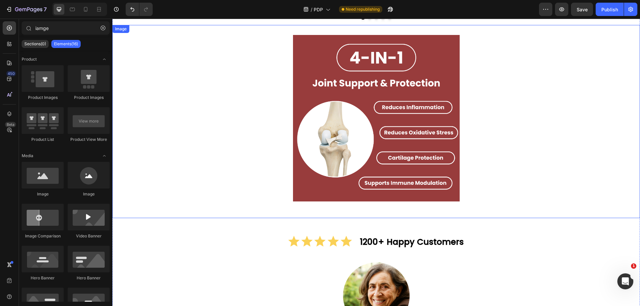
click at [396, 205] on div "Image" at bounding box center [375, 121] width 527 height 193
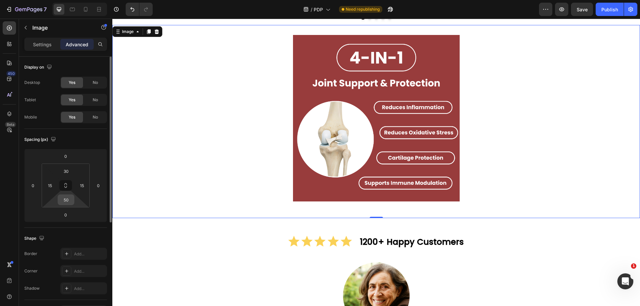
click at [72, 200] on input "50" at bounding box center [65, 200] width 13 height 10
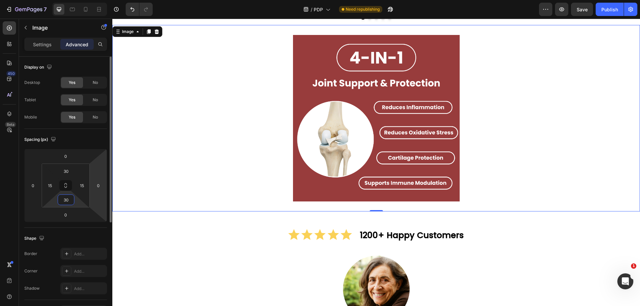
type input "3"
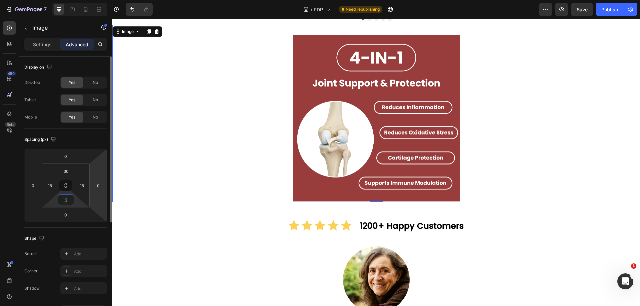
type input "20"
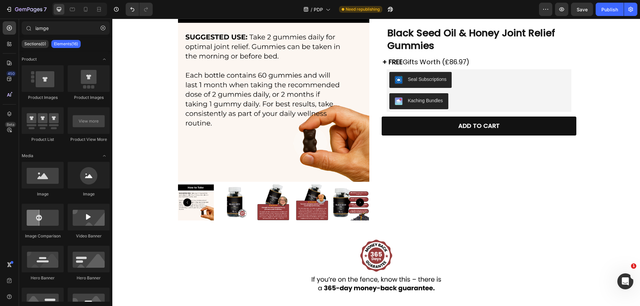
scroll to position [0, 0]
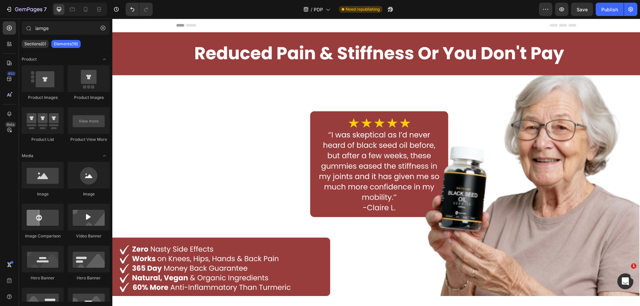
drag, startPoint x: 639, startPoint y: 96, endPoint x: 406, endPoint y: 26, distance: 243.7
click at [71, 8] on icon at bounding box center [72, 9] width 7 height 7
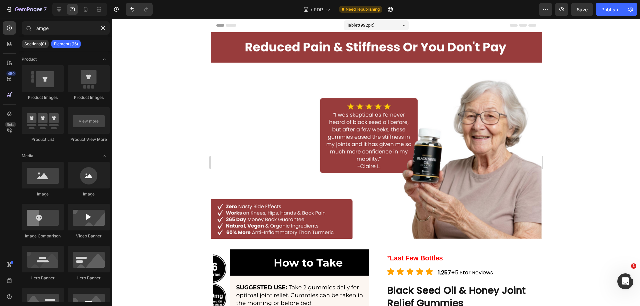
click at [87, 3] on div at bounding box center [79, 9] width 55 height 13
click at [85, 14] on div at bounding box center [85, 9] width 11 height 11
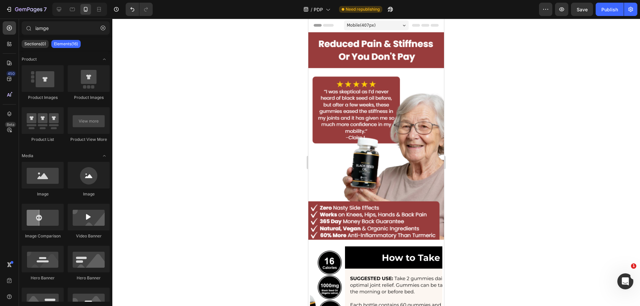
click at [596, 16] on div "7 Version history / PDP Need republishing Preview Save Publish" at bounding box center [320, 9] width 640 height 19
click at [602, 13] on button "Publish" at bounding box center [609, 9] width 28 height 13
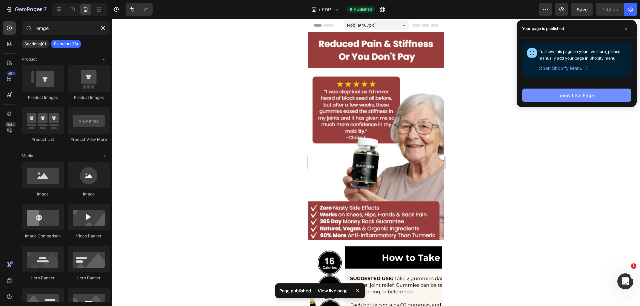
click at [576, 90] on button "View Live Page" at bounding box center [576, 95] width 109 height 13
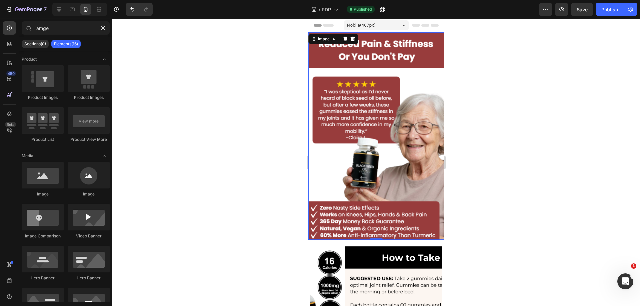
click at [425, 138] on img at bounding box center [376, 136] width 136 height 208
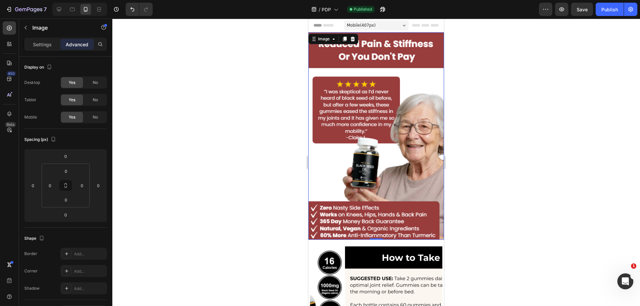
scroll to position [166, 0]
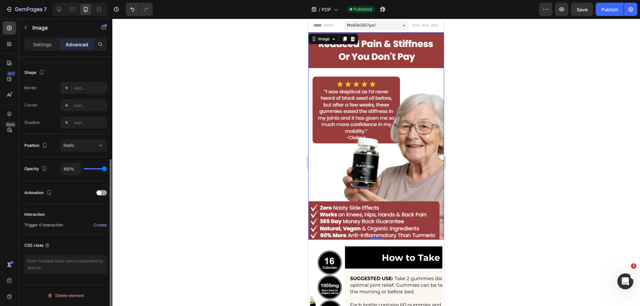
drag, startPoint x: 112, startPoint y: 73, endPoint x: 114, endPoint y: 177, distance: 104.0
click at [115, 0] on div "7 Version history / PDP Published Preview Save Publish 450 Beta iamge Sections(…" at bounding box center [320, 0] width 640 height 0
drag, startPoint x: 38, startPoint y: 48, endPoint x: 37, endPoint y: 51, distance: 3.8
click at [37, 48] on p "Settings" at bounding box center [42, 44] width 19 height 7
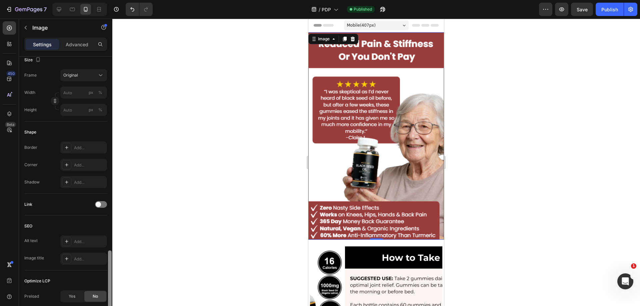
scroll to position [235, 0]
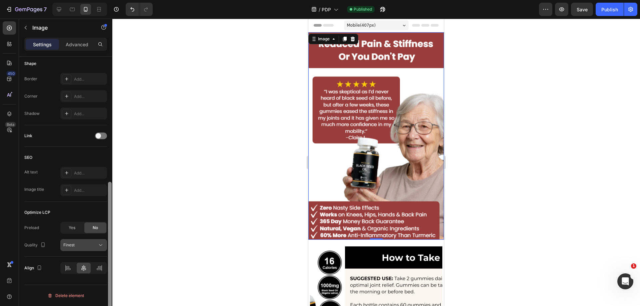
drag, startPoint x: 110, startPoint y: 228, endPoint x: 86, endPoint y: 248, distance: 31.0
click at [102, 281] on div "Style Rectangle Source Upload Image [URL][DOMAIN_NAME] or Browse gallery Size F…" at bounding box center [65, 191] width 93 height 269
click at [85, 248] on div "Finest" at bounding box center [83, 245] width 41 height 7
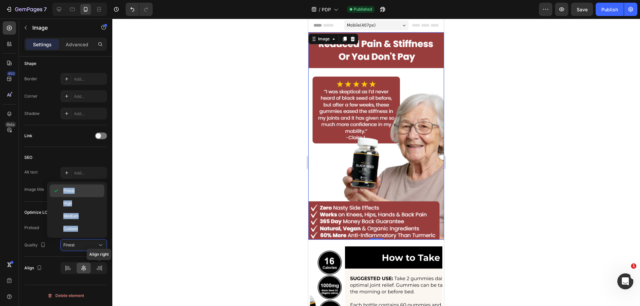
click at [87, 194] on p "Finest" at bounding box center [82, 191] width 38 height 6
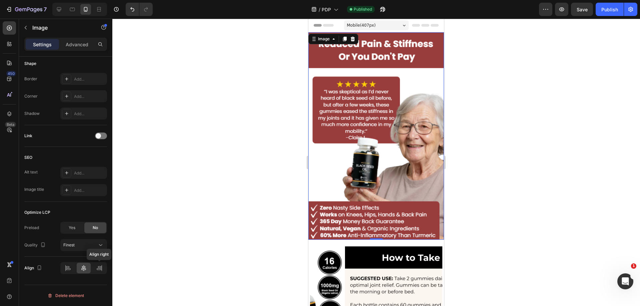
click at [362, 121] on img at bounding box center [376, 136] width 136 height 208
click at [27, 29] on icon "button" at bounding box center [25, 27] width 5 height 5
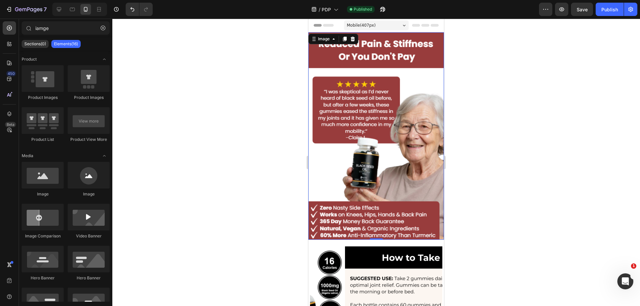
click at [365, 113] on img at bounding box center [376, 136] width 136 height 208
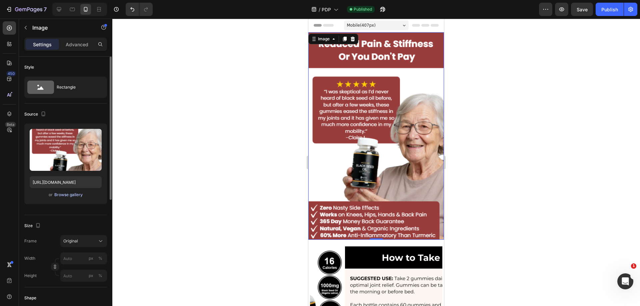
click at [63, 196] on div "Browse gallery" at bounding box center [68, 195] width 28 height 6
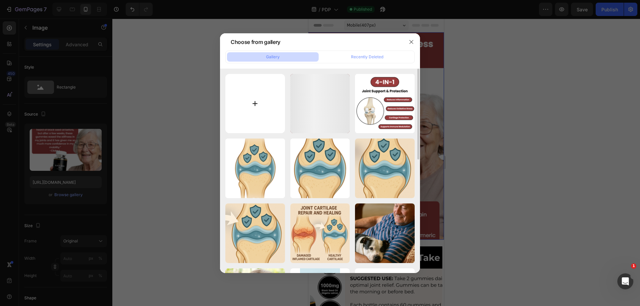
click at [279, 121] on input "file" at bounding box center [255, 104] width 60 height 60
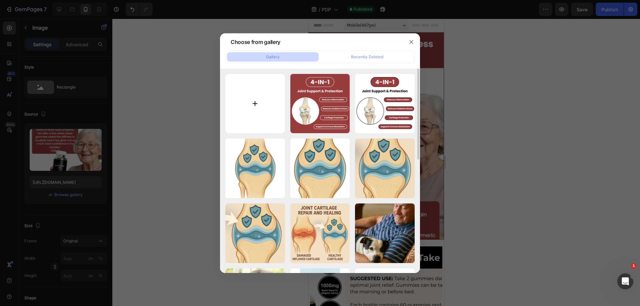
type input "C:\fakepath\Untitled design - 2025-08-27T210057.687.png"
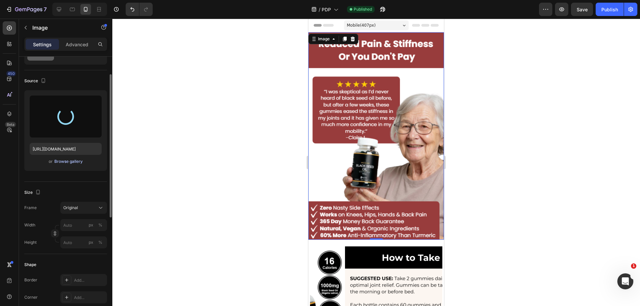
scroll to position [0, 0]
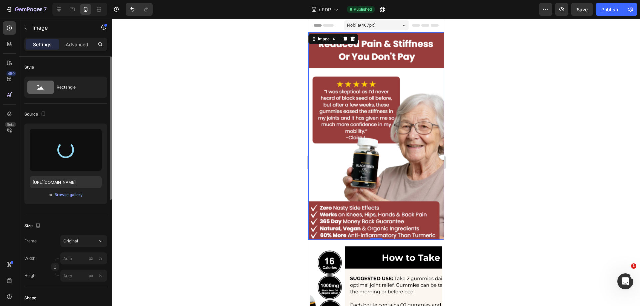
type input "[URL][DOMAIN_NAME]"
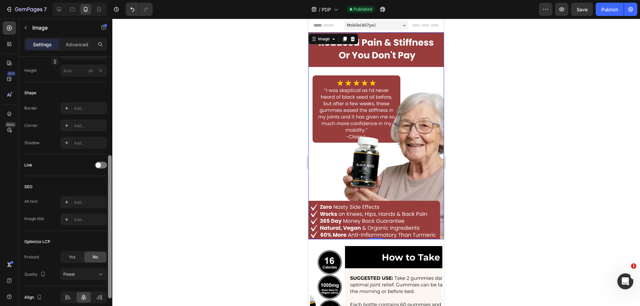
scroll to position [235, 0]
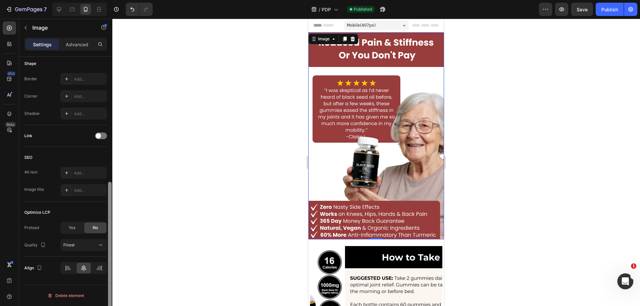
drag, startPoint x: 110, startPoint y: 147, endPoint x: 87, endPoint y: 298, distance: 153.0
click at [87, 0] on html "7 Version history / PDP Published Preview Save Publish 450 Beta iamge Sections(…" at bounding box center [320, 0] width 640 height 0
click at [80, 244] on div "Finest" at bounding box center [80, 245] width 34 height 6
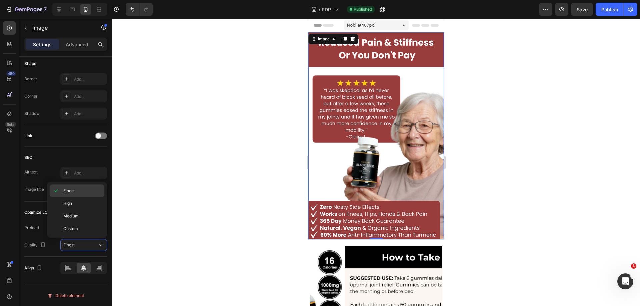
click at [90, 197] on div "Finest" at bounding box center [77, 203] width 55 height 13
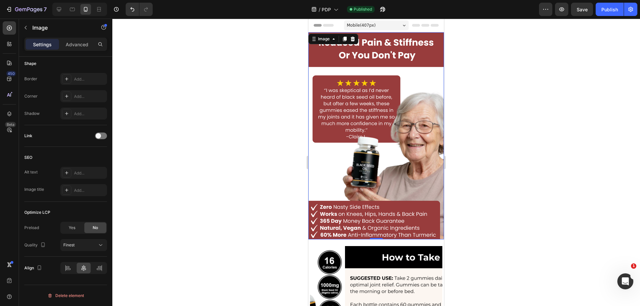
drag, startPoint x: 621, startPoint y: 124, endPoint x: 612, endPoint y: 87, distance: 38.1
click at [620, 123] on div at bounding box center [375, 163] width 527 height 288
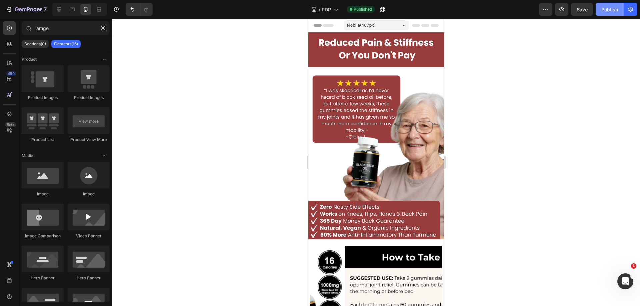
click at [606, 7] on div "Publish" at bounding box center [609, 9] width 17 height 7
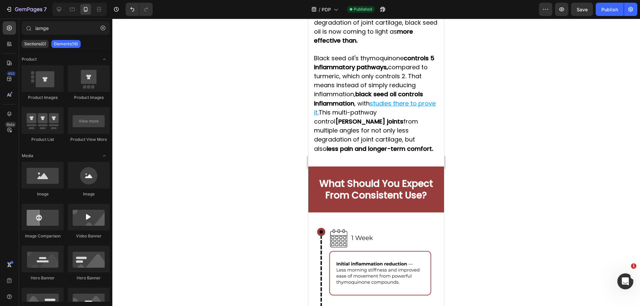
scroll to position [1381, 0]
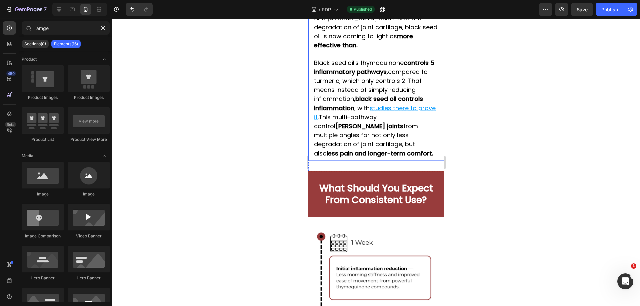
click at [426, 160] on div "Black seed oil and honey gummies are a first of their kind . Not only in formul…" at bounding box center [376, 59] width 136 height 203
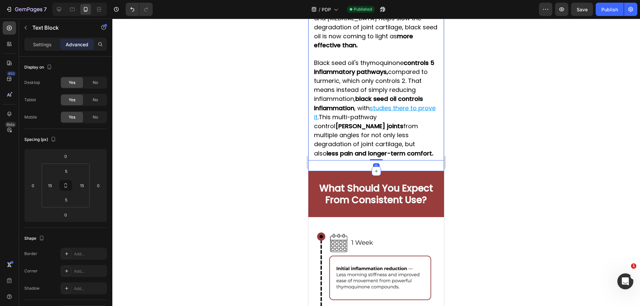
click at [422, 168] on div "Image Black seed oil and honey gummies are a first of their kind . Not only in …" at bounding box center [376, 12] width 136 height 316
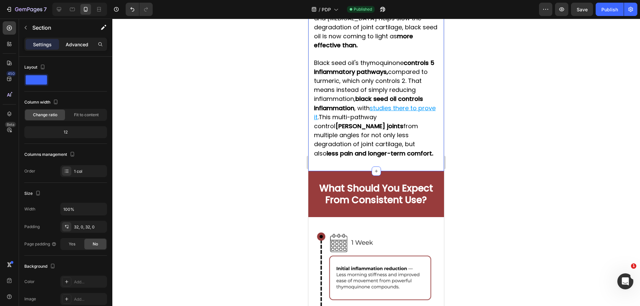
click at [81, 46] on p "Advanced" at bounding box center [77, 44] width 23 height 7
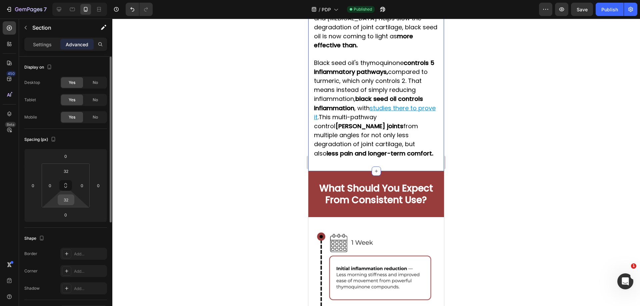
click at [72, 201] on div "32" at bounding box center [66, 200] width 17 height 11
click at [71, 201] on input "32" at bounding box center [65, 200] width 13 height 10
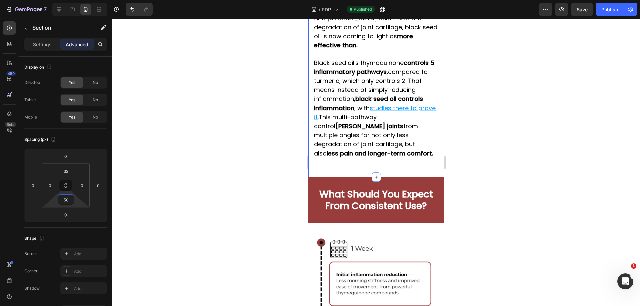
type input "50"
drag, startPoint x: 619, startPoint y: 194, endPoint x: 505, endPoint y: 170, distance: 116.8
click at [616, 193] on div at bounding box center [375, 163] width 527 height 288
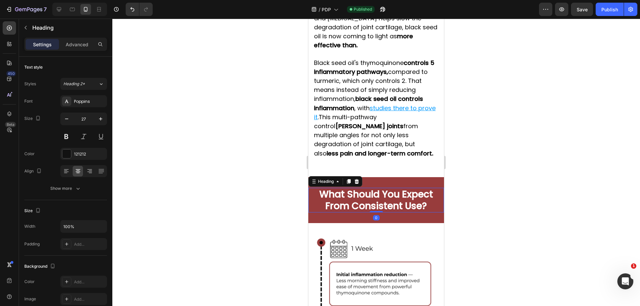
click at [400, 192] on strong "What Should You Expect From Consistent Use?" at bounding box center [376, 200] width 114 height 25
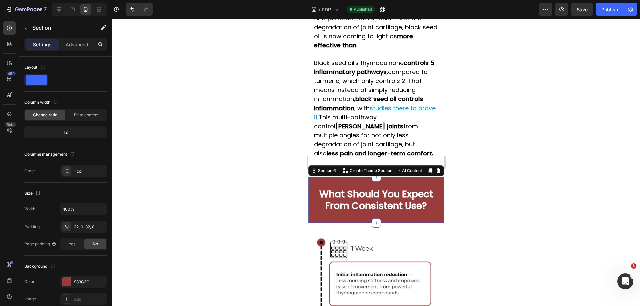
drag, startPoint x: 398, startPoint y: 181, endPoint x: 492, endPoint y: 184, distance: 93.7
click at [398, 181] on div "What Should You Expect From Consistent Use? Heading Section 6 You can create re…" at bounding box center [376, 200] width 136 height 46
click at [77, 48] on div "Advanced" at bounding box center [76, 44] width 33 height 11
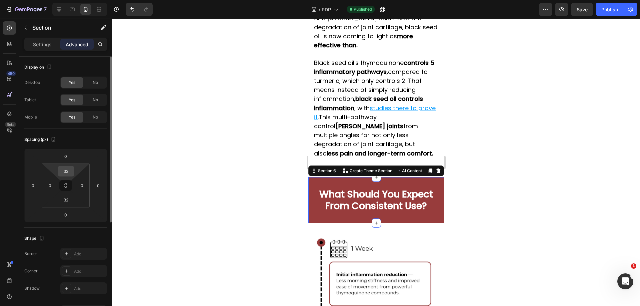
drag, startPoint x: 68, startPoint y: 168, endPoint x: 72, endPoint y: 168, distance: 4.0
click at [68, 168] on input "32" at bounding box center [65, 171] width 13 height 10
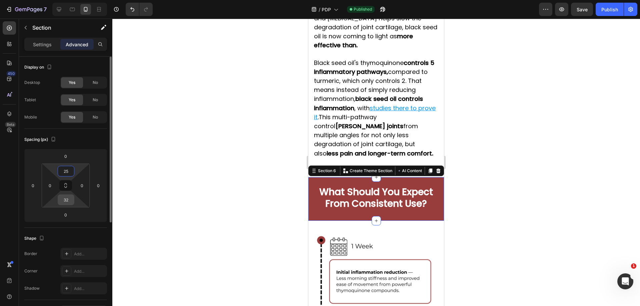
type input "25"
click at [67, 204] on input "32" at bounding box center [65, 200] width 13 height 10
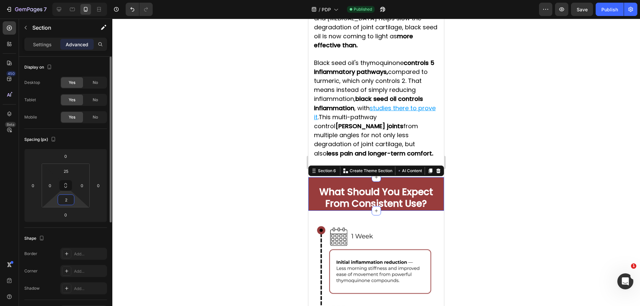
type input "25"
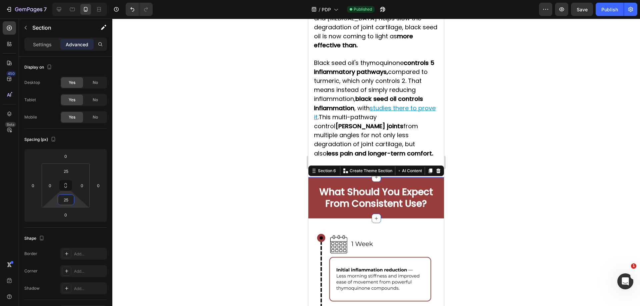
click at [540, 135] on div at bounding box center [375, 163] width 527 height 288
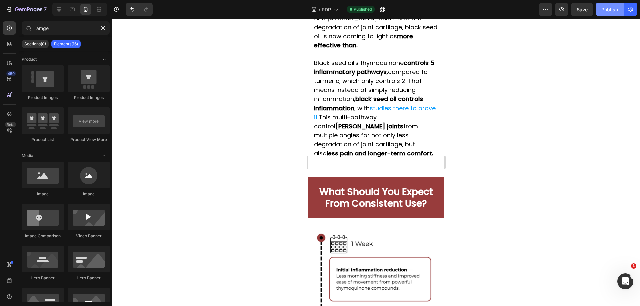
click at [610, 9] on div "Publish" at bounding box center [609, 9] width 17 height 7
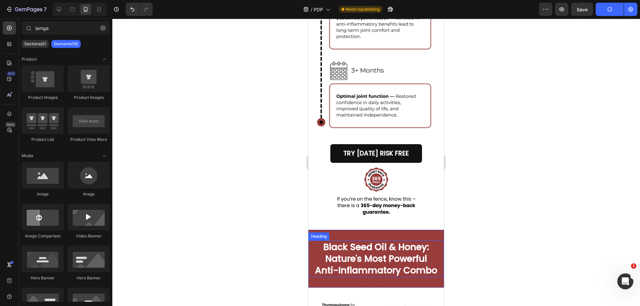
scroll to position [1881, 0]
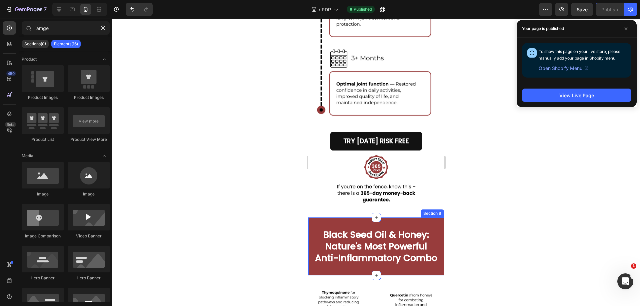
click at [374, 218] on div "Black Seed Oil & Honey: Nature's Most Powerful Anti-Inflammatory Combo Heading …" at bounding box center [376, 247] width 136 height 58
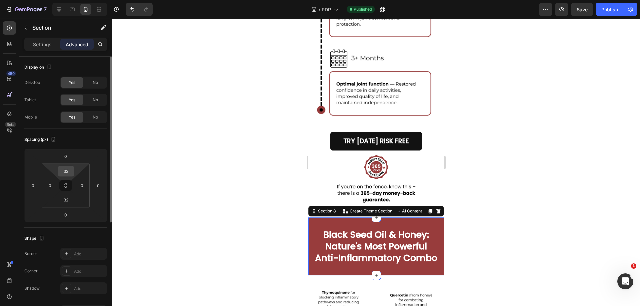
click at [72, 172] on input "32" at bounding box center [65, 171] width 13 height 10
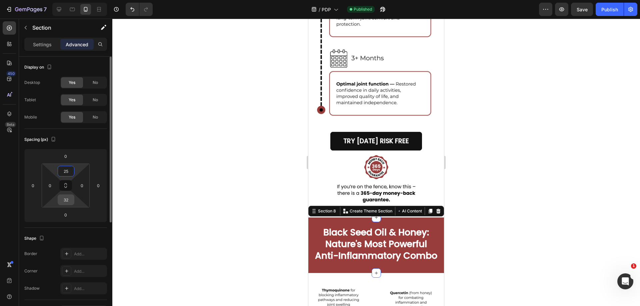
type input "25"
click at [67, 203] on input "32" at bounding box center [65, 200] width 13 height 10
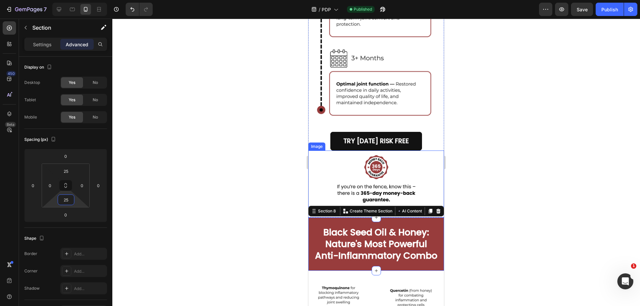
type input "25"
click at [584, 206] on div at bounding box center [375, 163] width 527 height 288
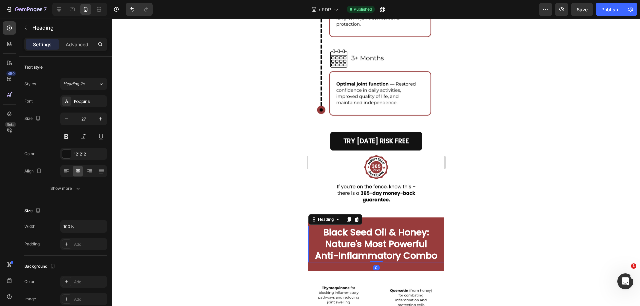
click at [367, 236] on strong "Black Seed Oil & Honey: Nature's Most Powerful Anti-Inflammatory Combo" at bounding box center [376, 244] width 122 height 36
click at [384, 229] on strong "Black Seed Oil & Honey: Nature's Most Powerful Anti-Inflammatory Combo" at bounding box center [376, 244] width 122 height 36
click at [536, 214] on div at bounding box center [375, 163] width 527 height 288
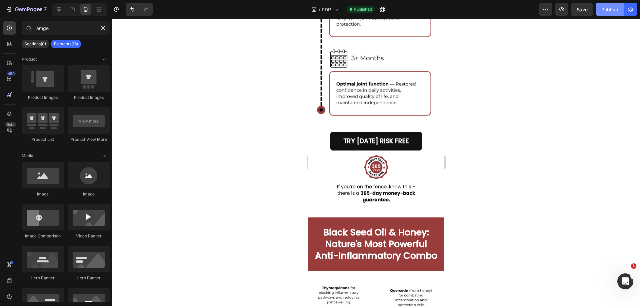
click at [604, 11] on div "Publish" at bounding box center [609, 9] width 17 height 7
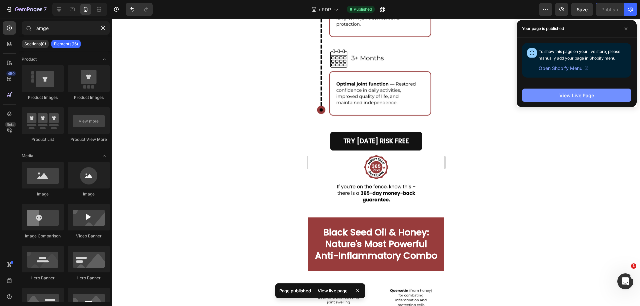
click at [575, 95] on div "View Live Page" at bounding box center [576, 95] width 35 height 7
